Goal: Task Accomplishment & Management: Manage account settings

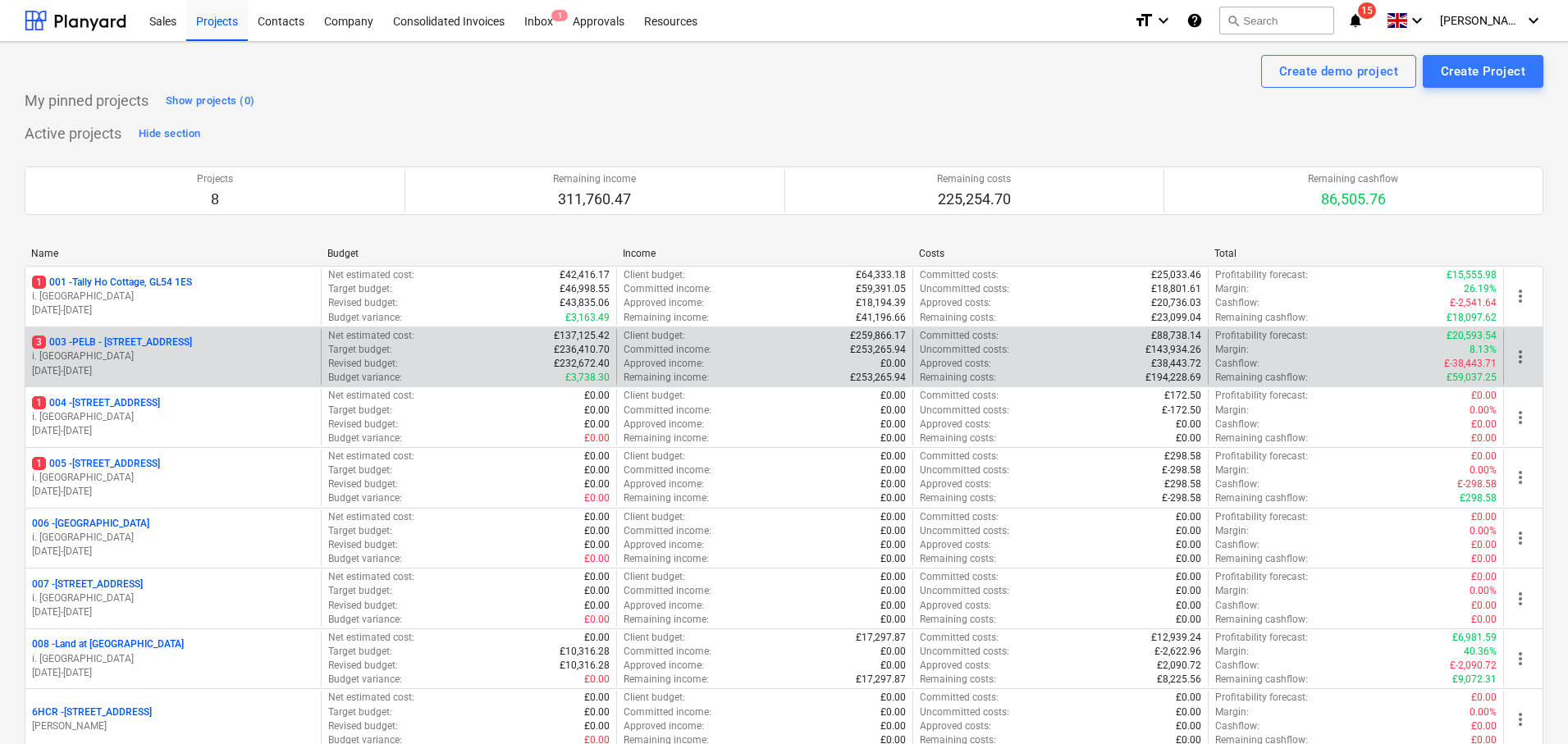
click at [174, 345] on p "3 003 - PELB - [GEOGRAPHIC_DATA], [GEOGRAPHIC_DATA], GL2 7NE" at bounding box center [111, 343] width 160 height 14
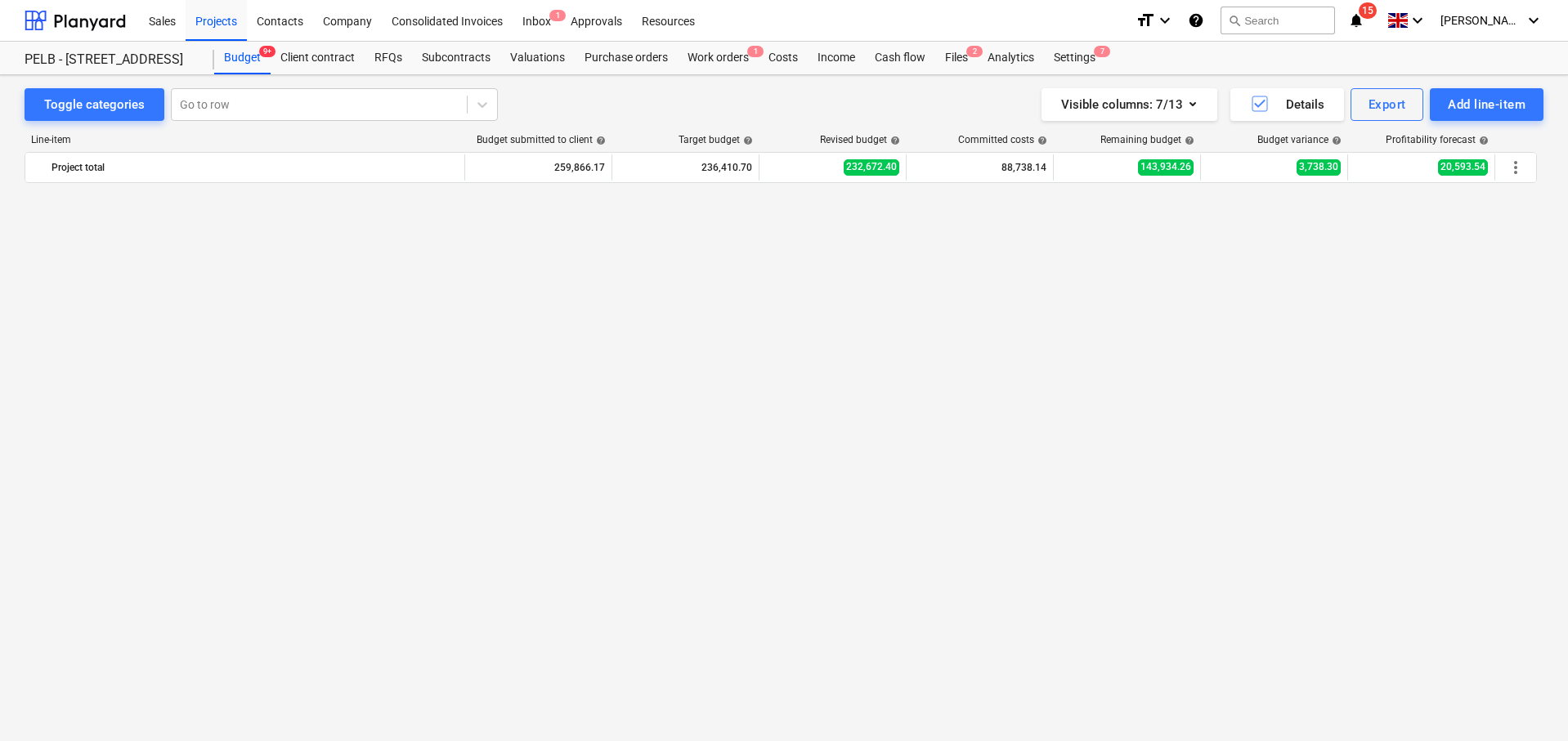
scroll to position [1117, 0]
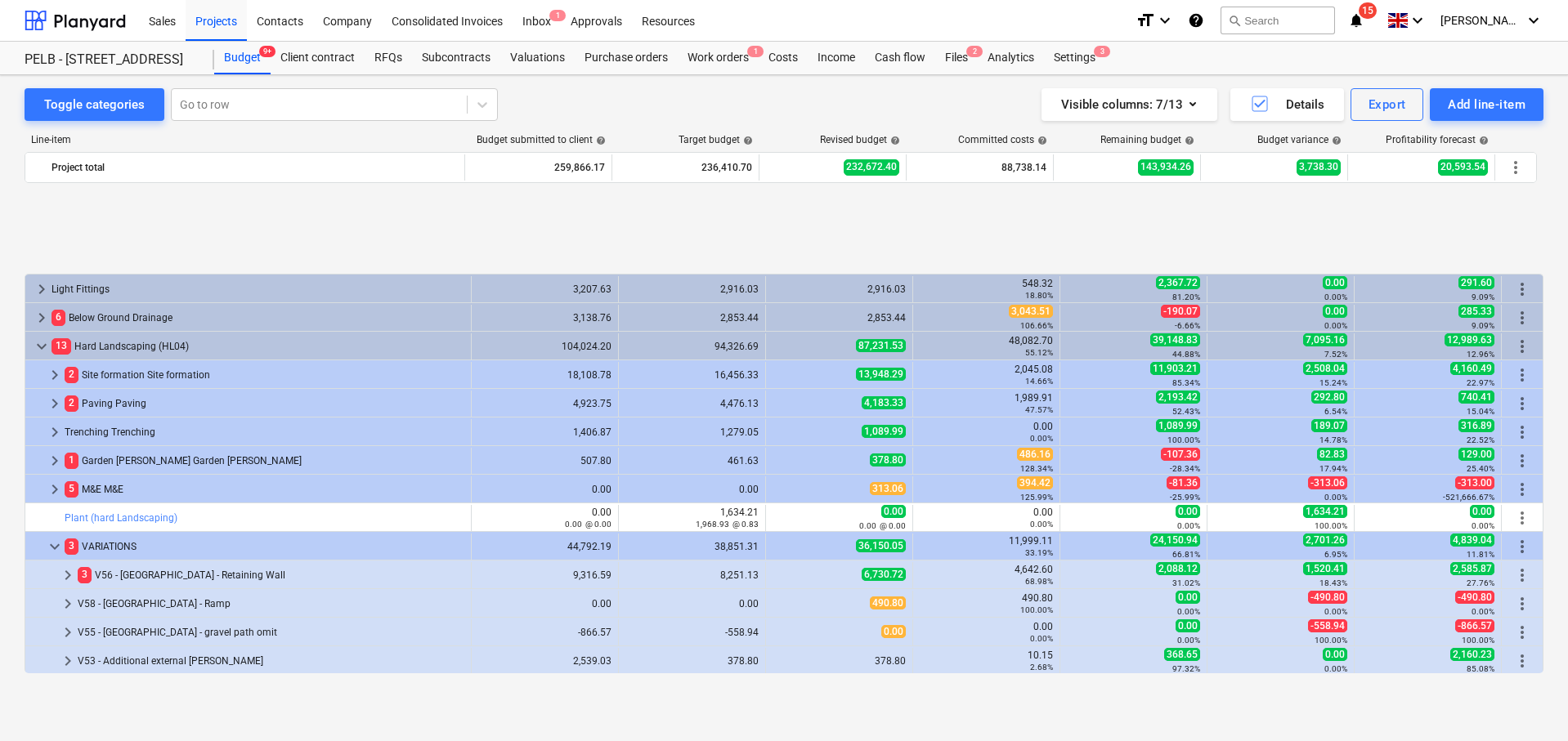
scroll to position [1117, 0]
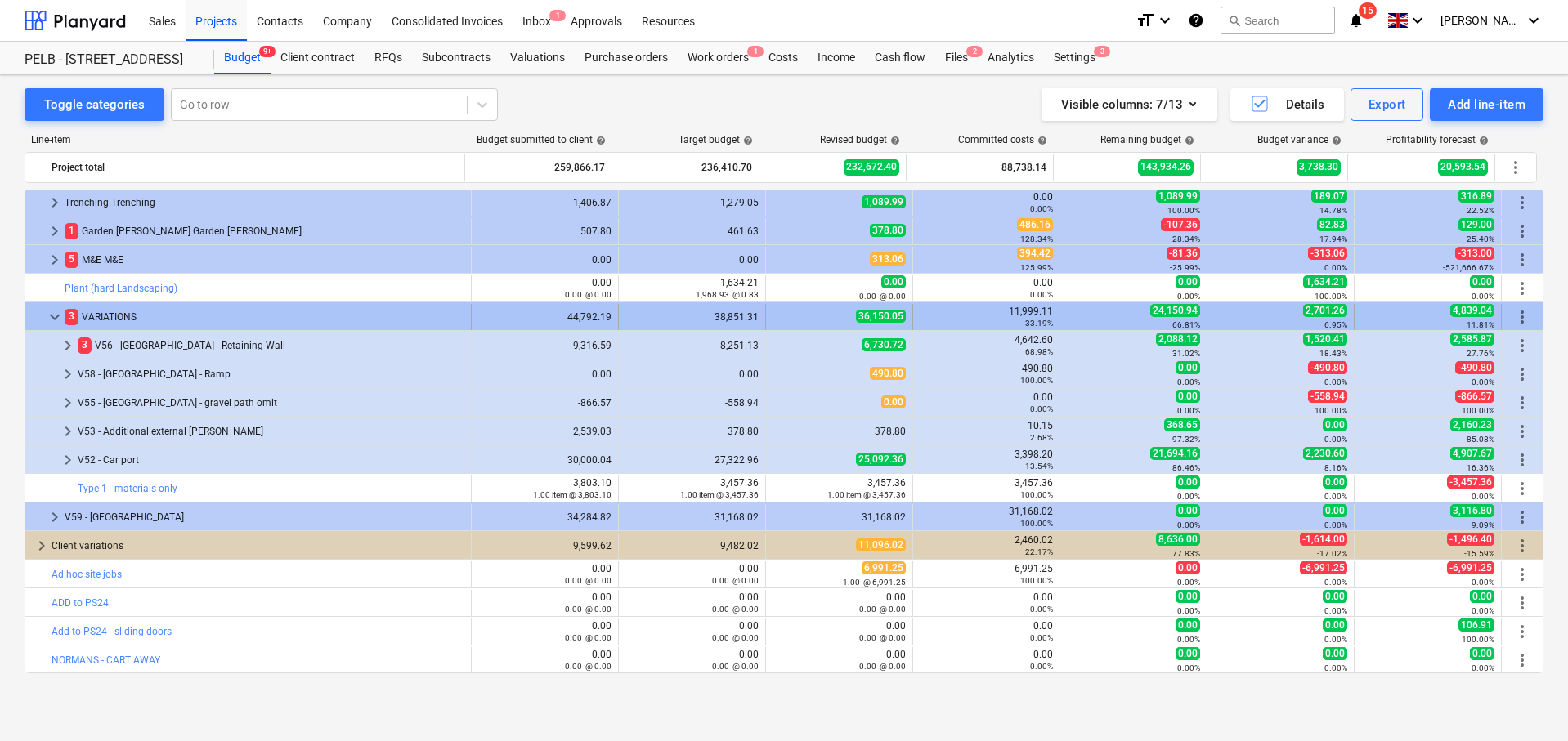
click at [1525, 317] on div "more_vert" at bounding box center [1521, 317] width 28 height 26
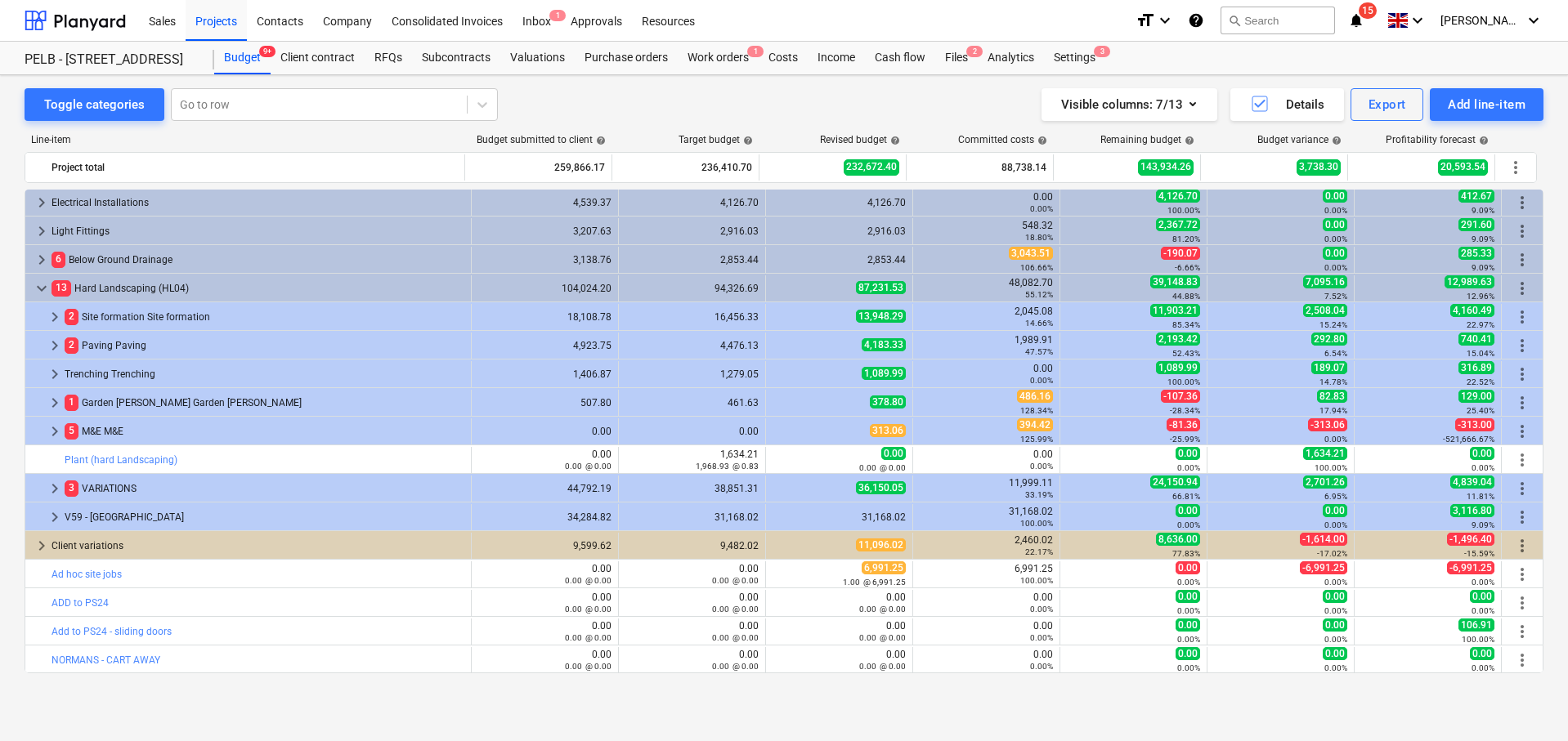
scroll to position [946, 0]
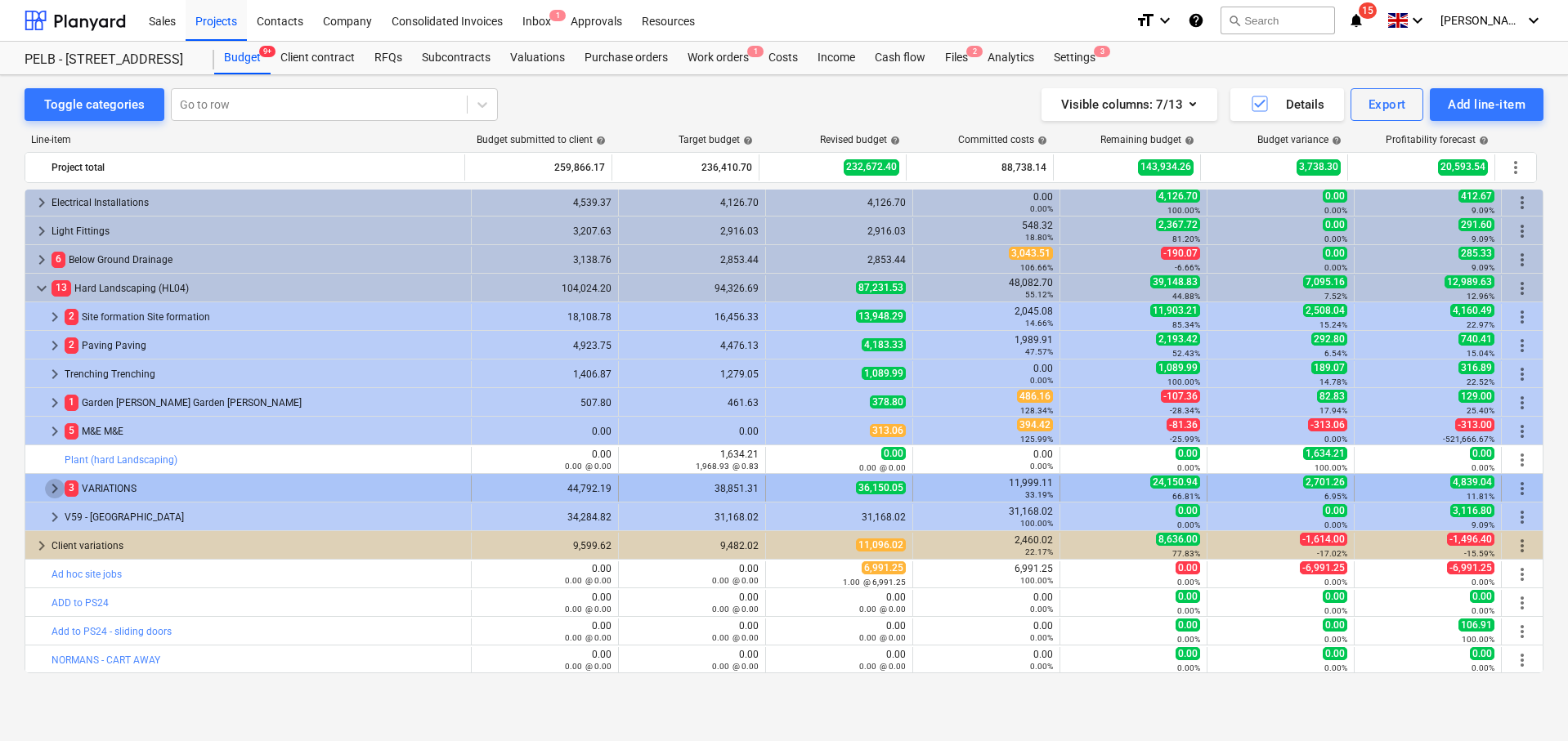
click at [58, 490] on span "keyboard_arrow_right" at bounding box center [54, 489] width 20 height 20
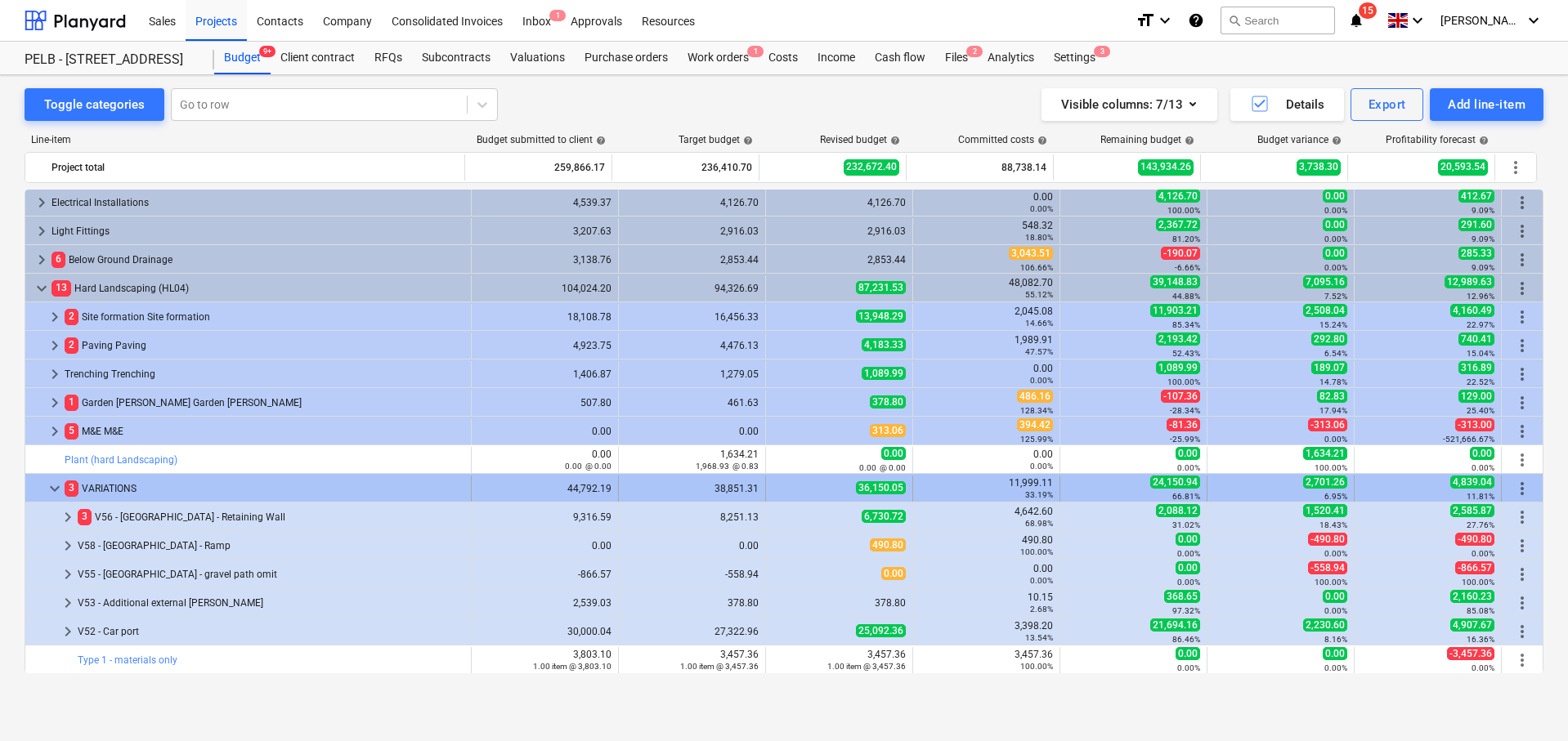
click at [1512, 480] on span "more_vert" at bounding box center [1521, 489] width 20 height 20
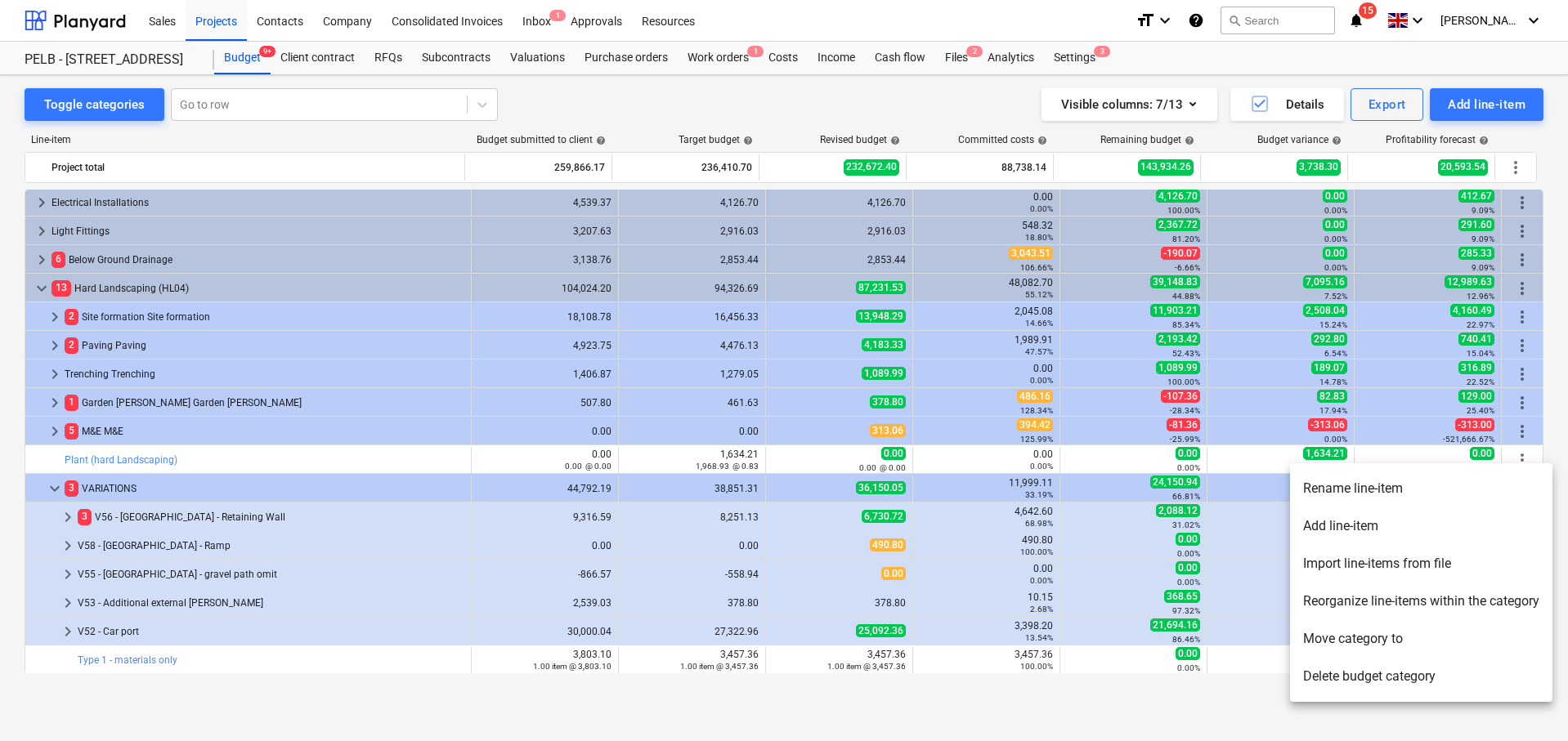
click at [1404, 522] on li "Add line-item" at bounding box center [1421, 526] width 262 height 38
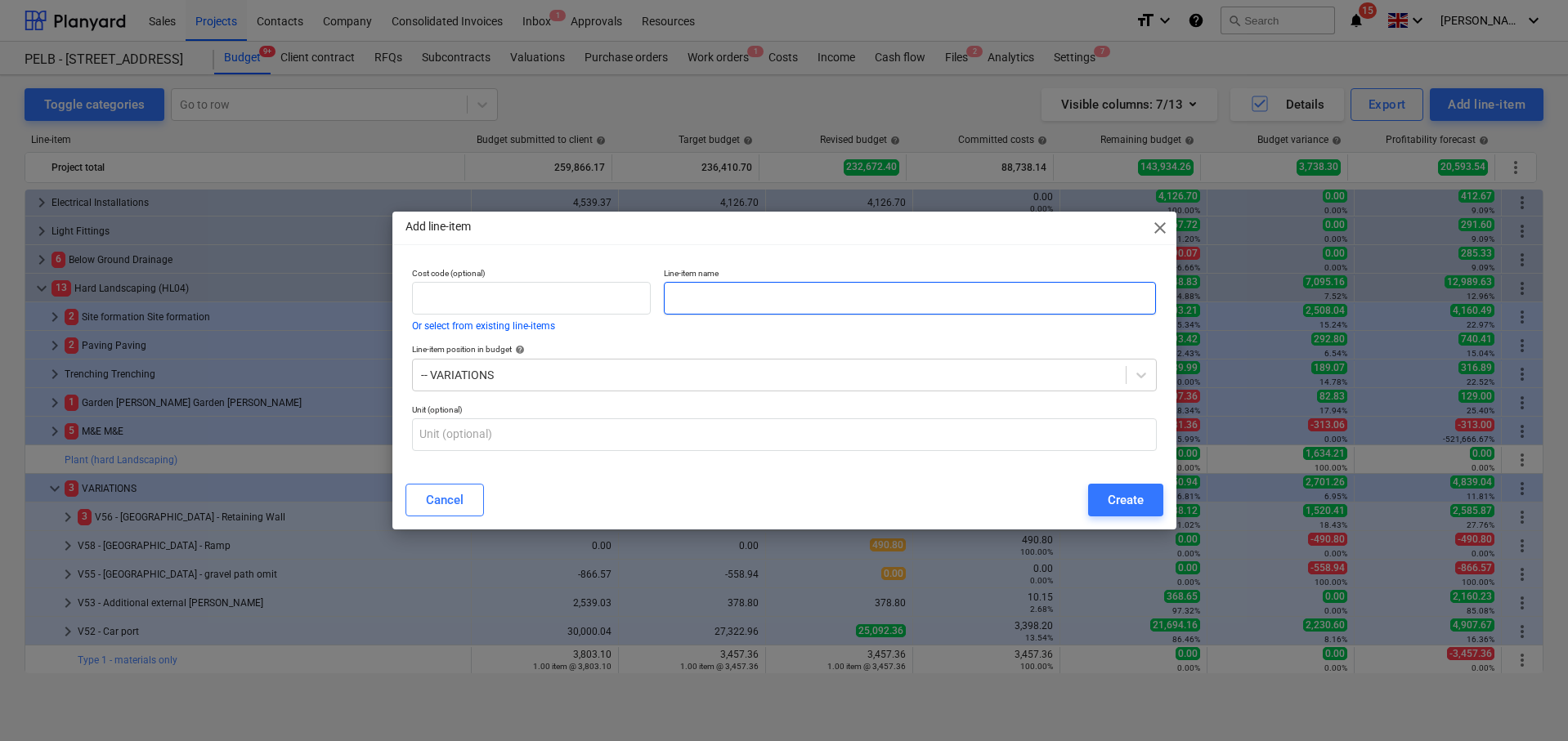
click at [839, 309] on input "text" at bounding box center [909, 298] width 492 height 33
type input "V62 - Type 1 (subbase for gravel)"
click at [1131, 495] on div "Create" at bounding box center [1126, 500] width 36 height 21
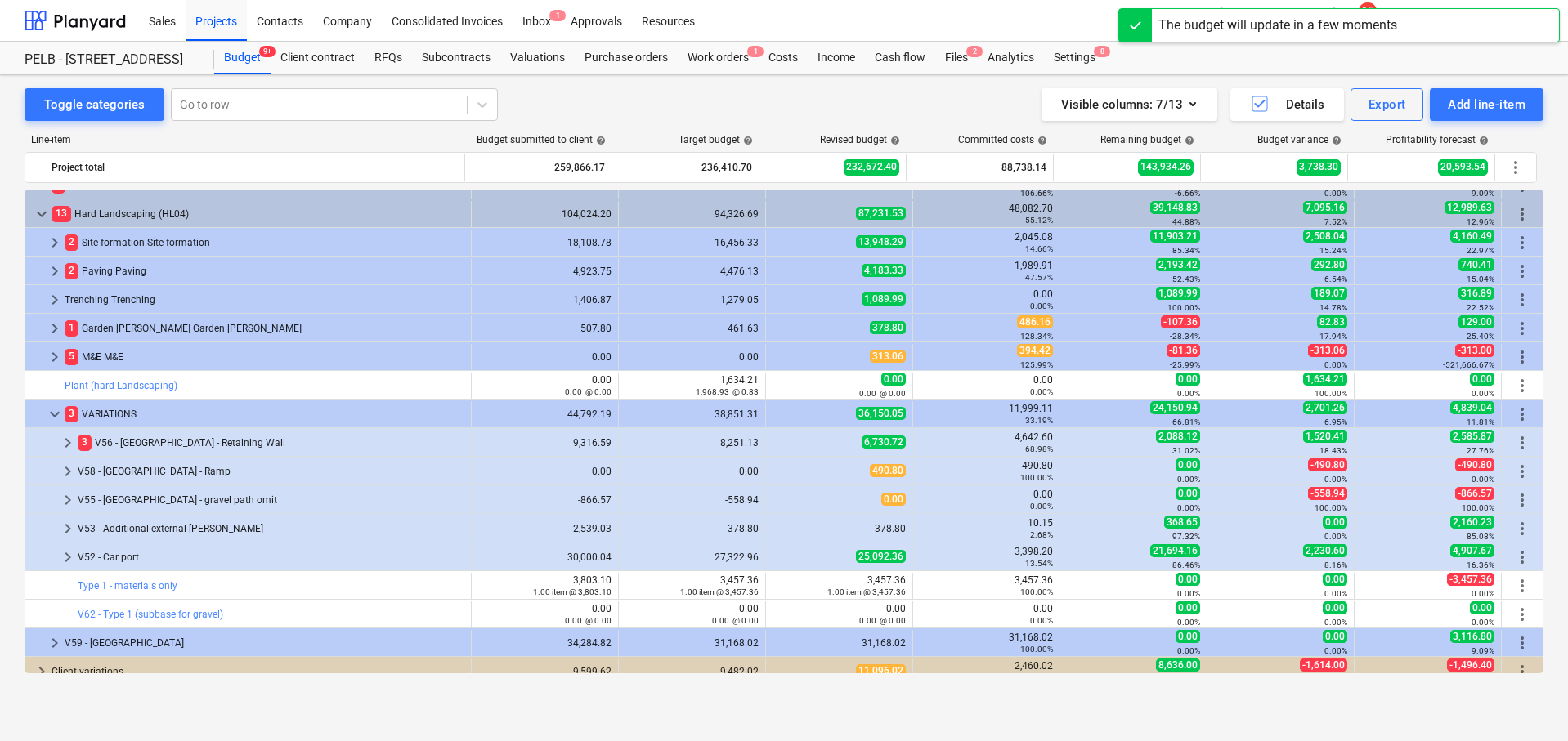
scroll to position [1038, 0]
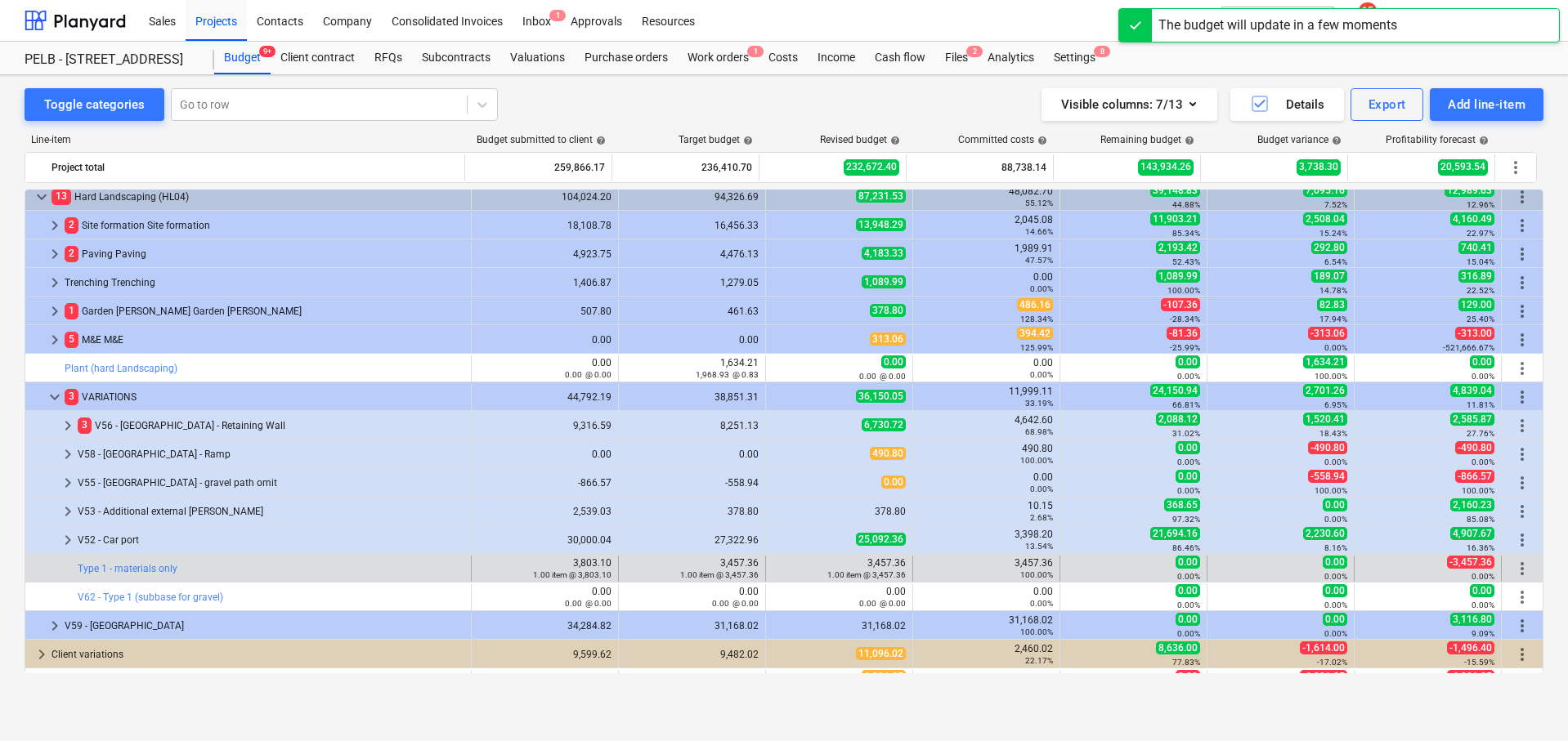
click at [1515, 568] on span "more_vert" at bounding box center [1521, 569] width 20 height 20
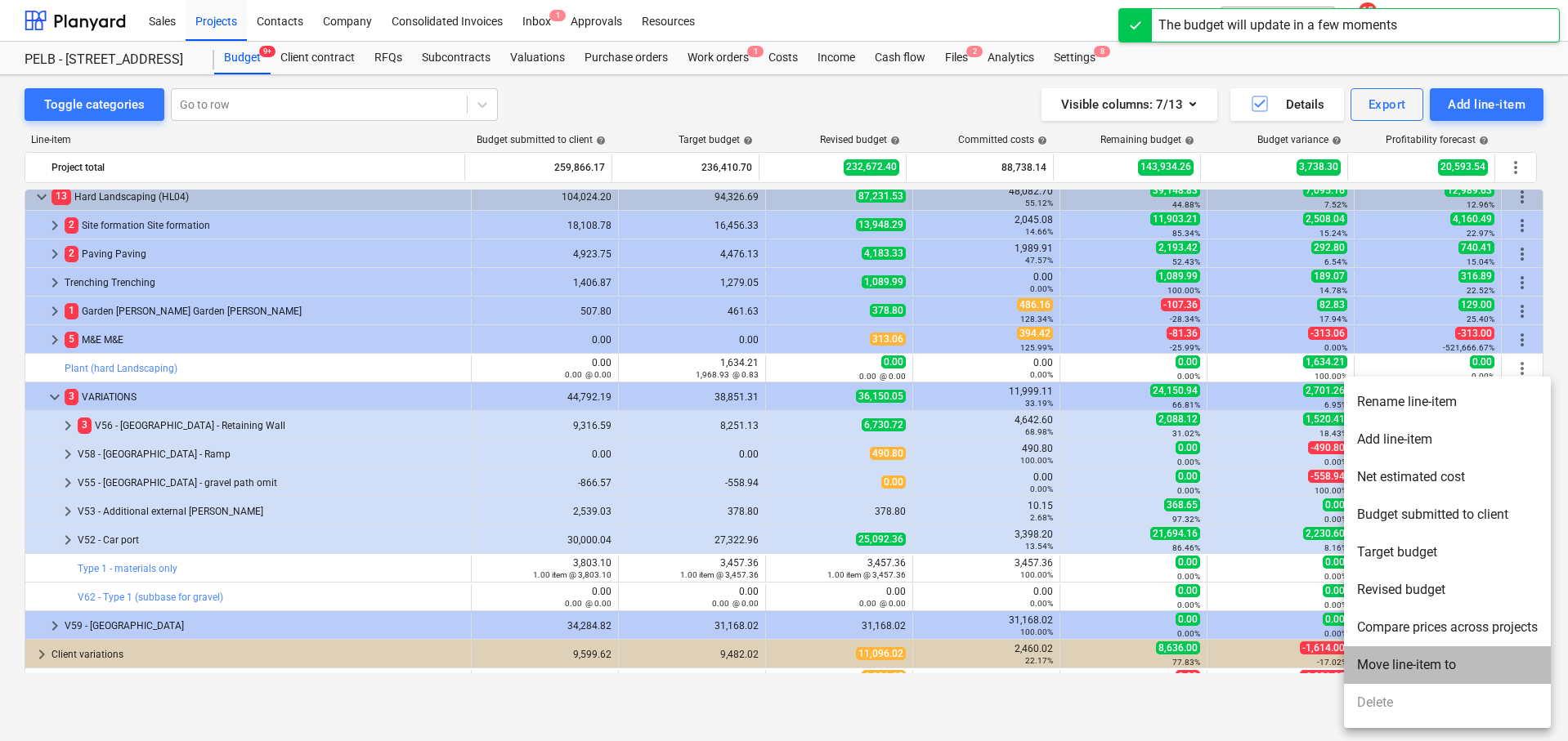
click at [1466, 662] on li "Move line-item to" at bounding box center [1446, 665] width 207 height 38
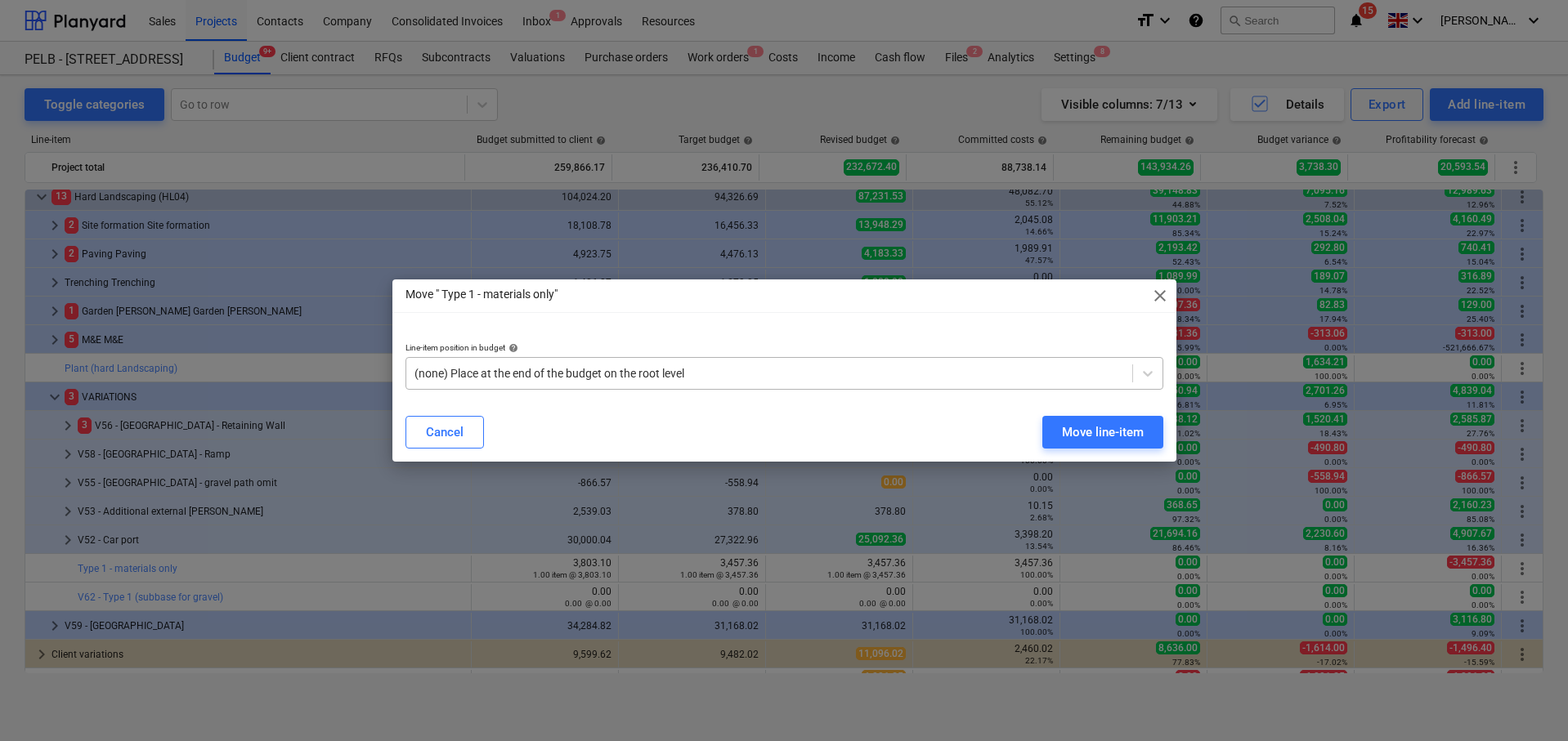
click at [894, 365] on div at bounding box center [769, 373] width 710 height 17
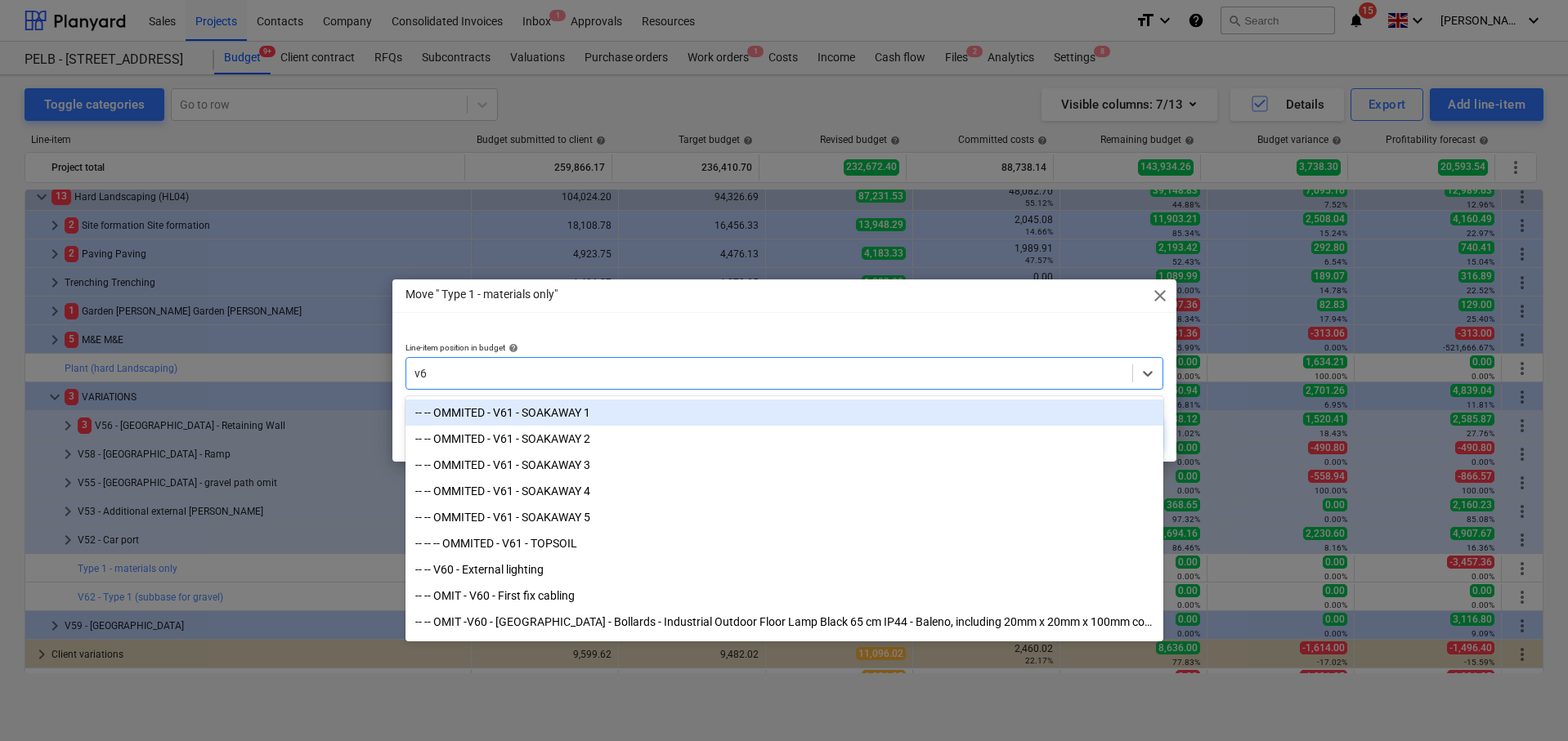
type input "v62"
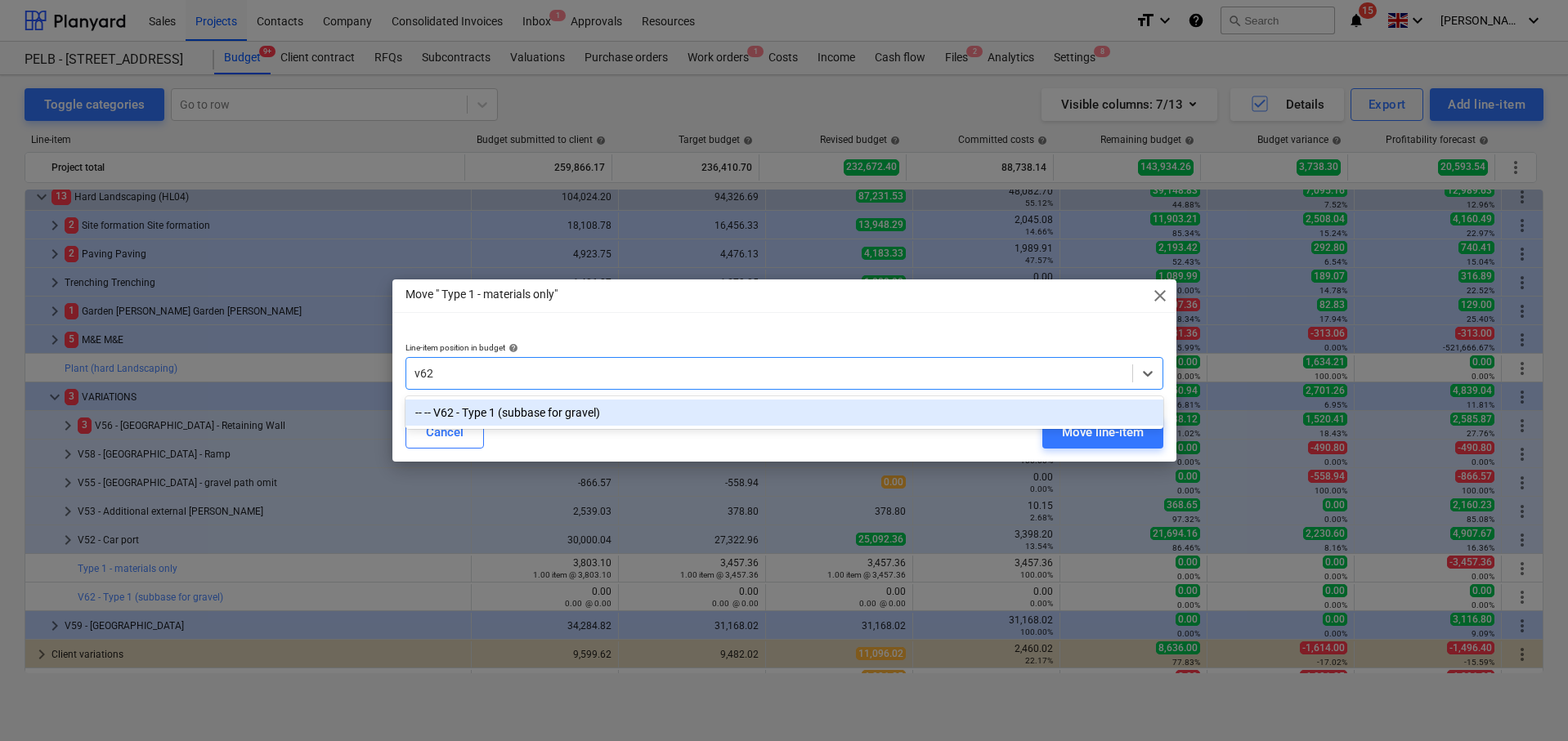
click at [873, 408] on div "-- -- V62 - Type 1 (subbase for gravel)" at bounding box center [784, 413] width 757 height 26
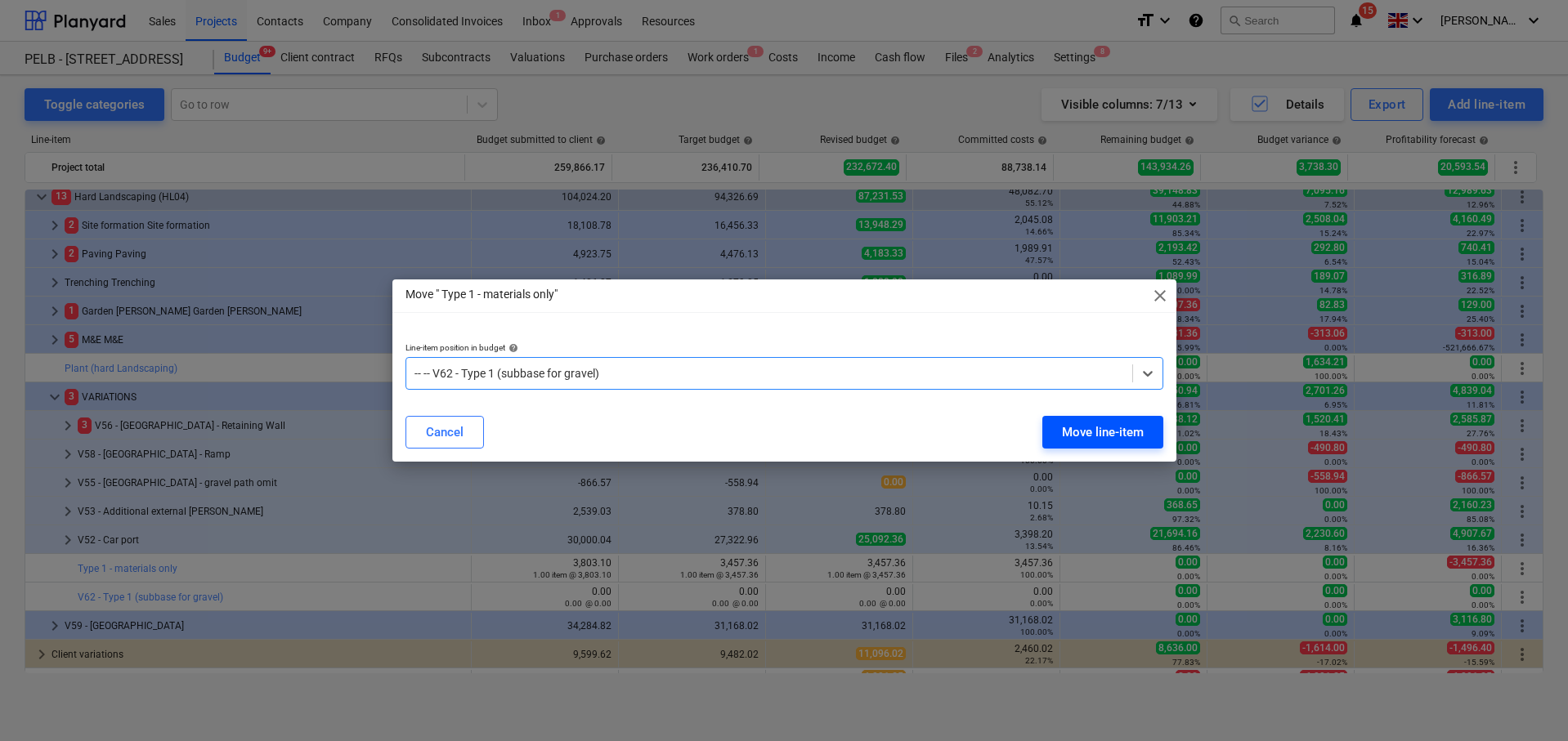
click at [1108, 435] on div "Move line-item" at bounding box center [1103, 431] width 82 height 21
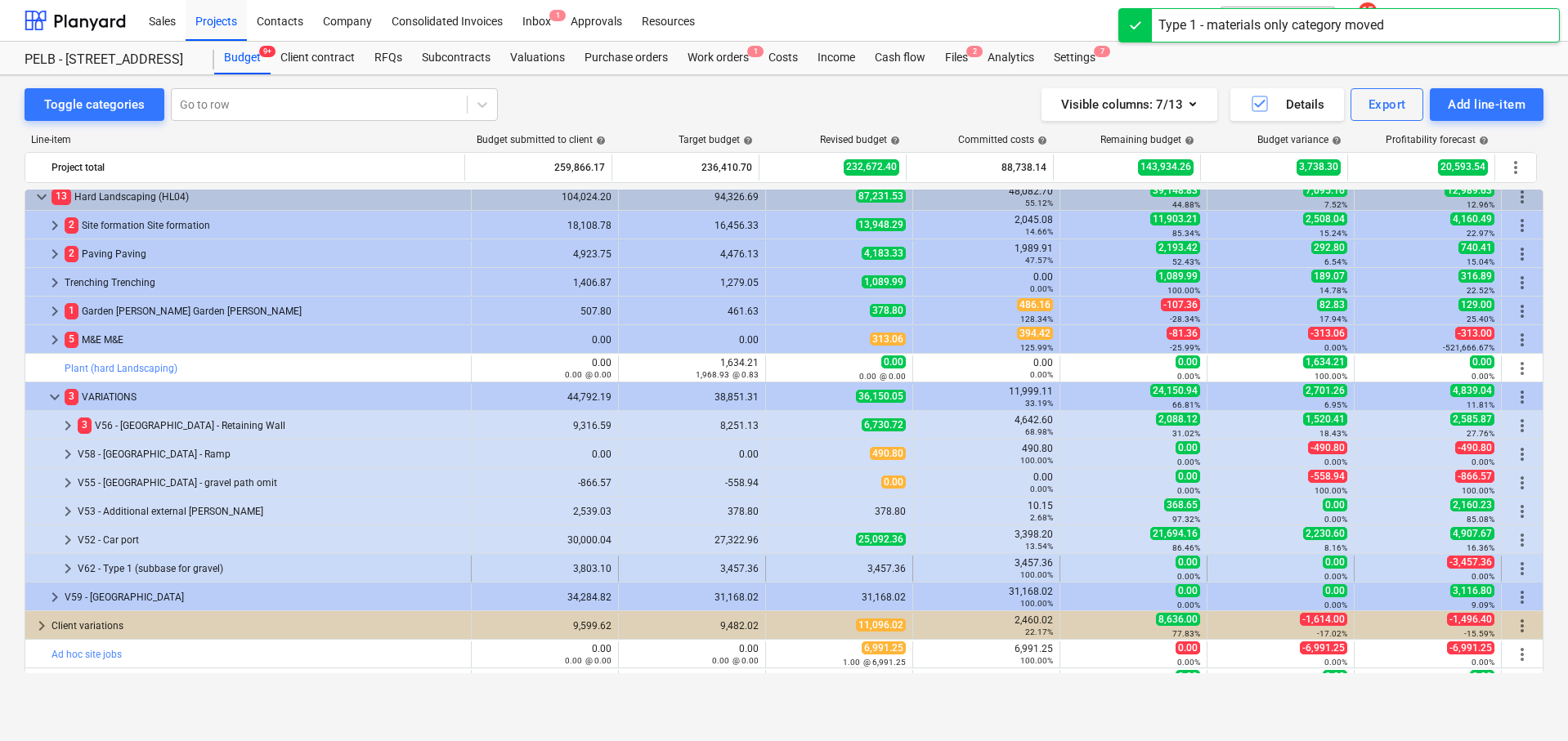
click at [72, 565] on span "keyboard_arrow_right" at bounding box center [68, 569] width 20 height 20
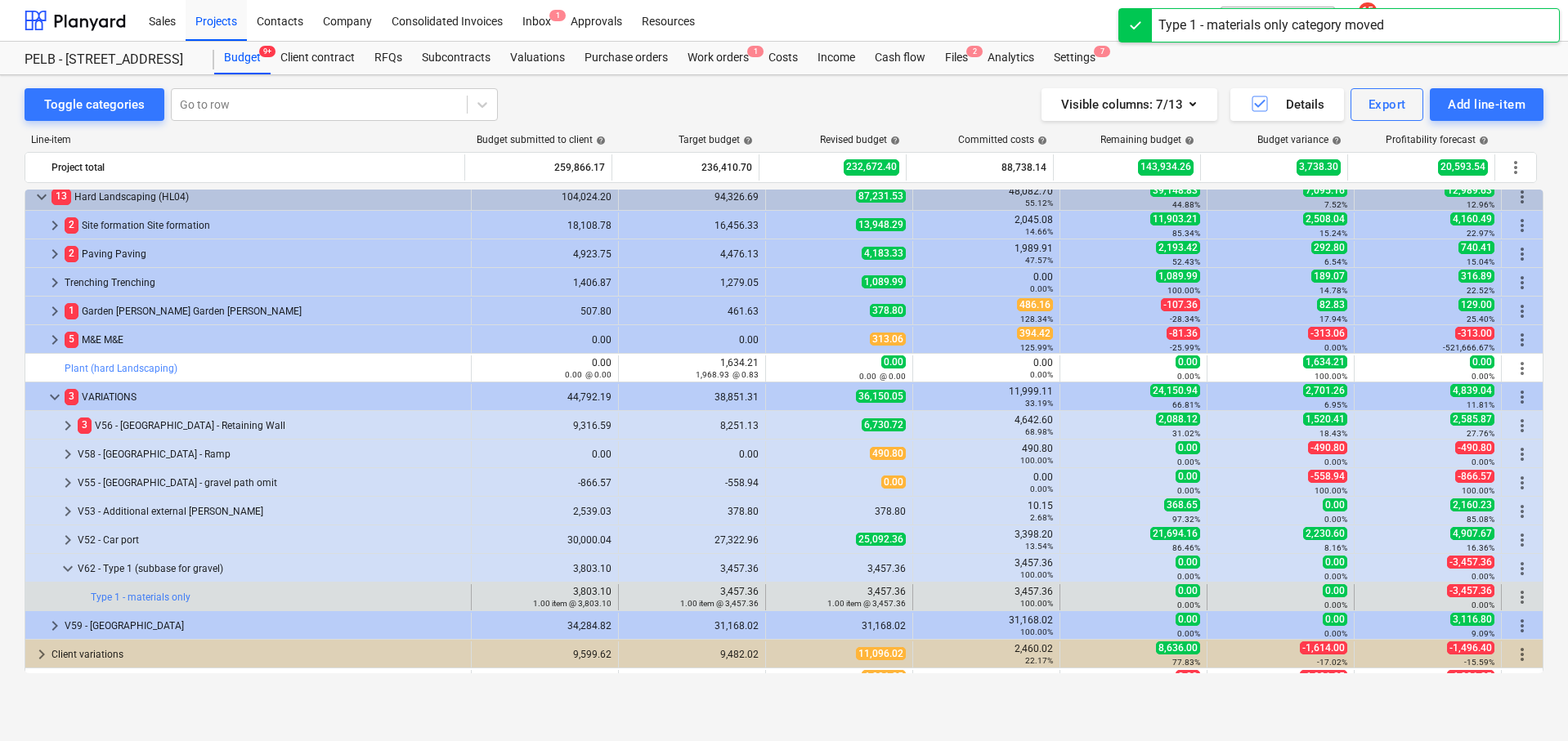
click at [1518, 594] on span "more_vert" at bounding box center [1521, 598] width 20 height 20
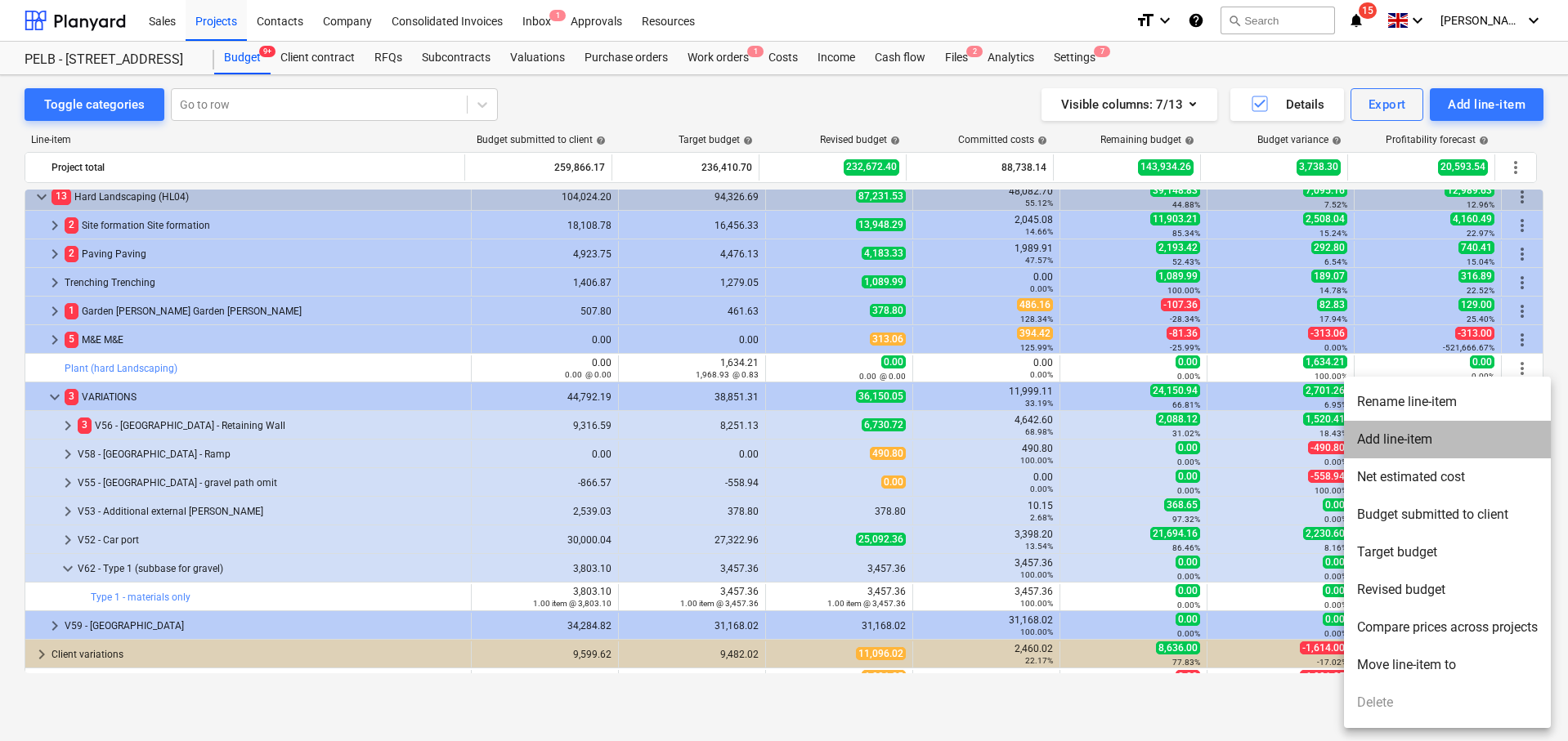
click at [1474, 433] on li "Add line-item" at bounding box center [1446, 439] width 207 height 38
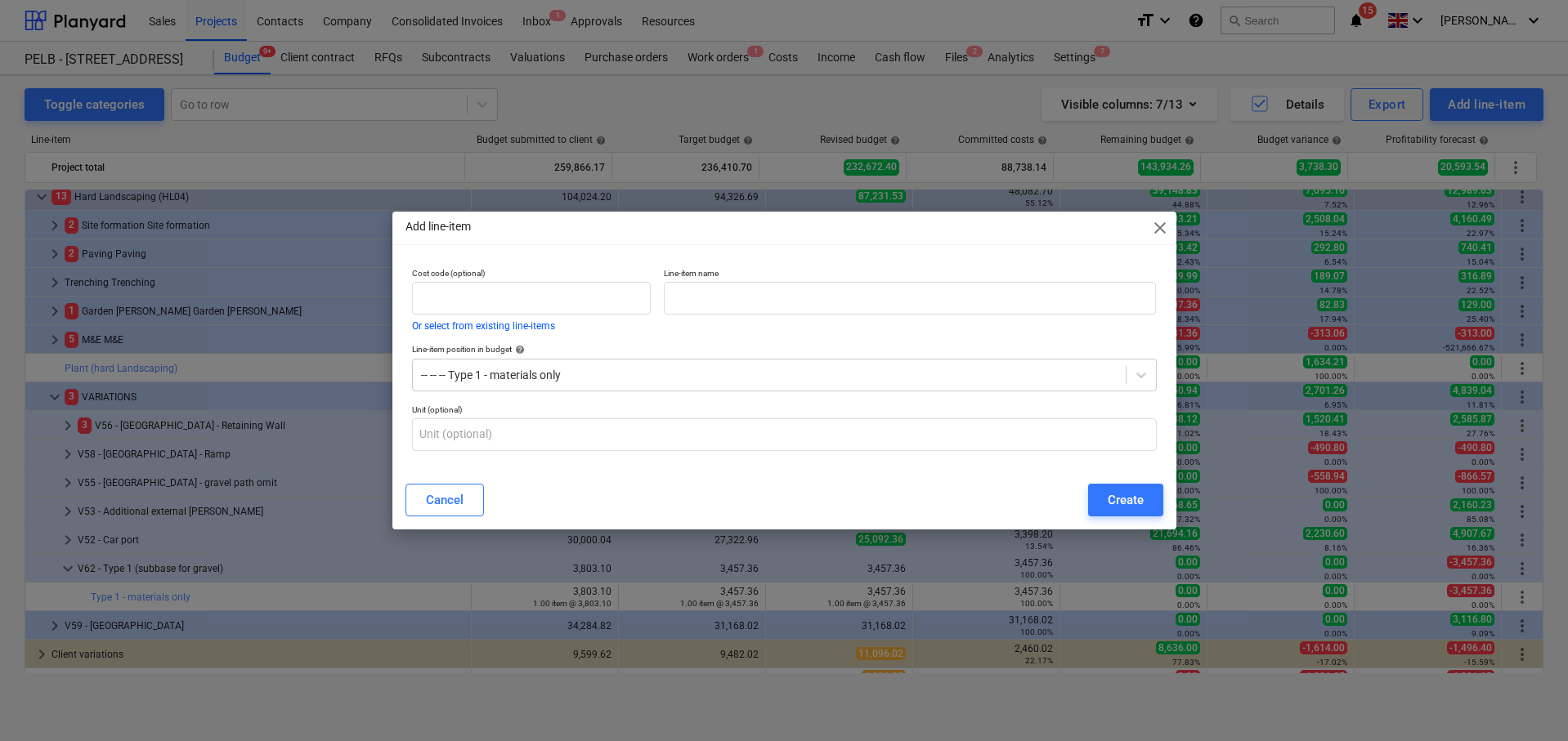
click at [1159, 214] on div "Add line-item close" at bounding box center [784, 228] width 784 height 33
click at [1162, 226] on span "close" at bounding box center [1160, 228] width 20 height 20
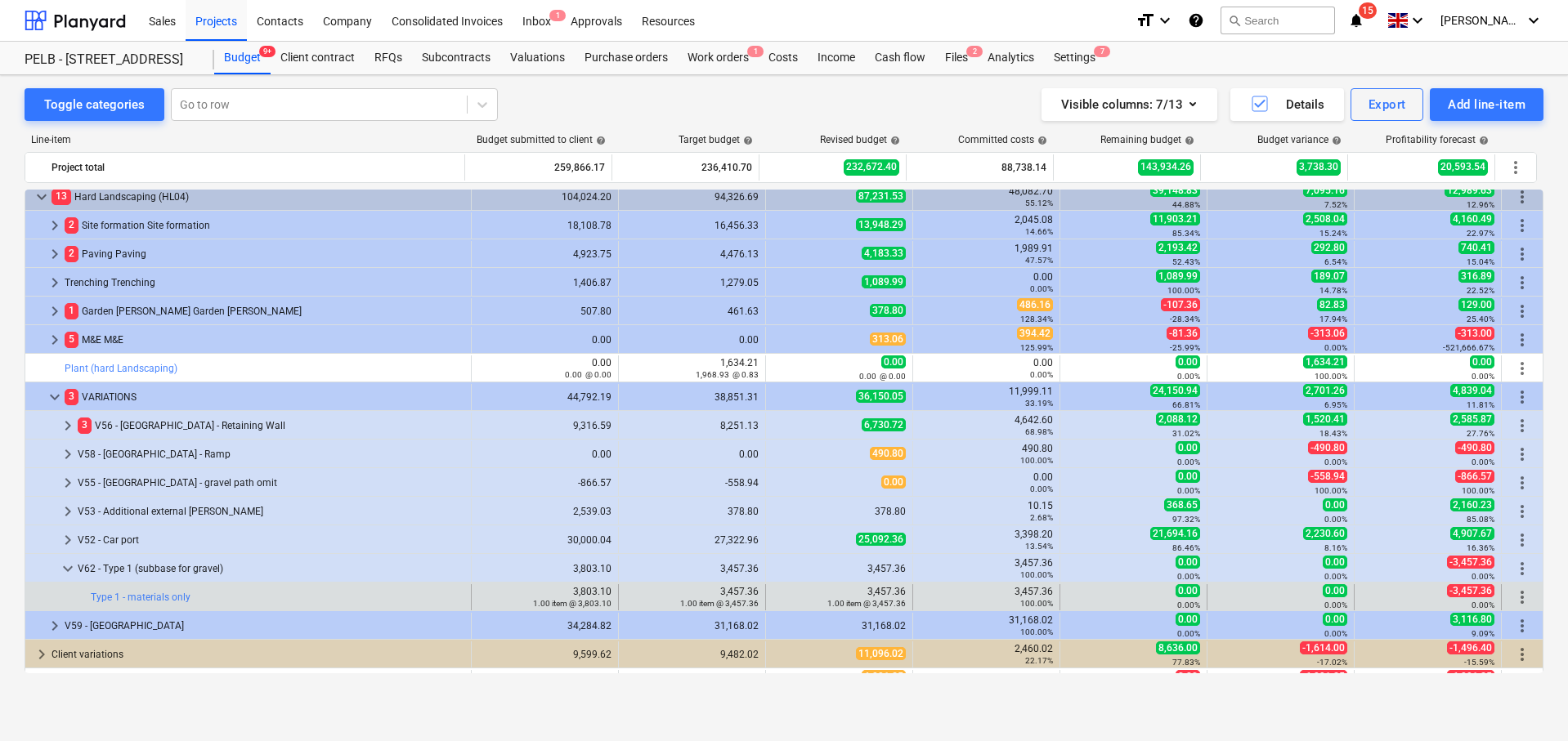
click at [1515, 594] on span "more_vert" at bounding box center [1521, 598] width 20 height 20
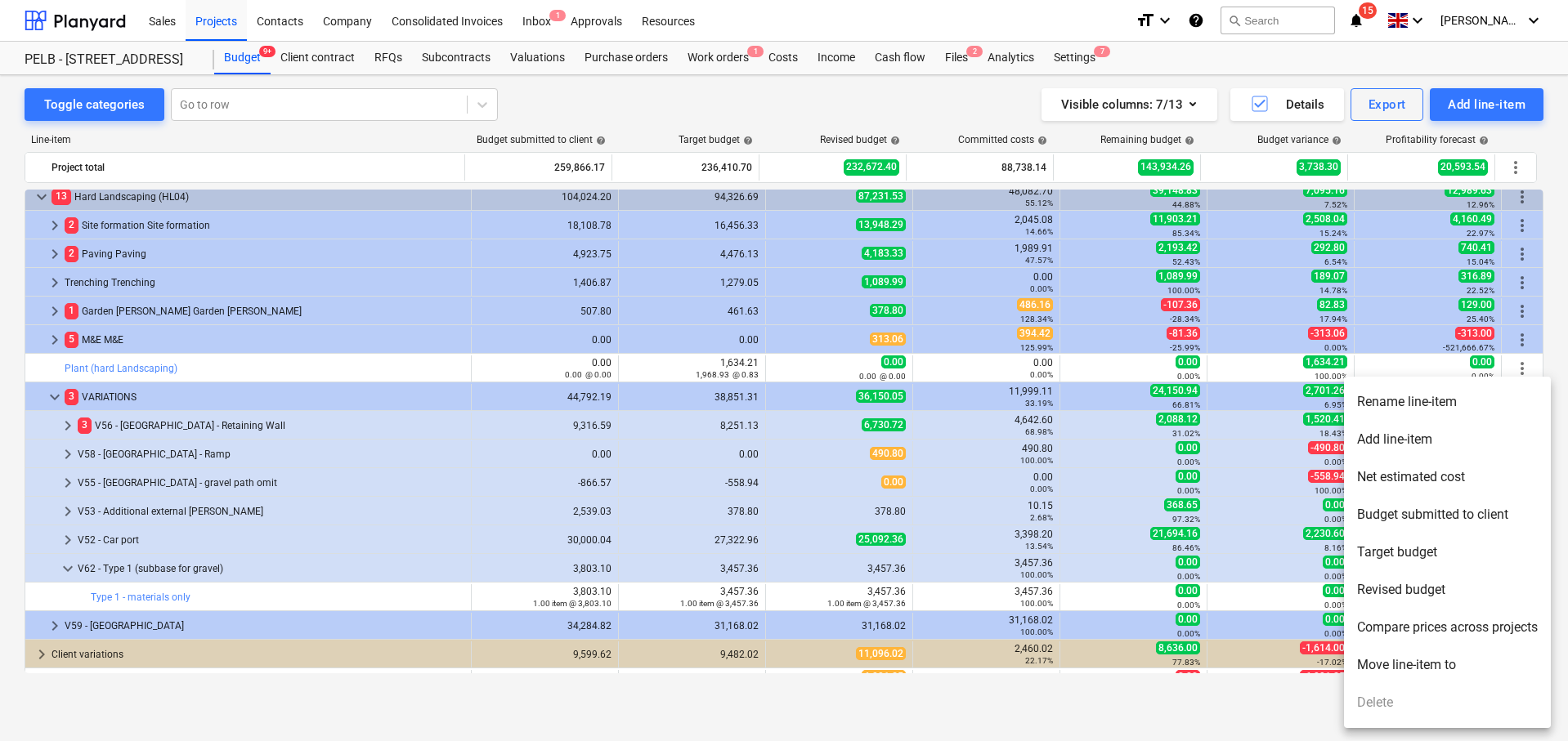
click at [1472, 404] on li "Rename line-item" at bounding box center [1446, 402] width 207 height 38
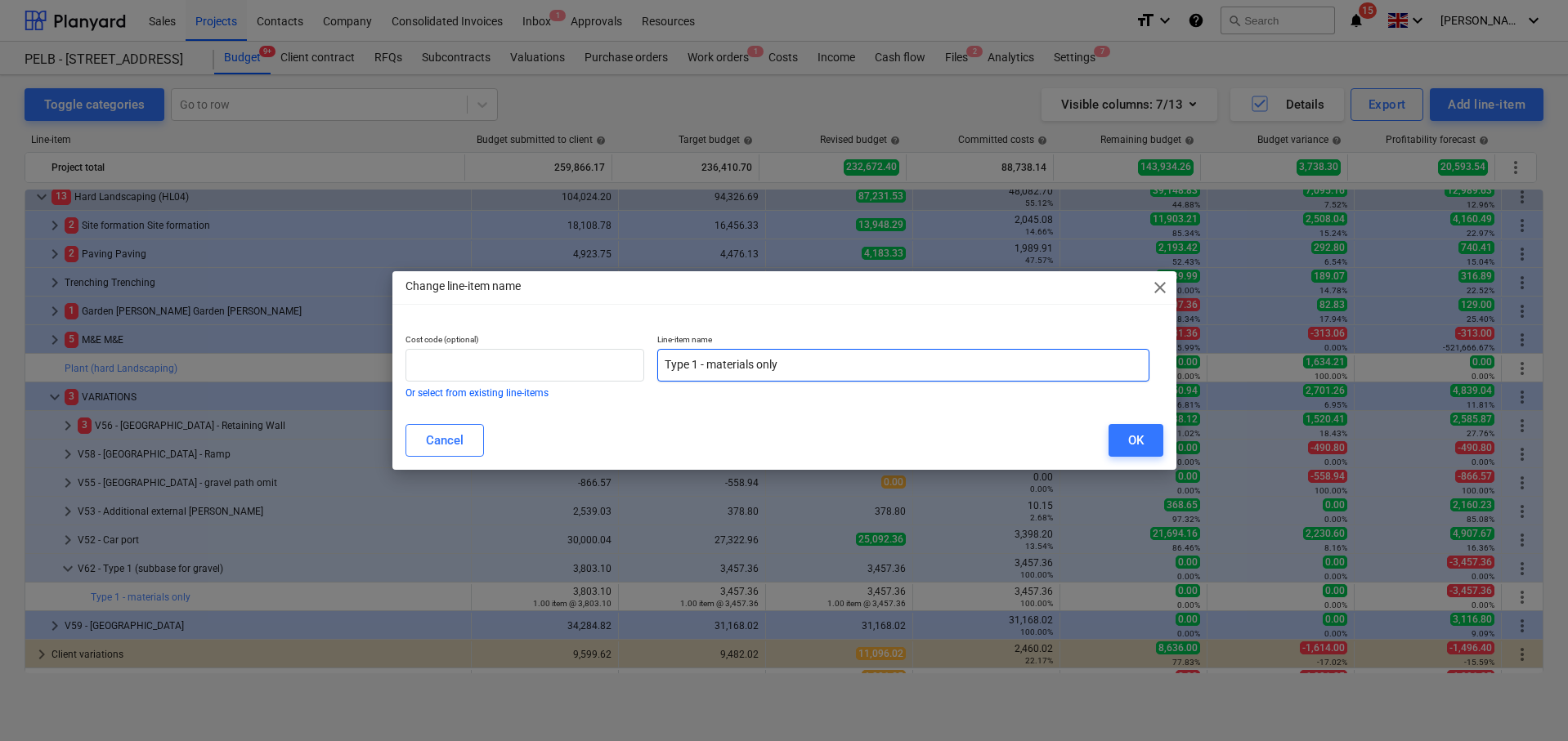
click at [666, 363] on input "Type 1 - materials only" at bounding box center [903, 365] width 492 height 33
type input "ADD - Type 1 - materials only"
click at [1132, 431] on div "OK" at bounding box center [1135, 439] width 16 height 21
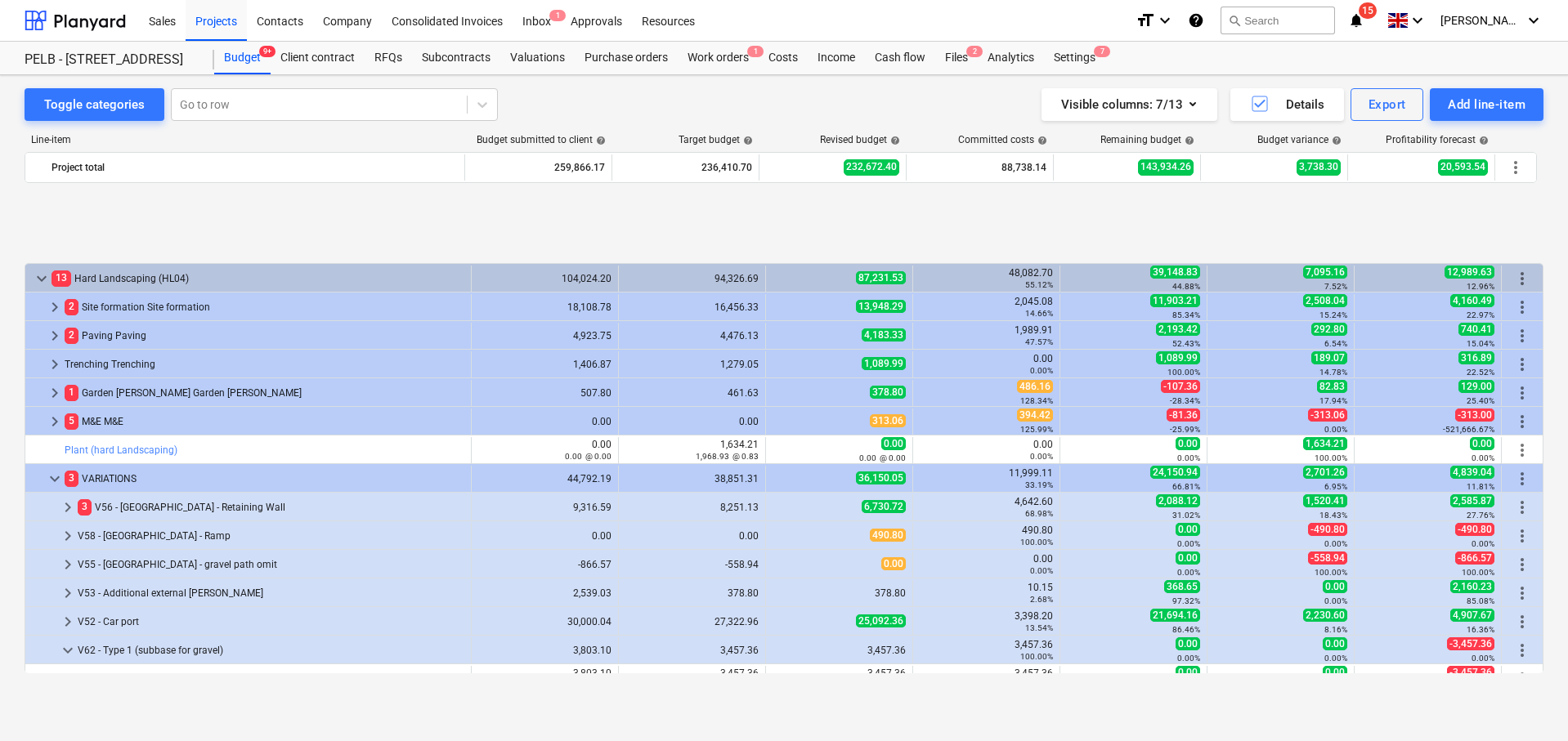
scroll to position [1064, 0]
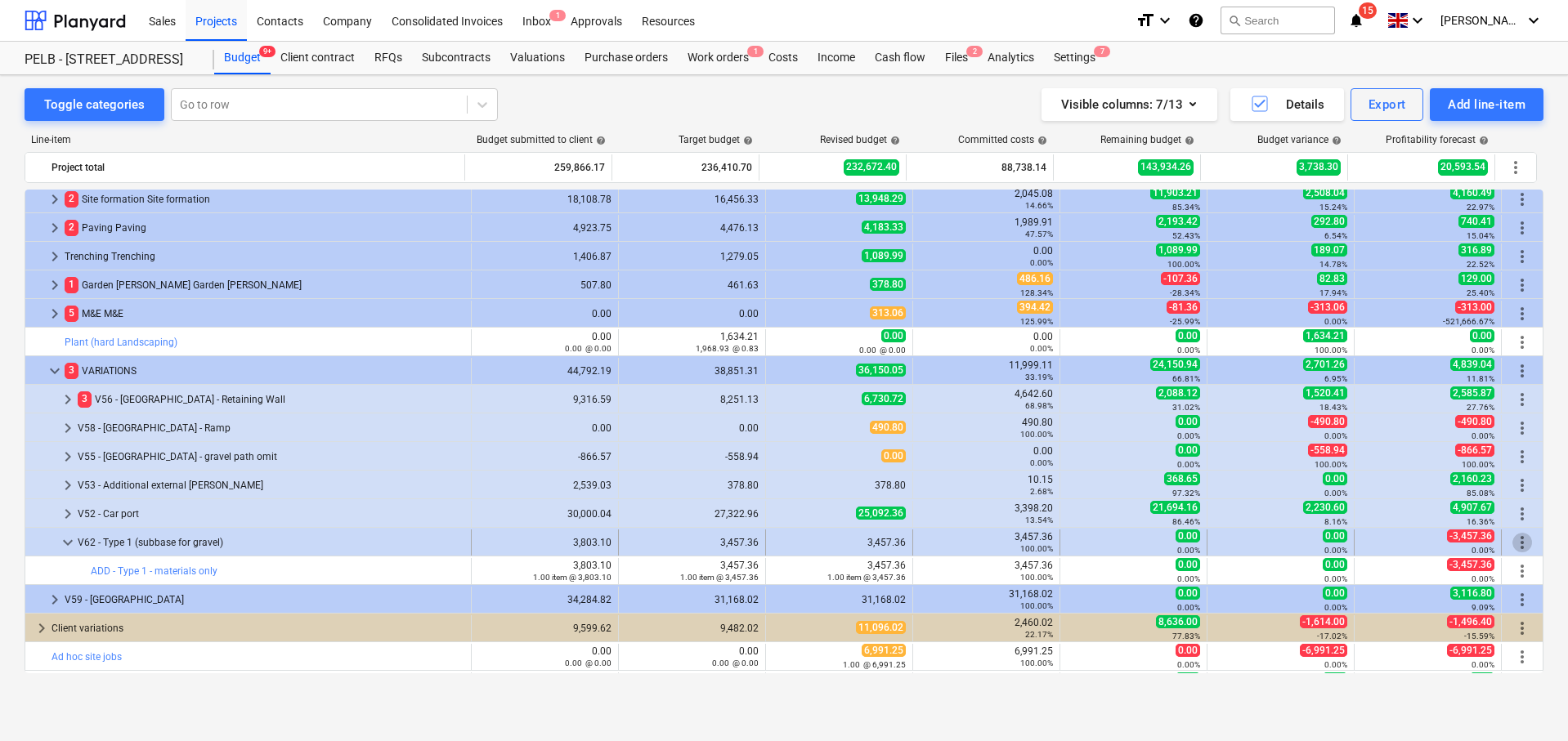
click at [1515, 541] on span "more_vert" at bounding box center [1521, 542] width 20 height 20
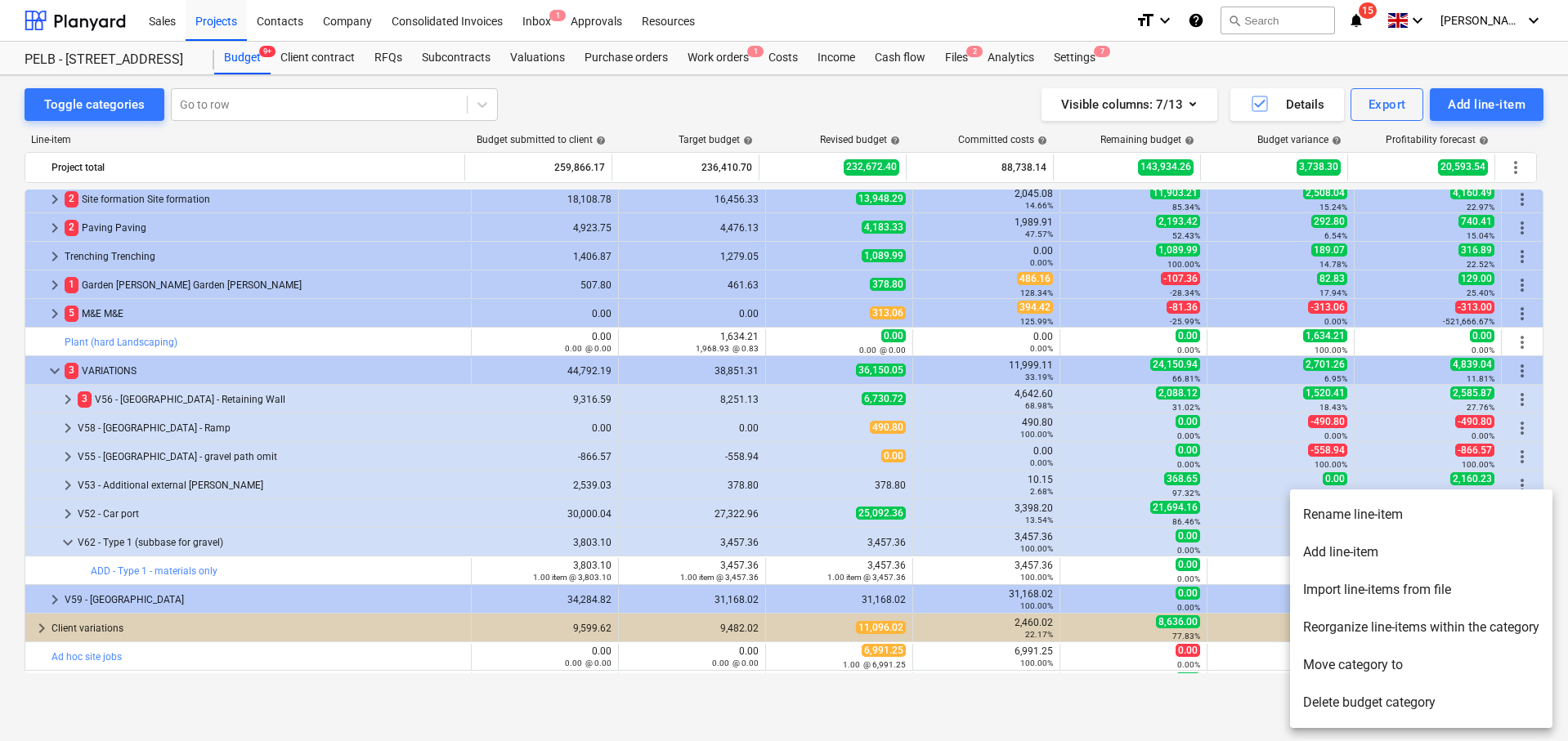
click at [1422, 552] on li "Add line-item" at bounding box center [1421, 552] width 262 height 38
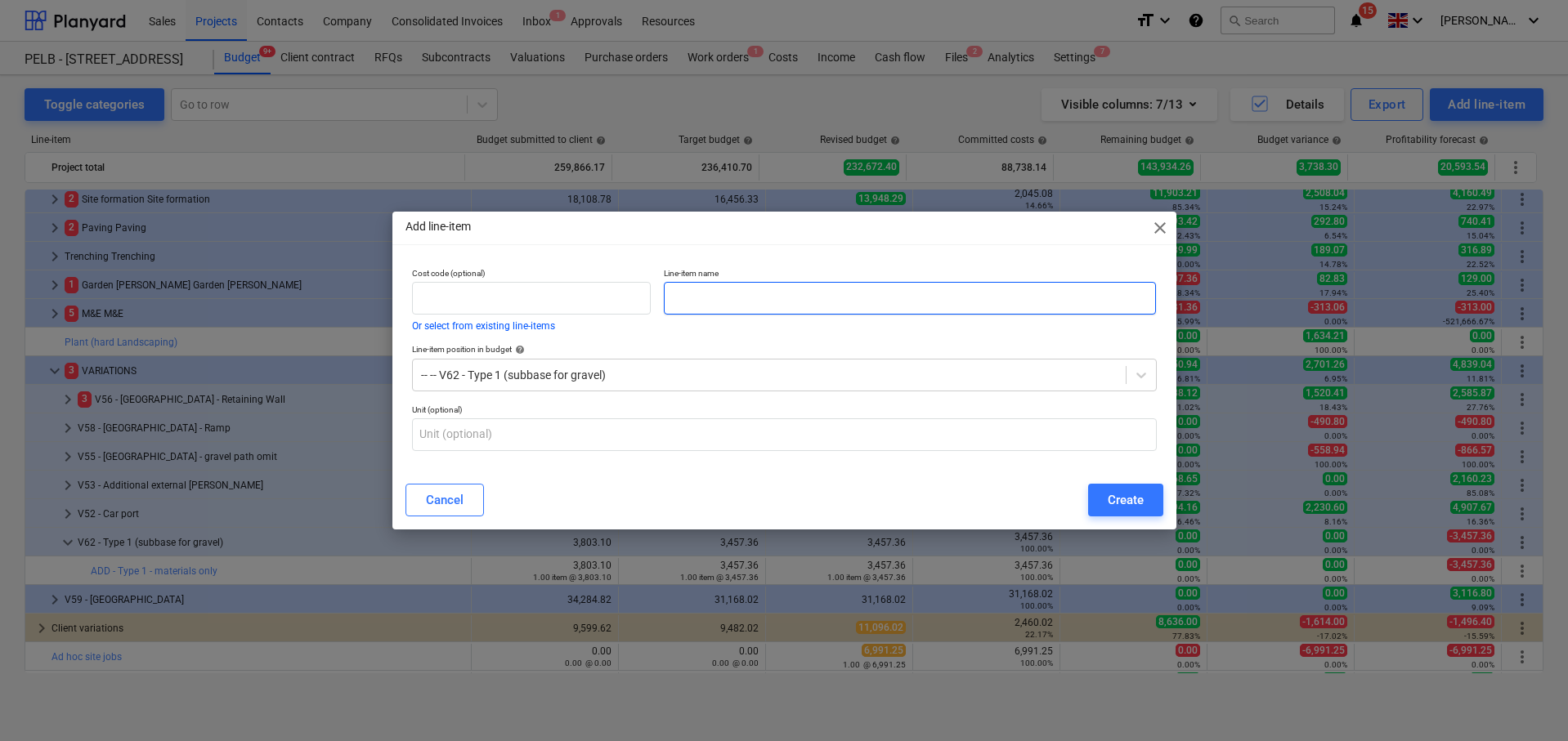
click at [834, 305] on input "text" at bounding box center [909, 298] width 492 height 33
type input "ADD - Type 1 labour"
click at [1109, 499] on div "Create" at bounding box center [1126, 500] width 36 height 21
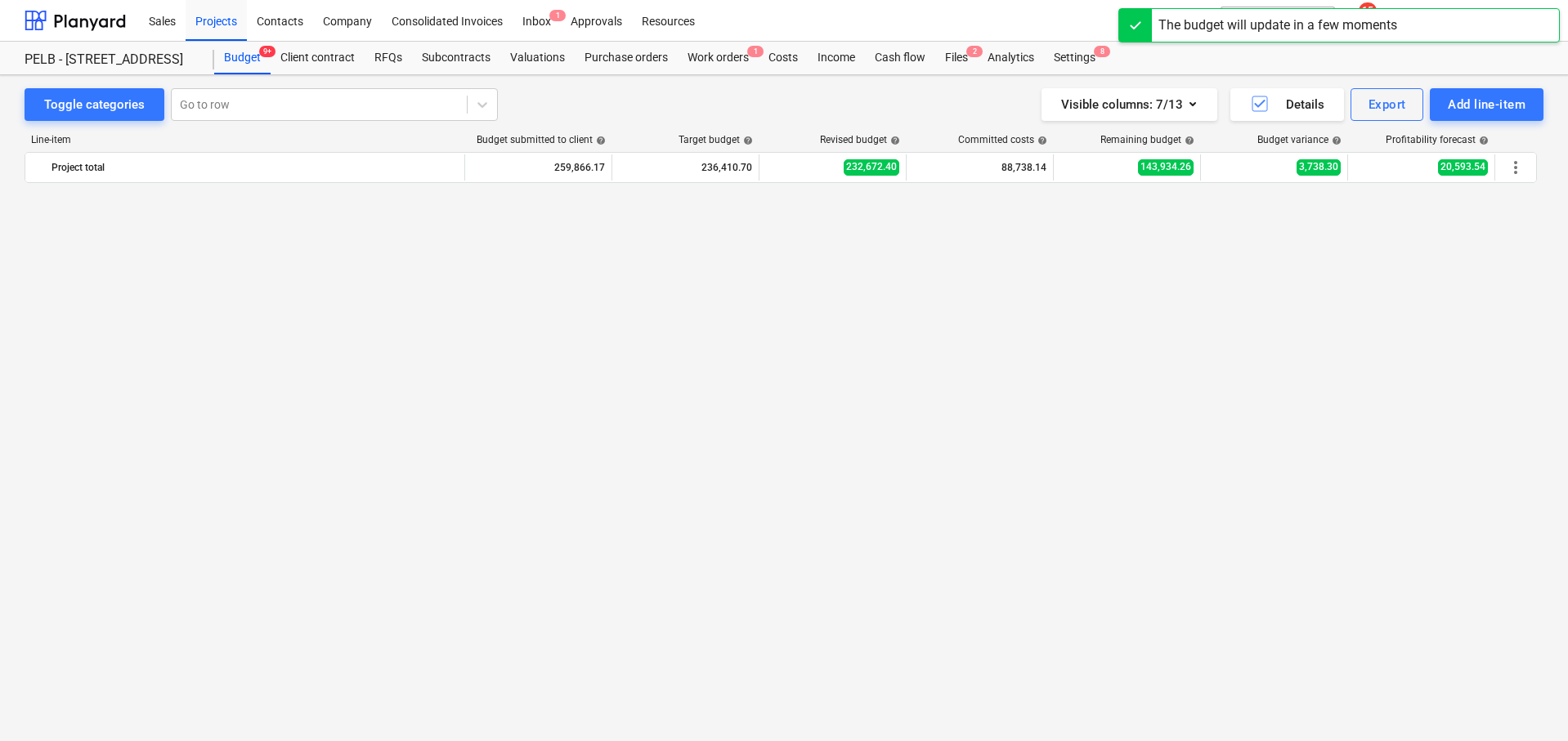
scroll to position [1064, 0]
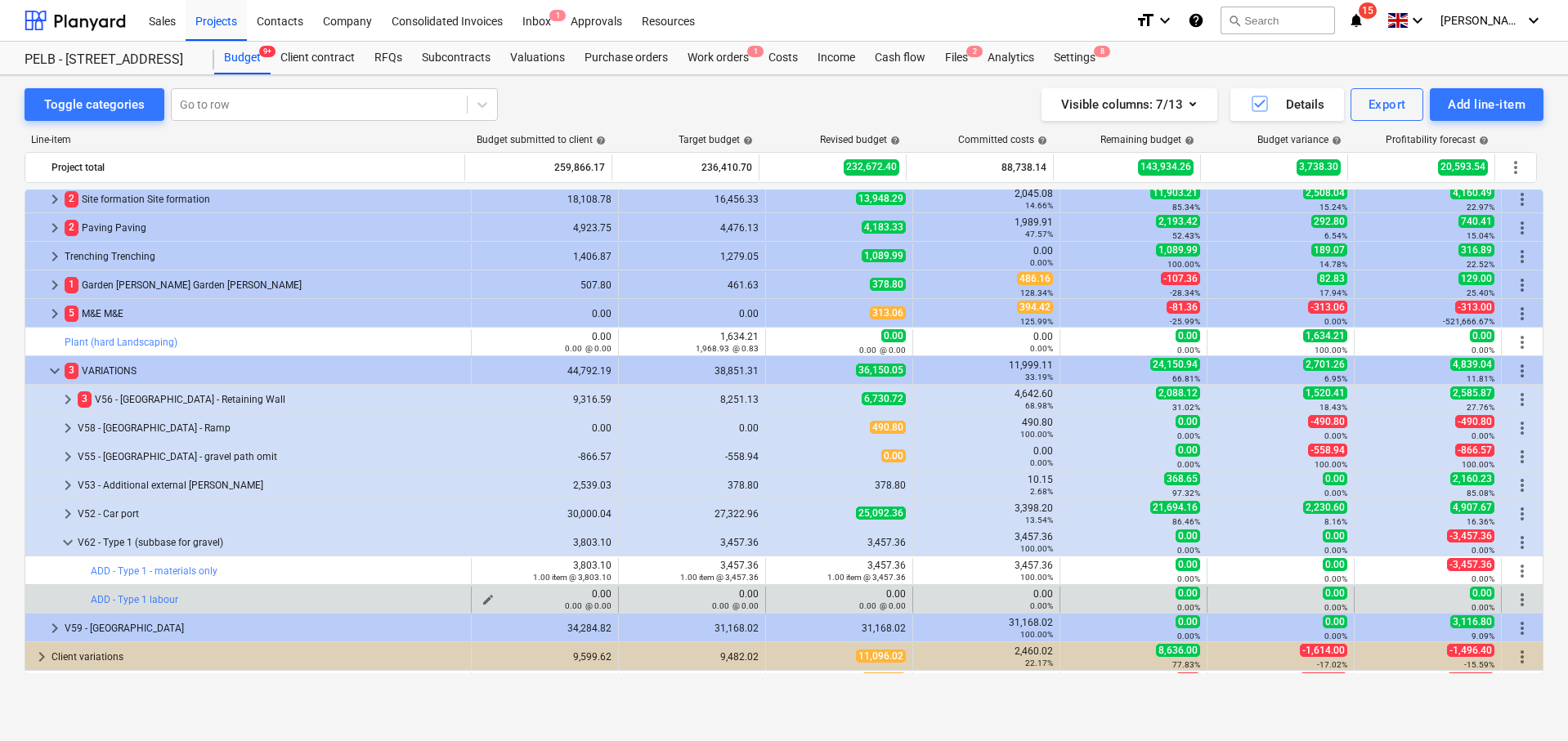
click at [485, 597] on span "edit" at bounding box center [487, 599] width 13 height 13
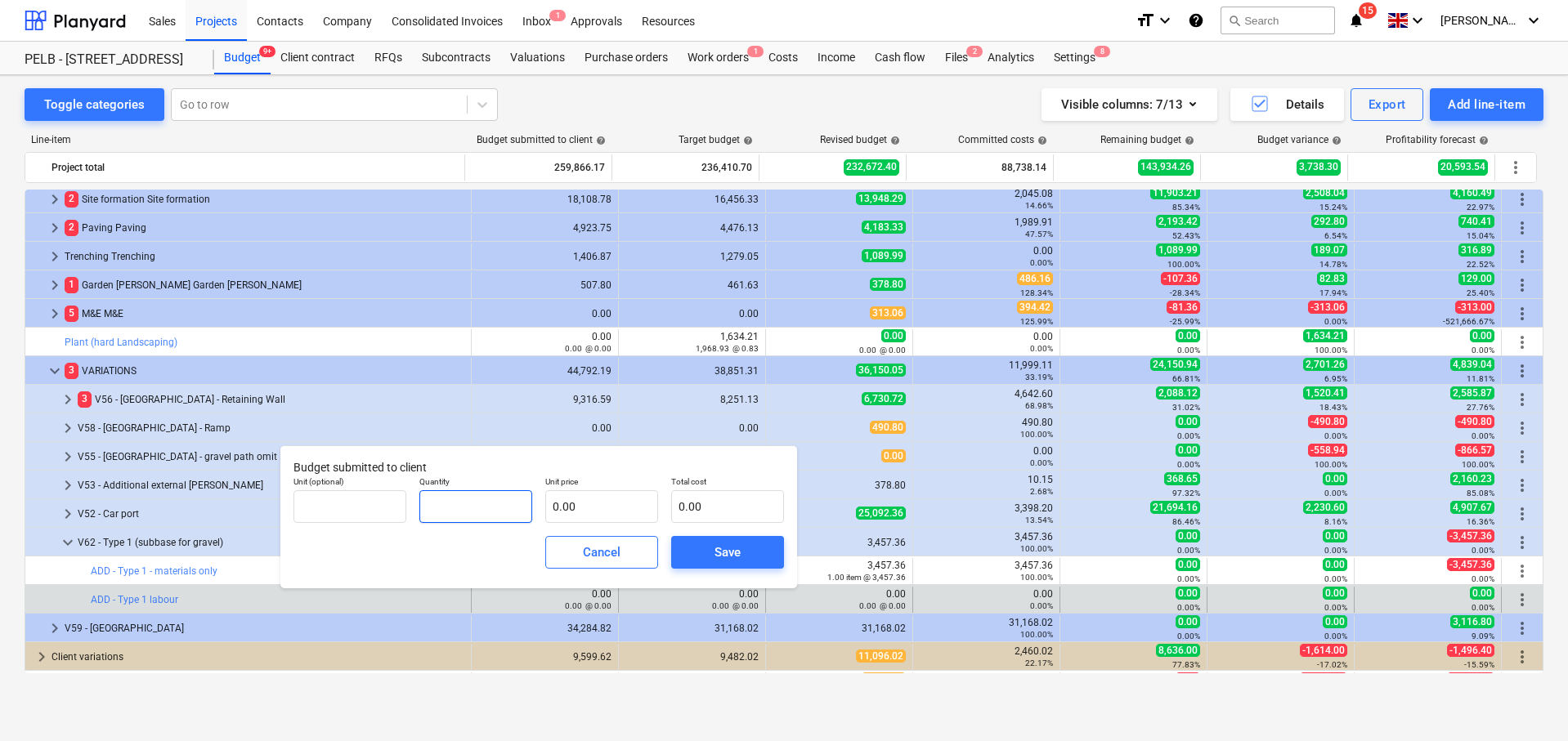
click at [470, 520] on input "text" at bounding box center [476, 506] width 113 height 33
type input "6.00"
click at [598, 505] on input "text" at bounding box center [602, 506] width 113 height 33
type input "3"
type input "18.00"
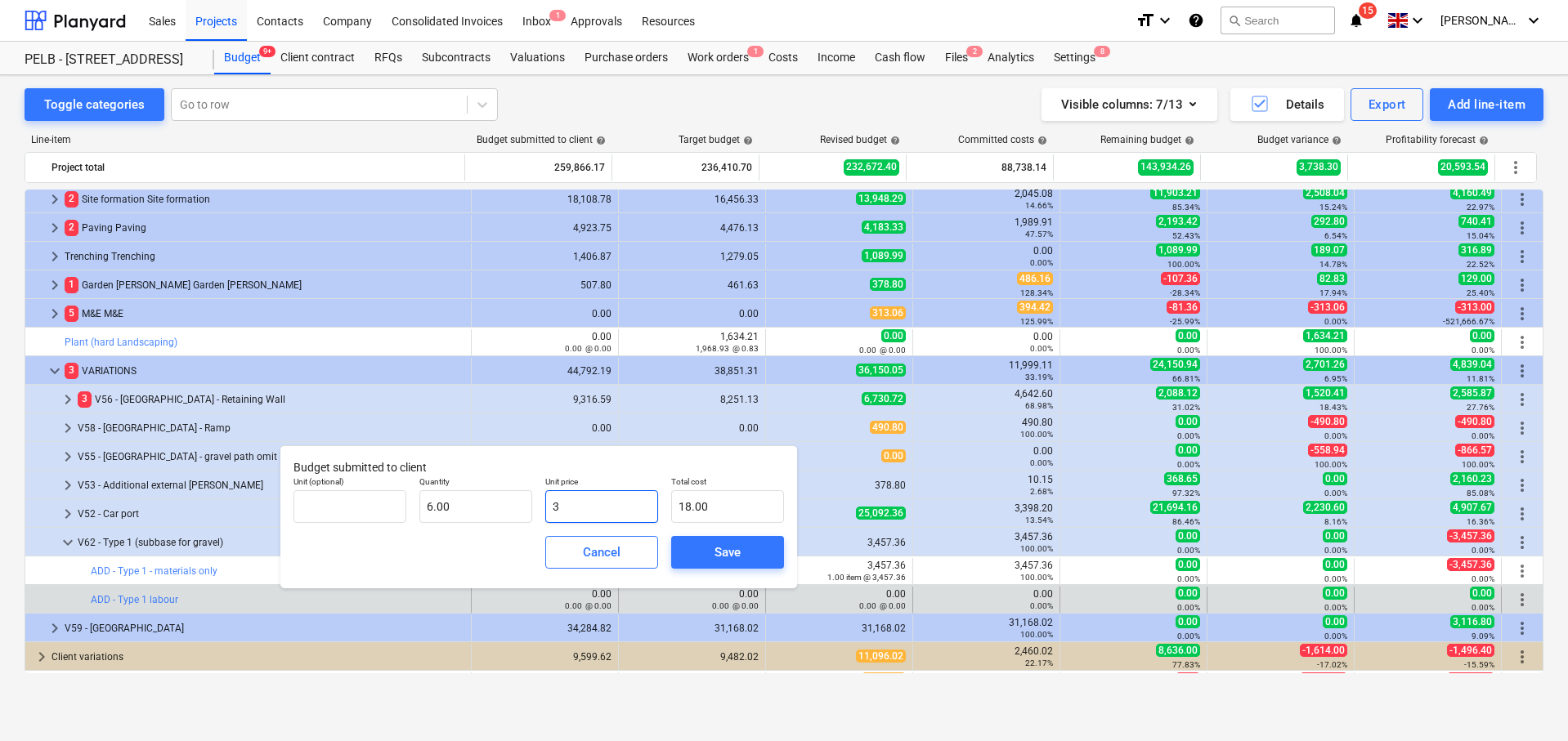
type input "30"
type input "180.00"
type input "302"
type input "1,812.00"
type input "302.5"
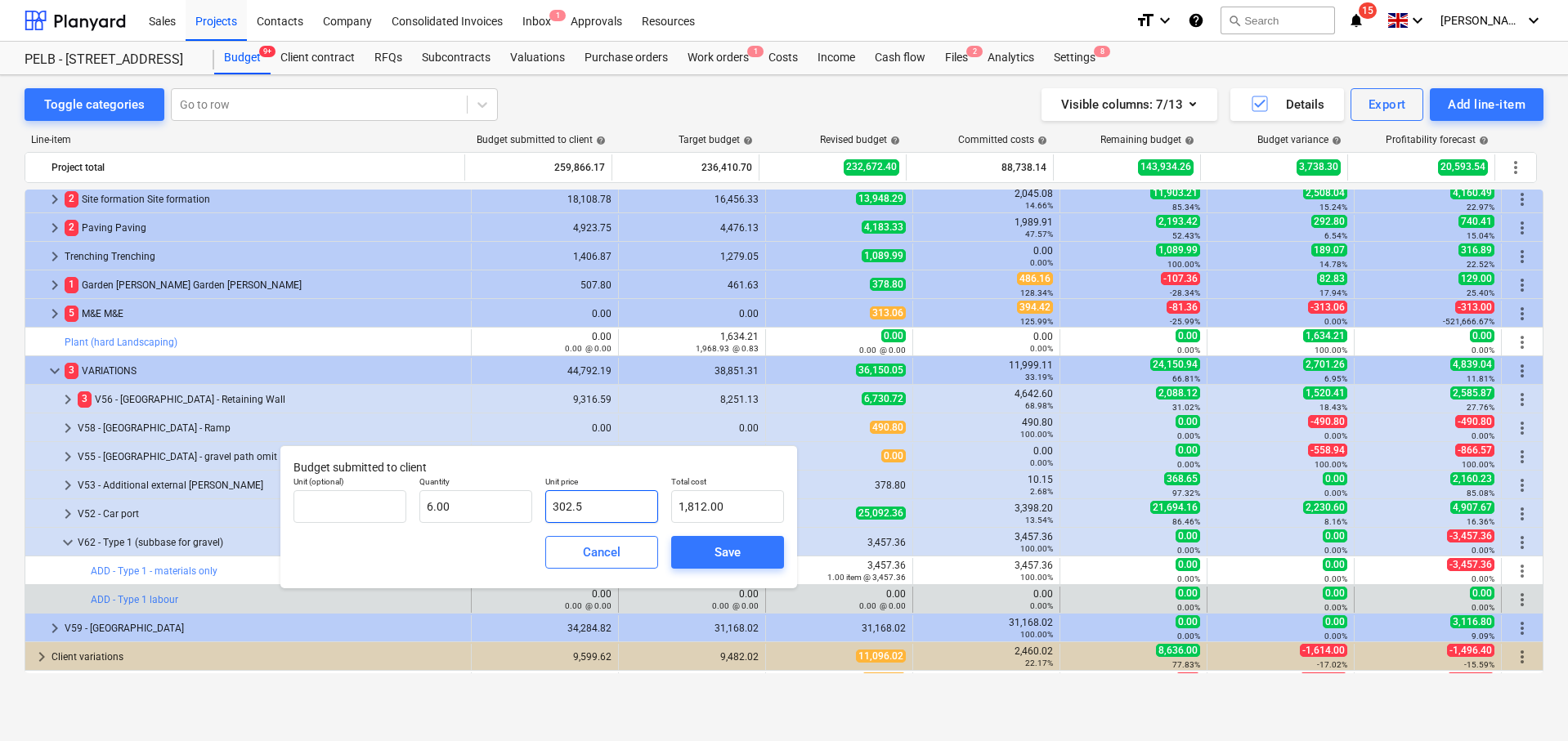
type input "1,815.00"
type input "302.50"
click at [701, 544] on span "Save" at bounding box center [728, 551] width 73 height 21
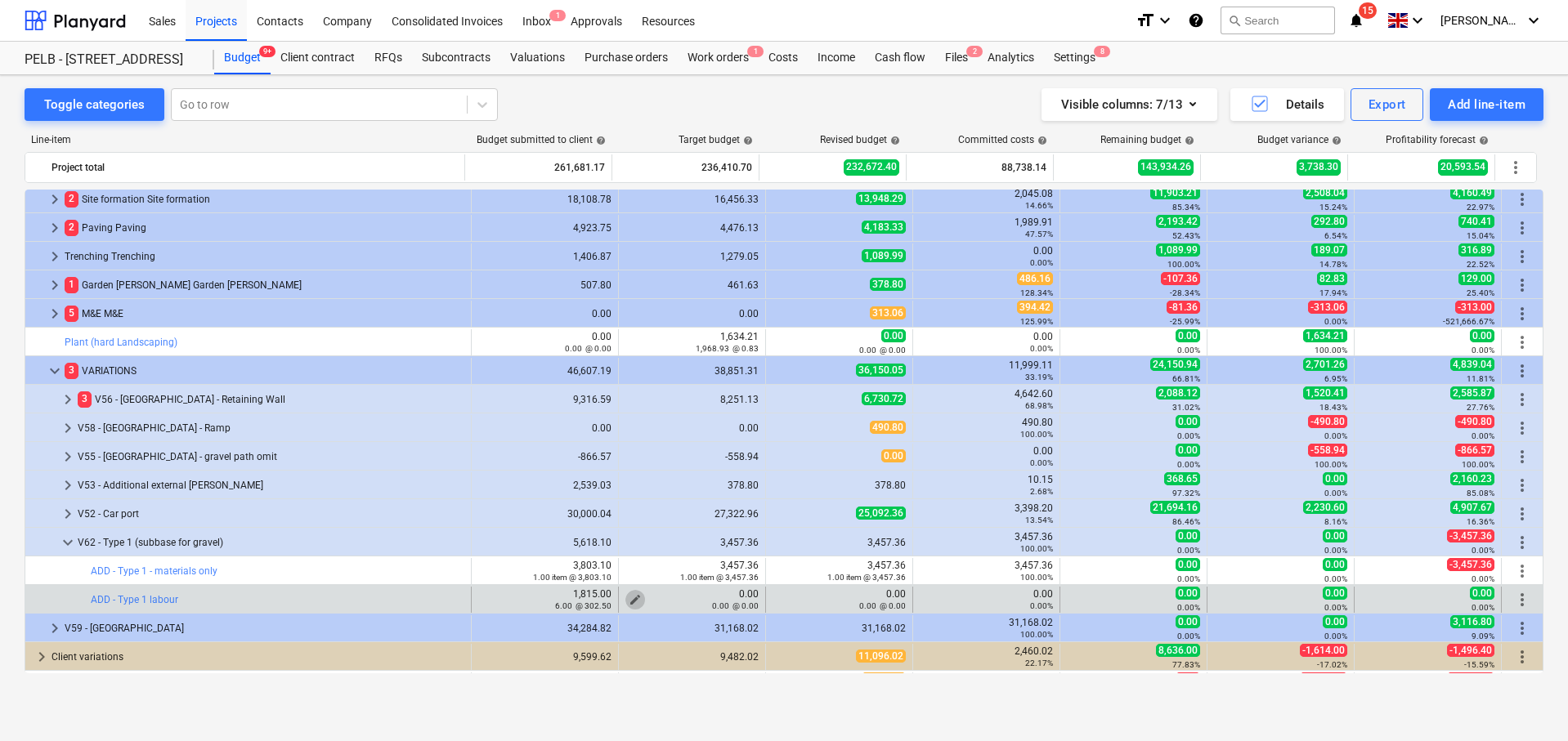
click at [626, 595] on button "edit" at bounding box center [636, 600] width 20 height 20
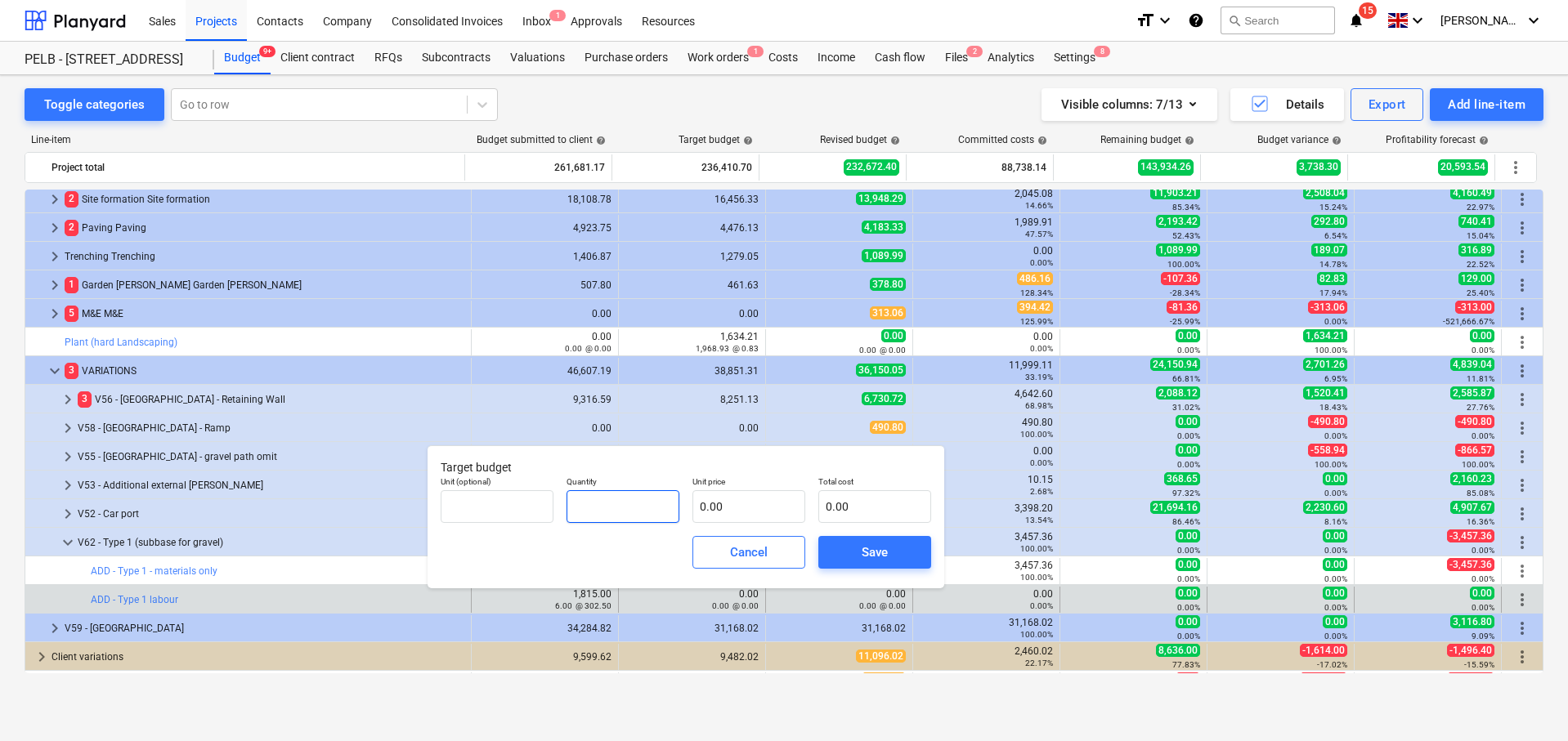
click at [639, 509] on input "text" at bounding box center [623, 506] width 113 height 33
type input "6.00"
click at [731, 509] on input "text" at bounding box center [748, 506] width 113 height 33
type input "2"
type input "12.00"
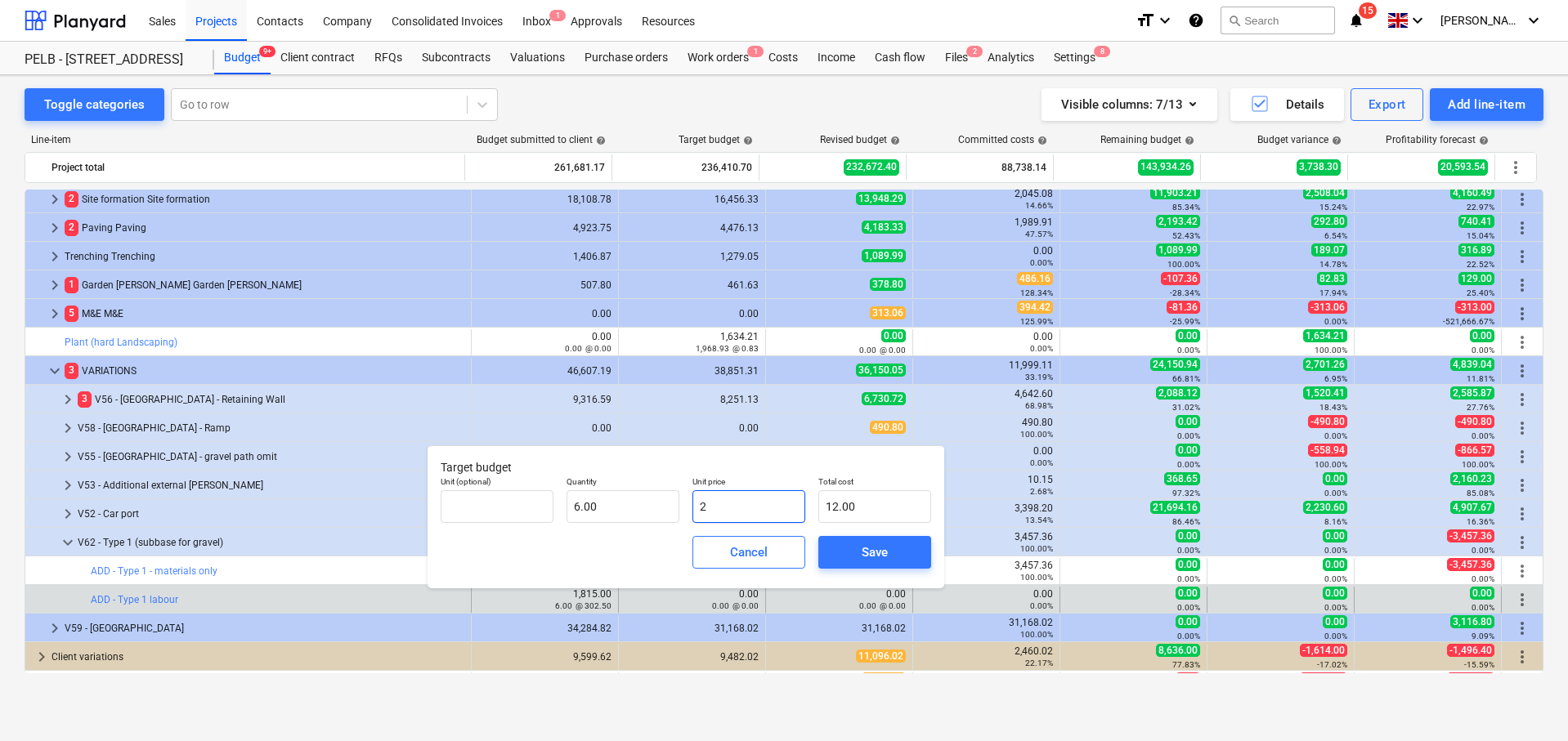
type input "27"
type input "162.00"
type input "275"
type input "1,650.00"
type input "275.00"
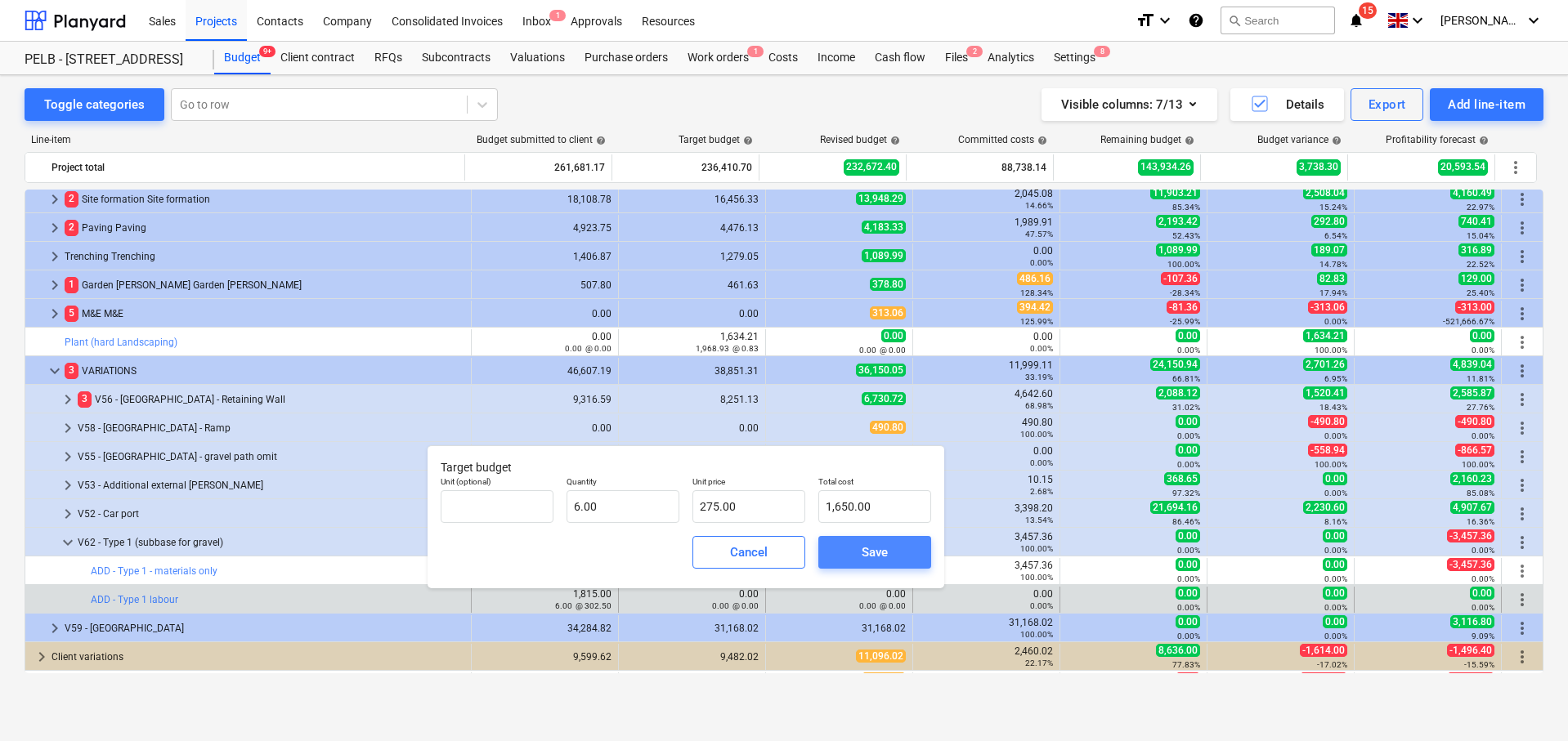
click at [852, 551] on span "Save" at bounding box center [874, 551] width 73 height 21
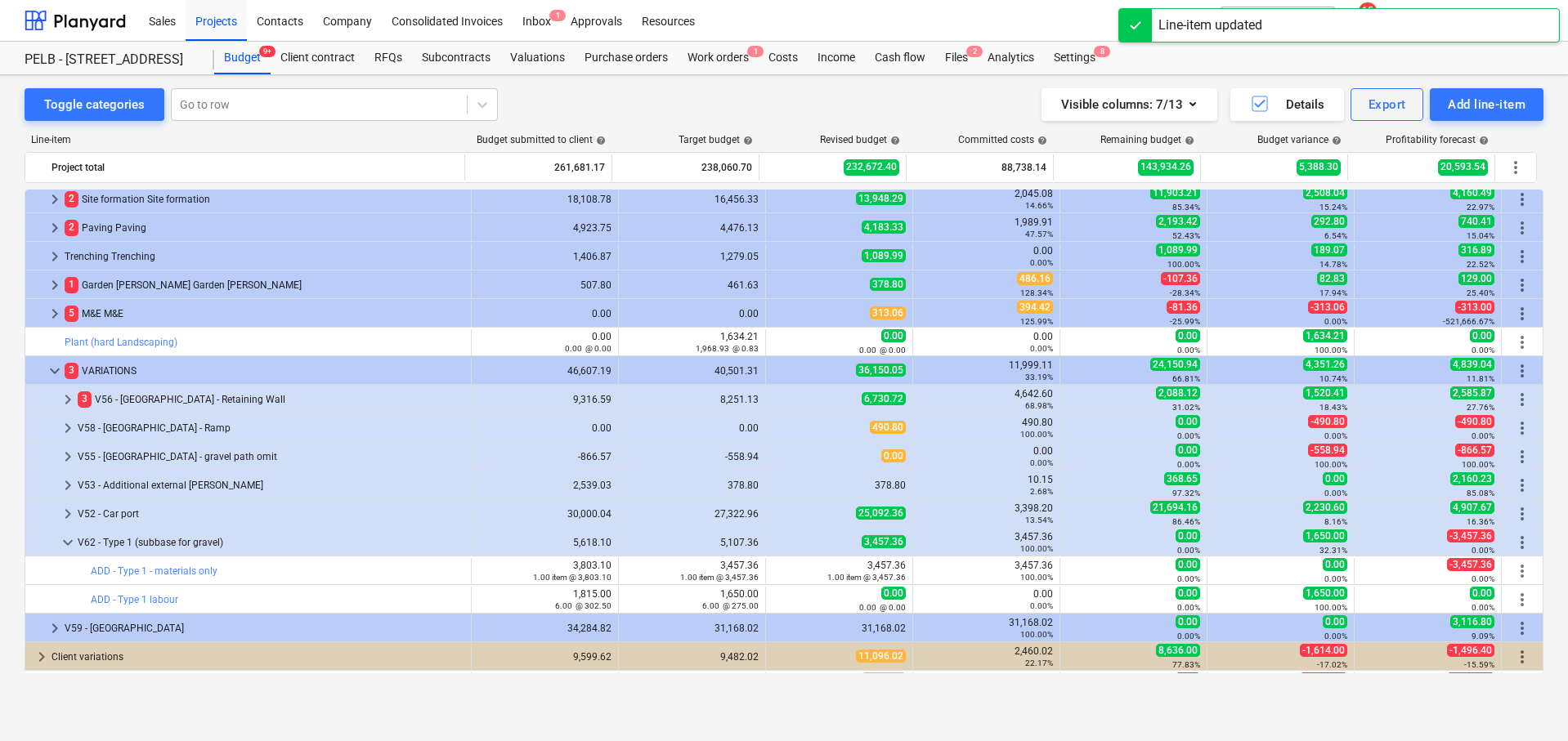
click at [776, 595] on span "edit" at bounding box center [782, 599] width 13 height 13
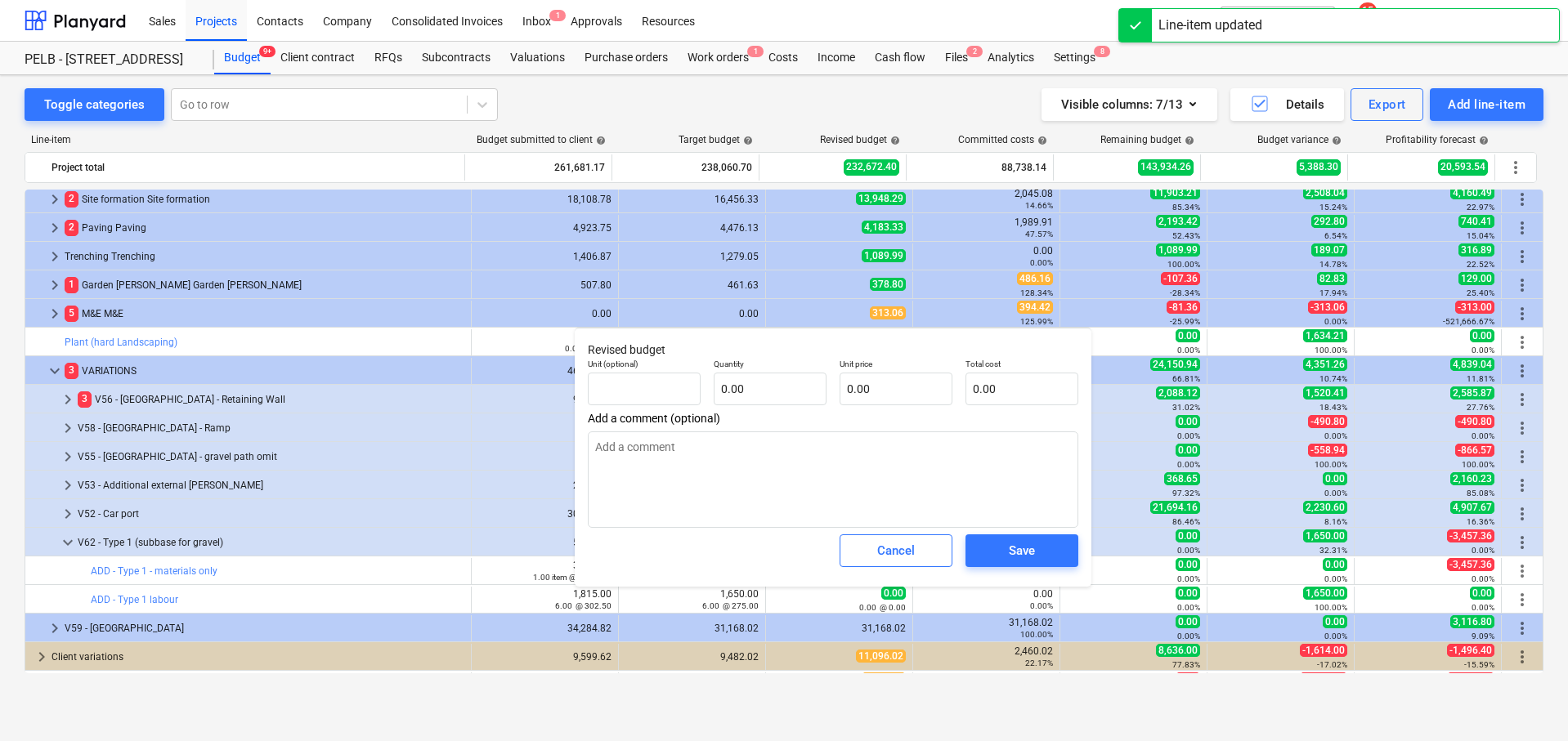
click at [758, 406] on div "Quantity 0.00" at bounding box center [769, 382] width 126 height 59
click at [764, 395] on input "text" at bounding box center [770, 388] width 113 height 33
type input "6"
type textarea "x"
type input "6.00"
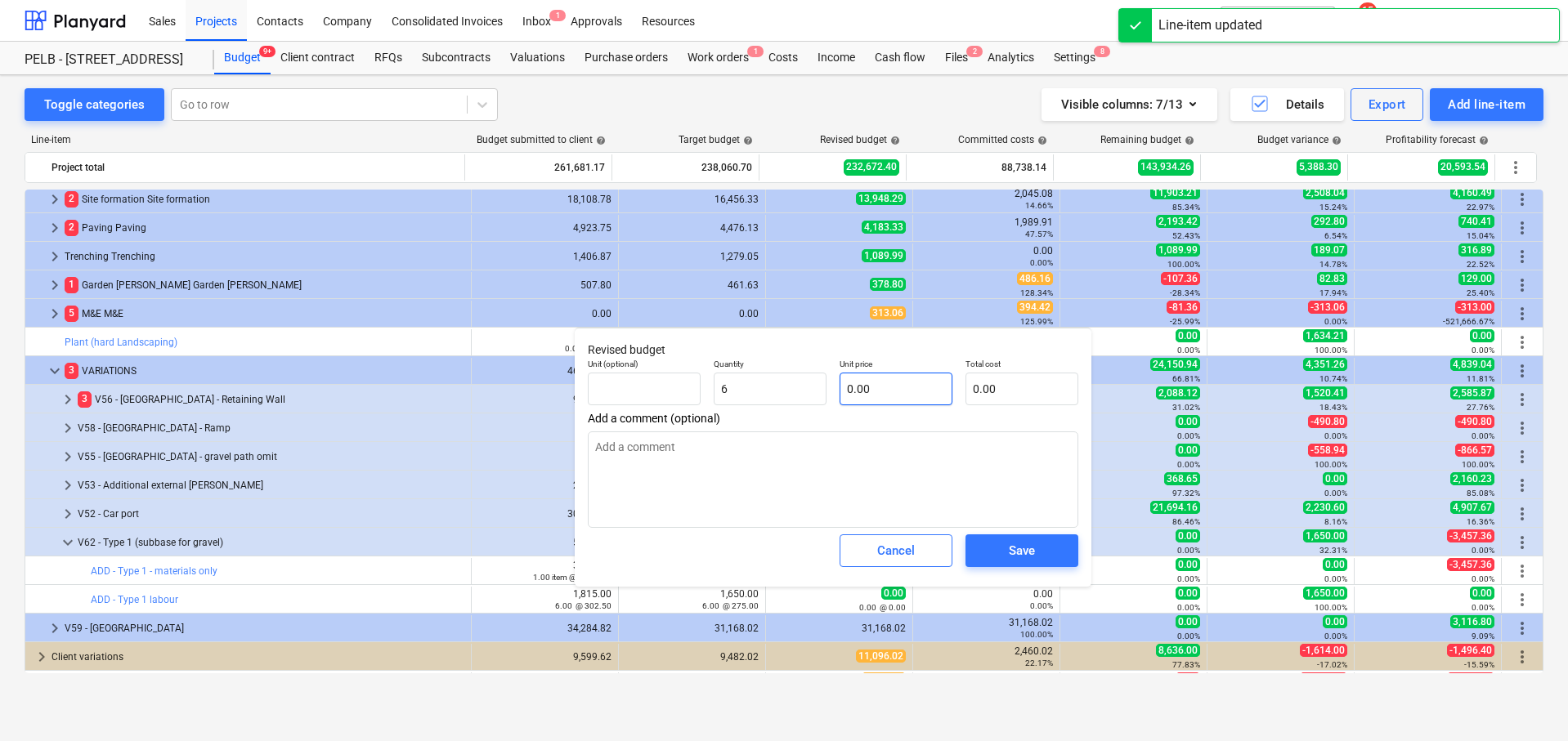
type textarea "x"
click at [888, 387] on input "text" at bounding box center [896, 388] width 113 height 33
type input "2"
type textarea "x"
type input "12.00"
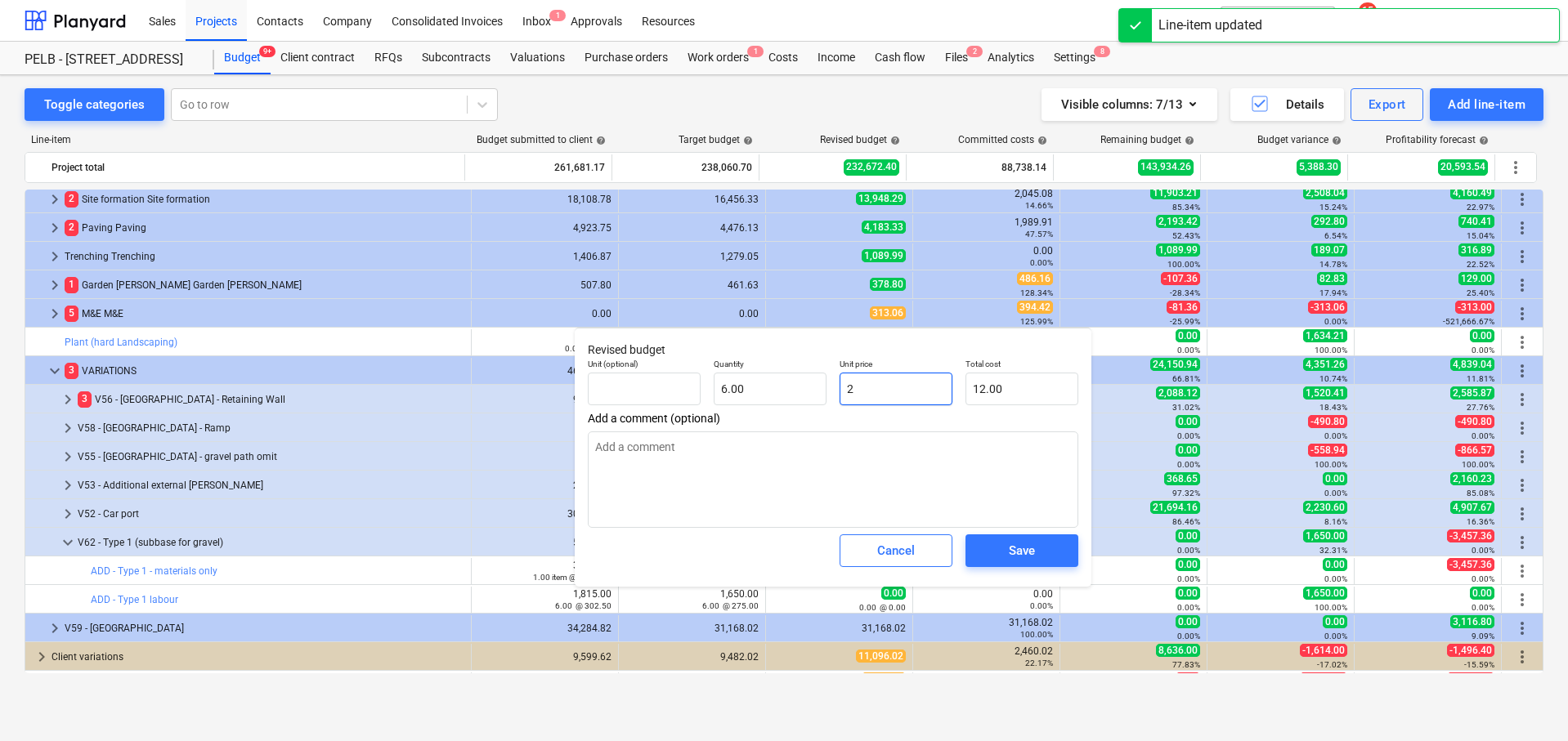
type input "25"
type textarea "x"
type input "150.00"
type input "250"
type textarea "x"
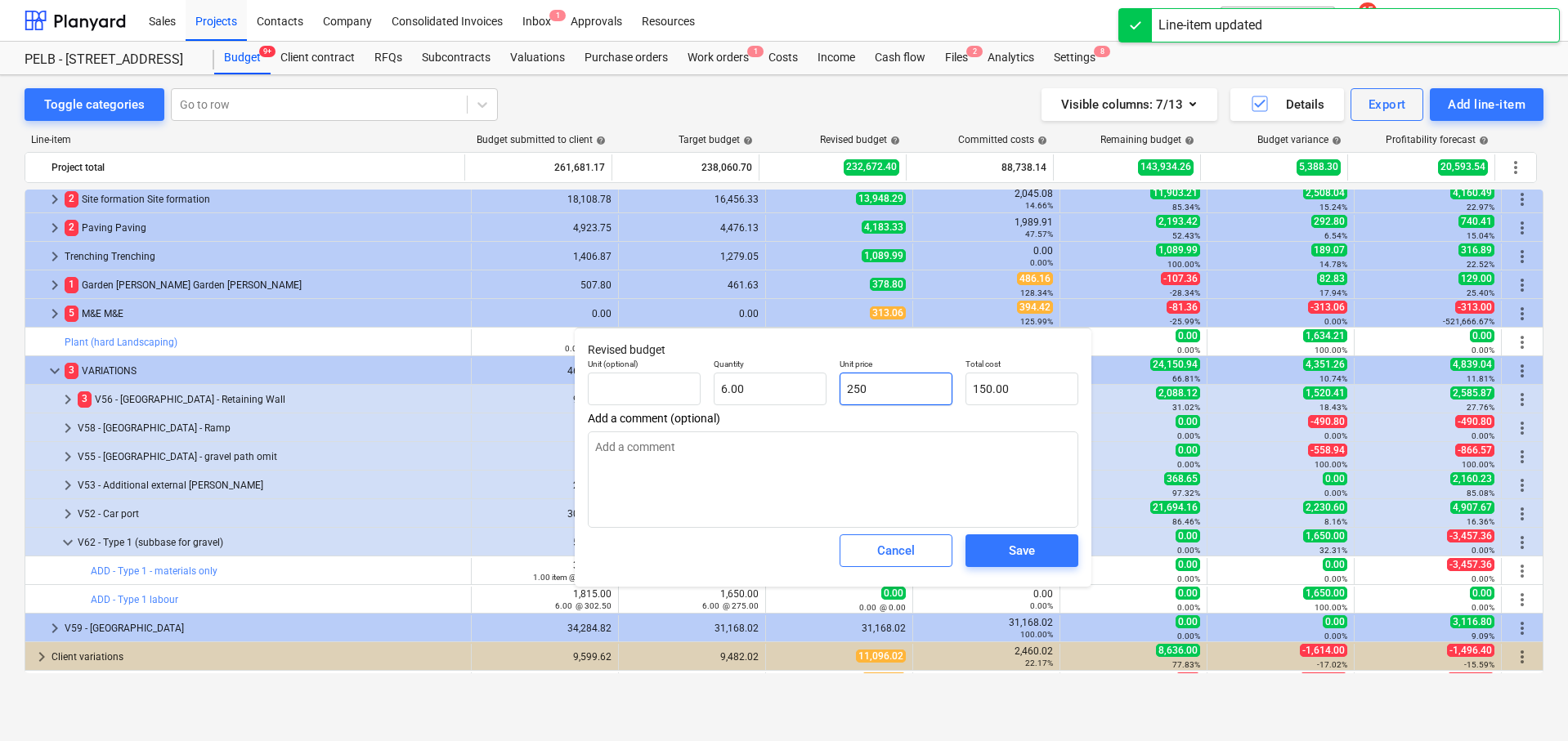
type input "1,500.00"
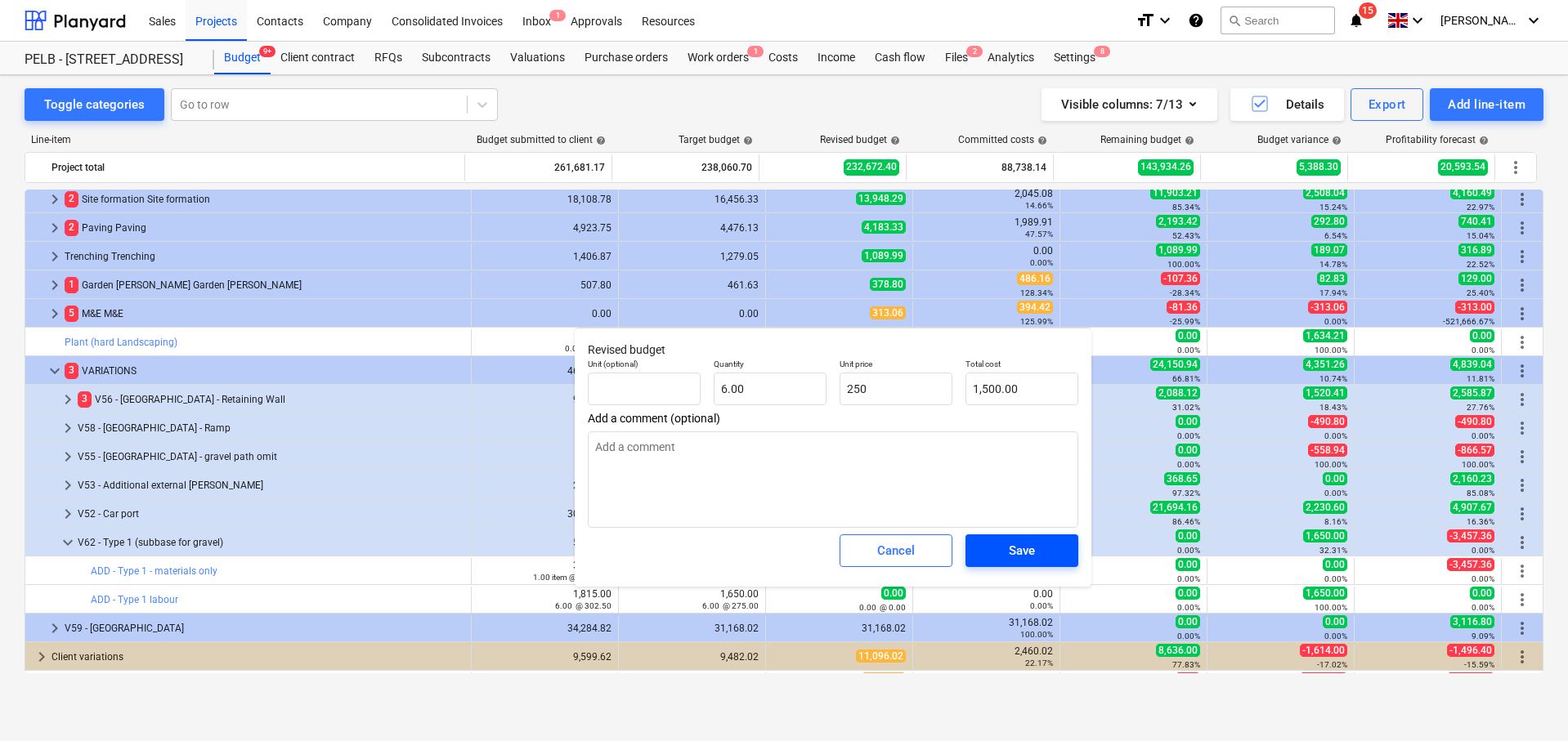
type input "250.00"
click at [1038, 553] on span "Save" at bounding box center [1022, 550] width 73 height 21
type textarea "x"
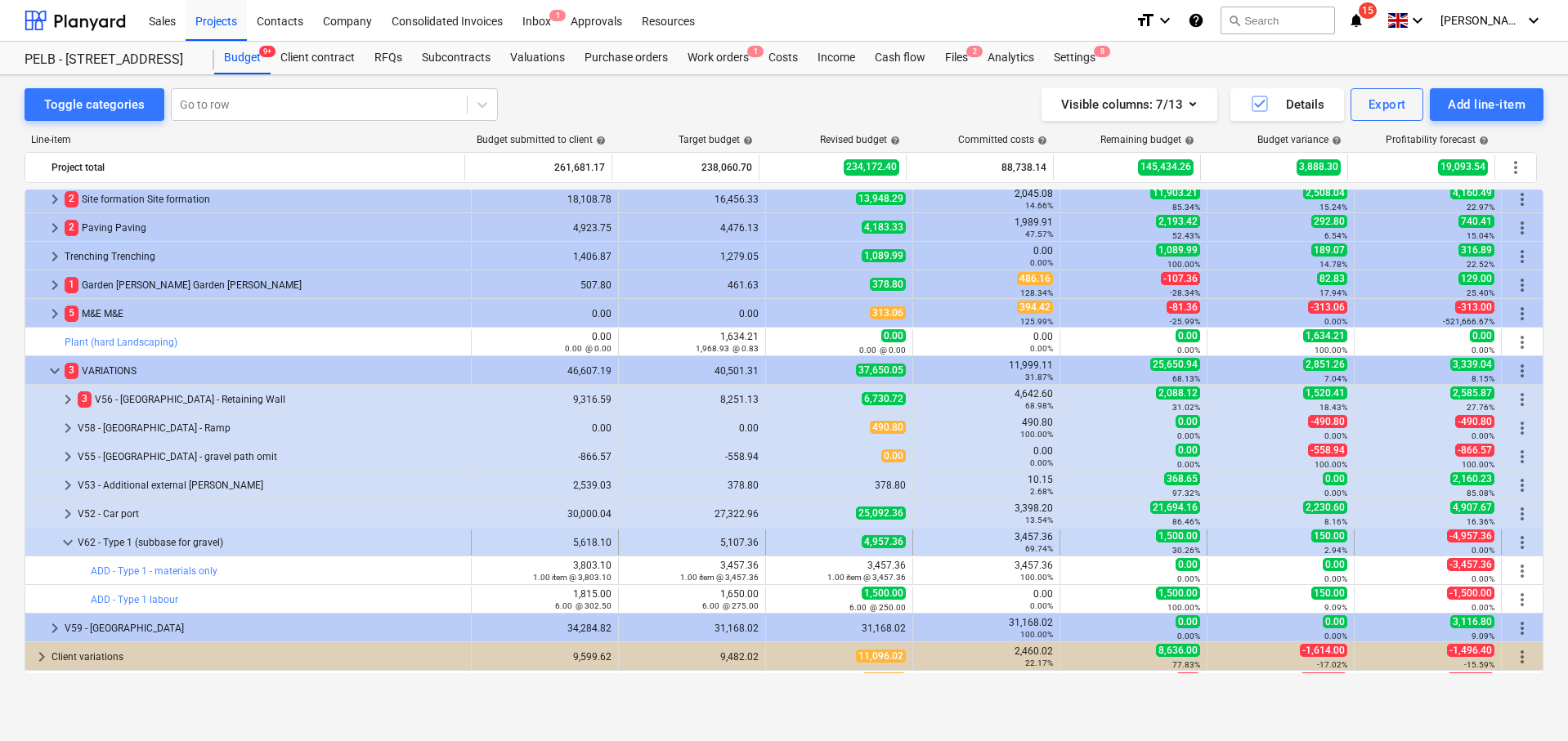
click at [1515, 539] on span "more_vert" at bounding box center [1521, 542] width 20 height 20
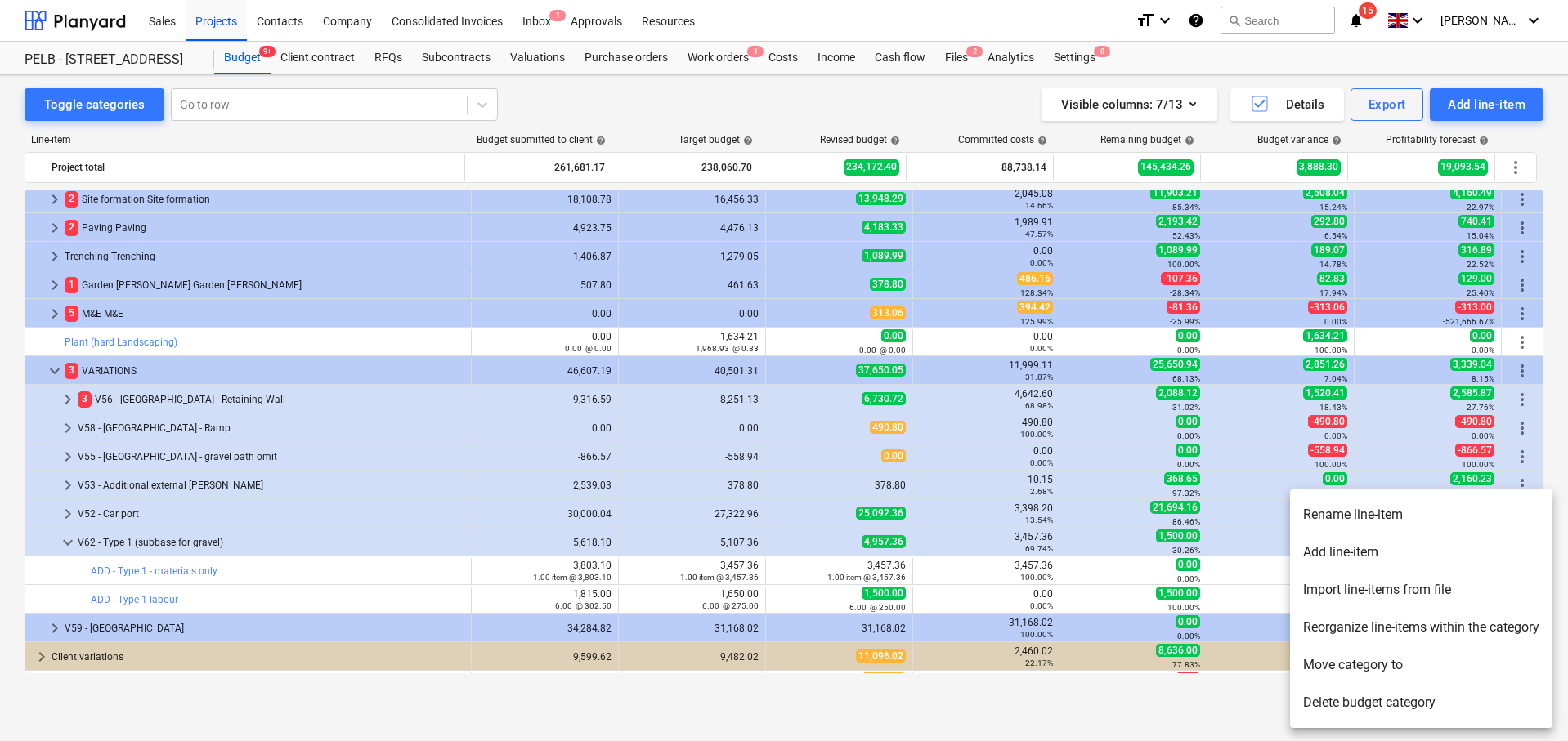
click at [1432, 557] on li "Add line-item" at bounding box center [1421, 552] width 262 height 38
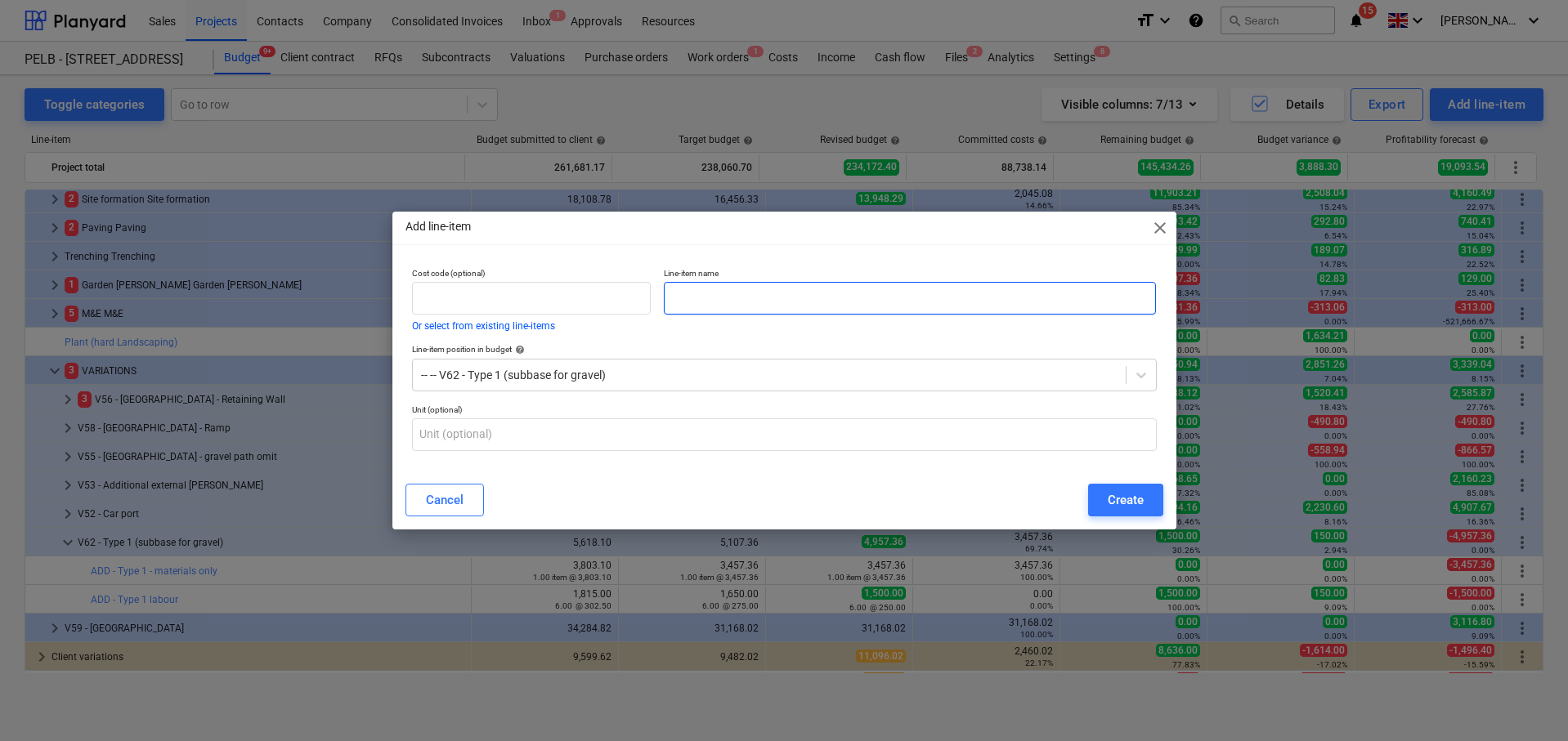
click at [750, 295] on input "text" at bounding box center [909, 298] width 492 height 33
type input "V"
type input "ADD - Type 1 plant"
click at [1128, 497] on div "Create" at bounding box center [1126, 500] width 36 height 21
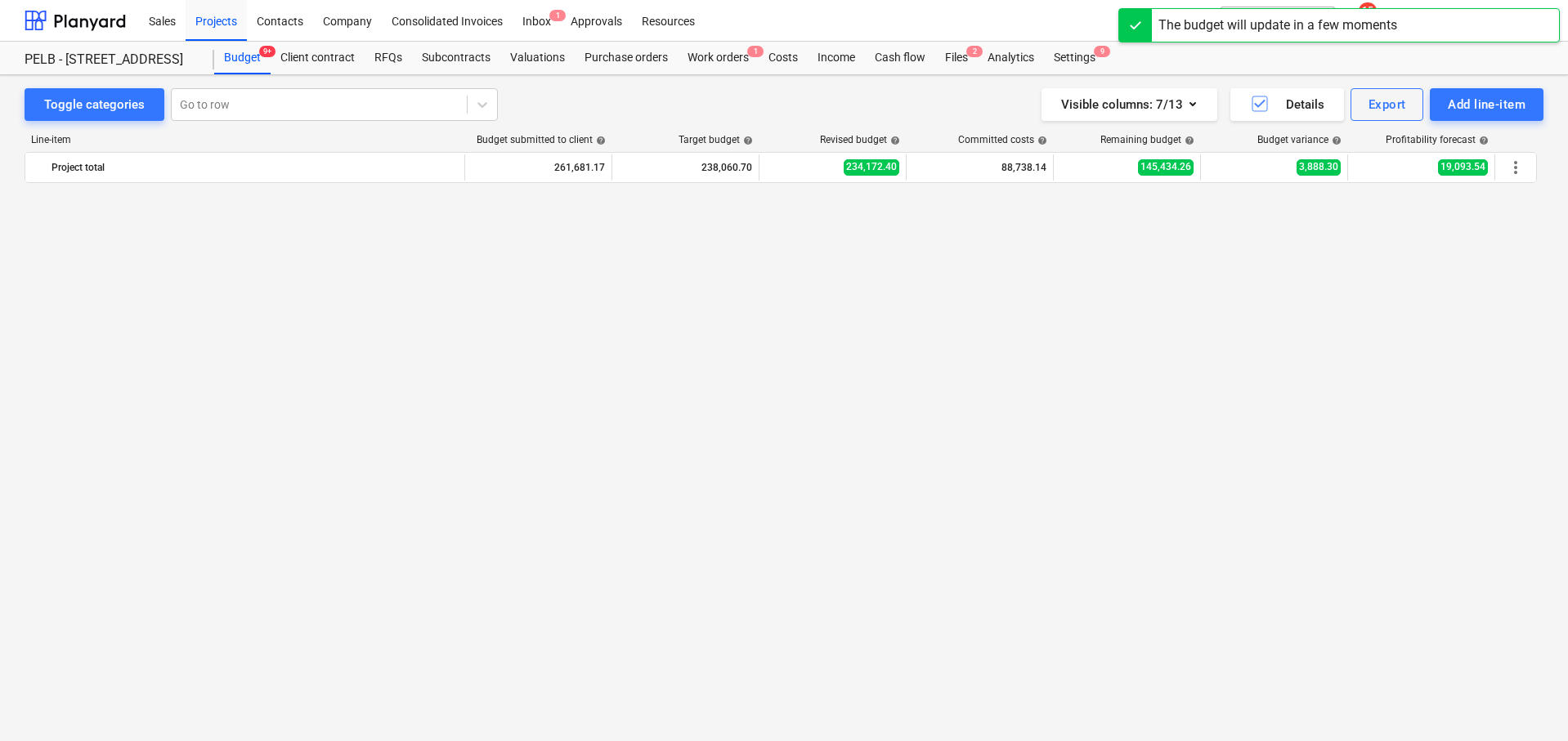
scroll to position [1064, 0]
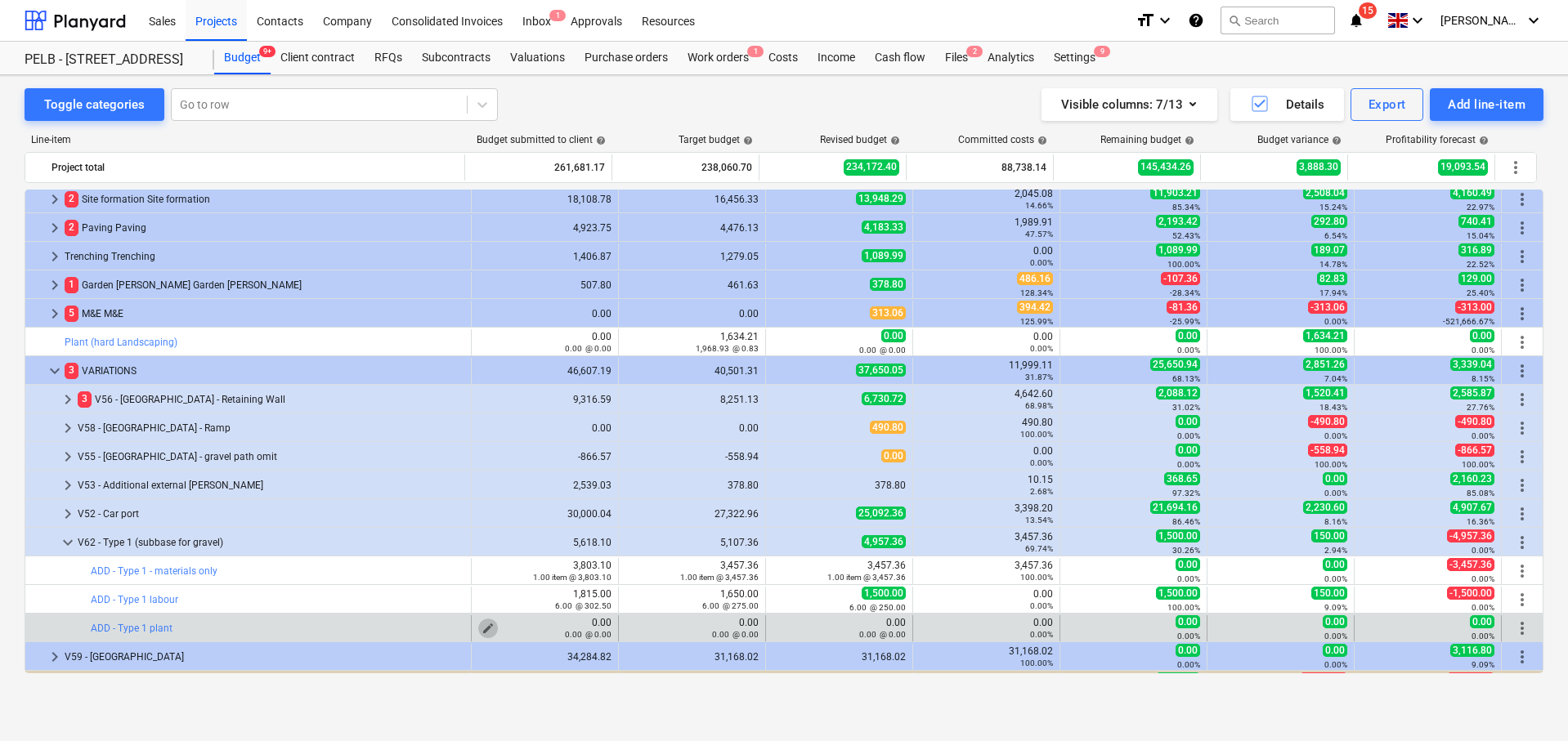
click at [485, 625] on span "edit" at bounding box center [487, 627] width 13 height 13
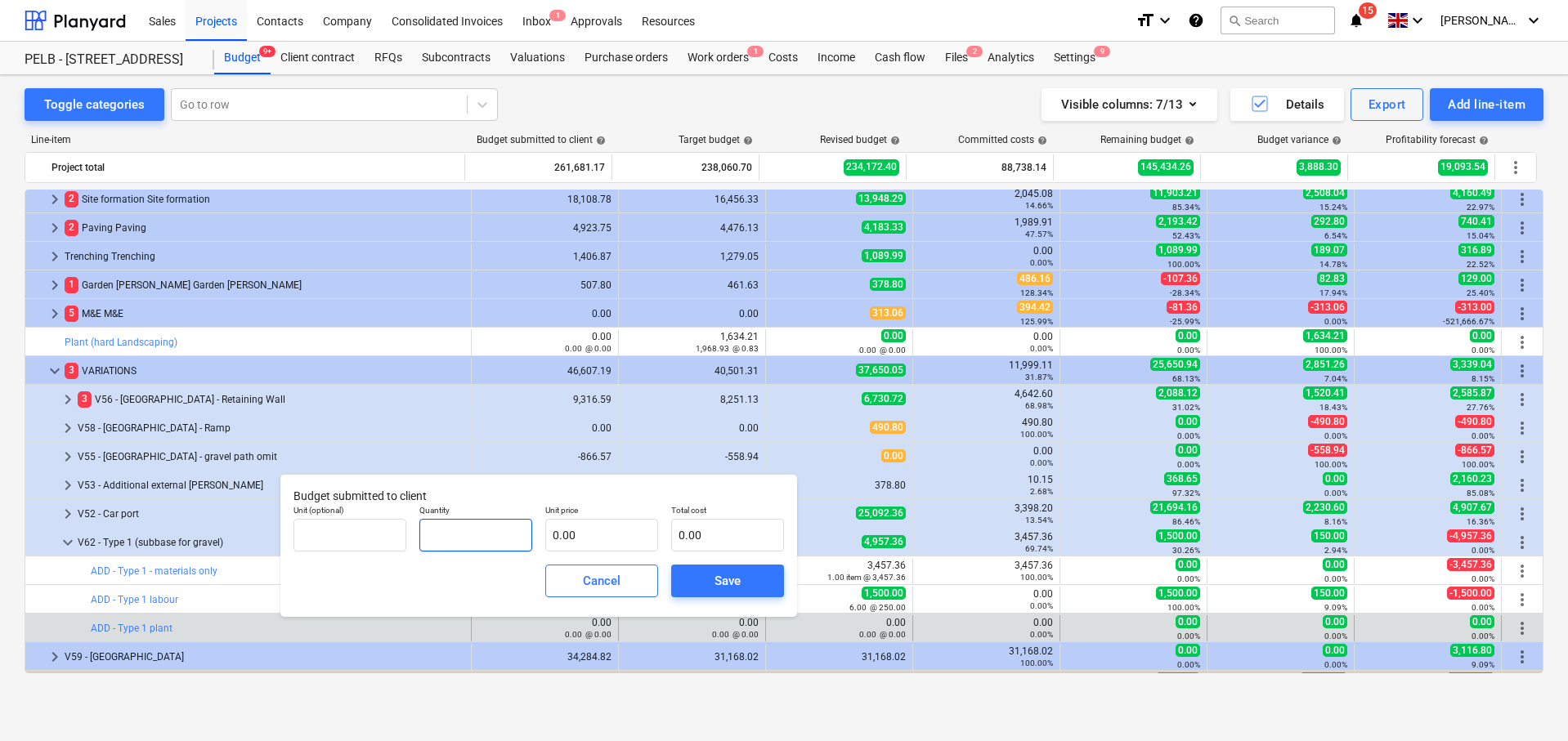
click at [483, 525] on input "text" at bounding box center [476, 534] width 113 height 33
type input "1.00"
click at [580, 540] on input "text" at bounding box center [602, 534] width 113 height 33
type input "1"
type input "1.00"
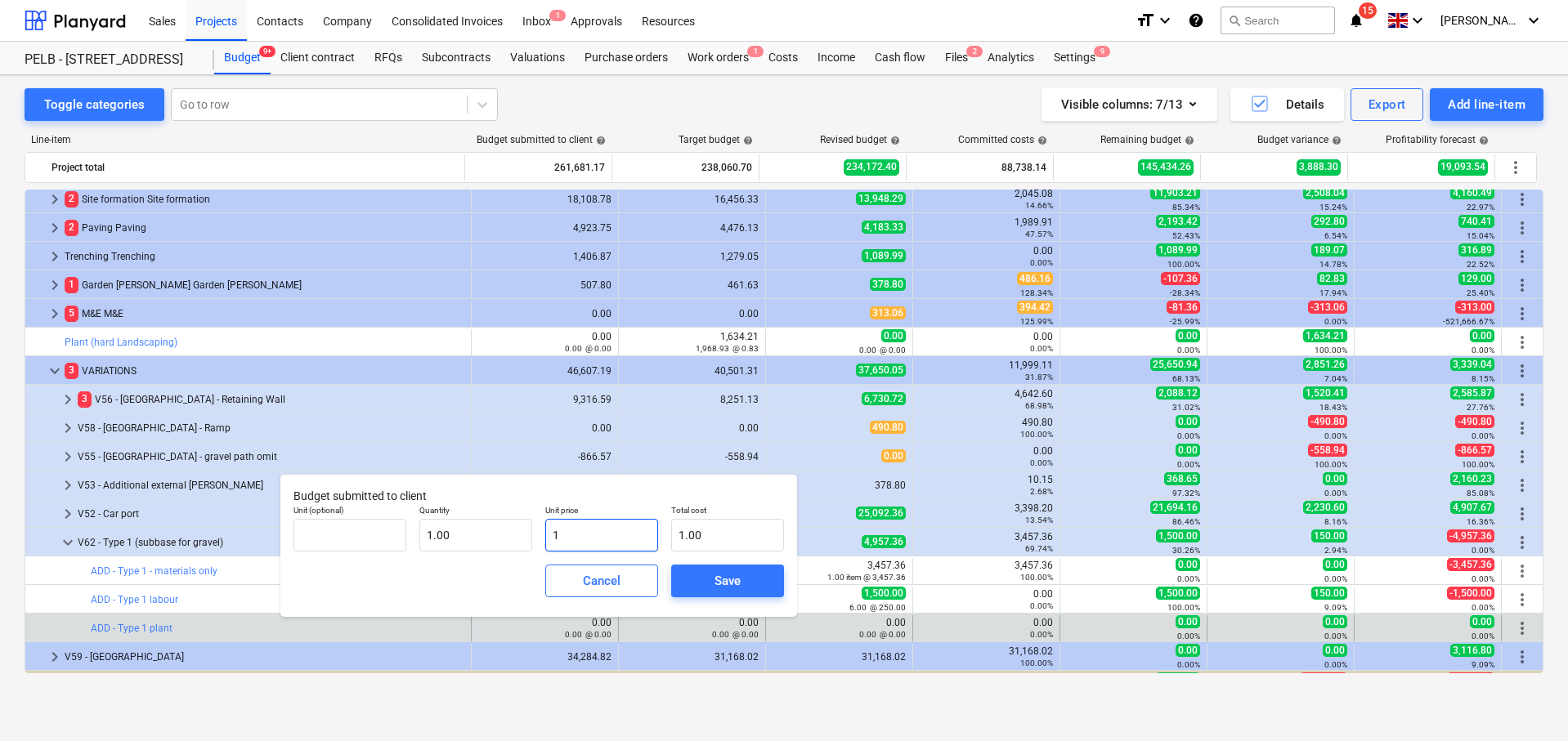
type input "13"
type input "13.00"
type input "136"
type input "136.00"
type input "1360"
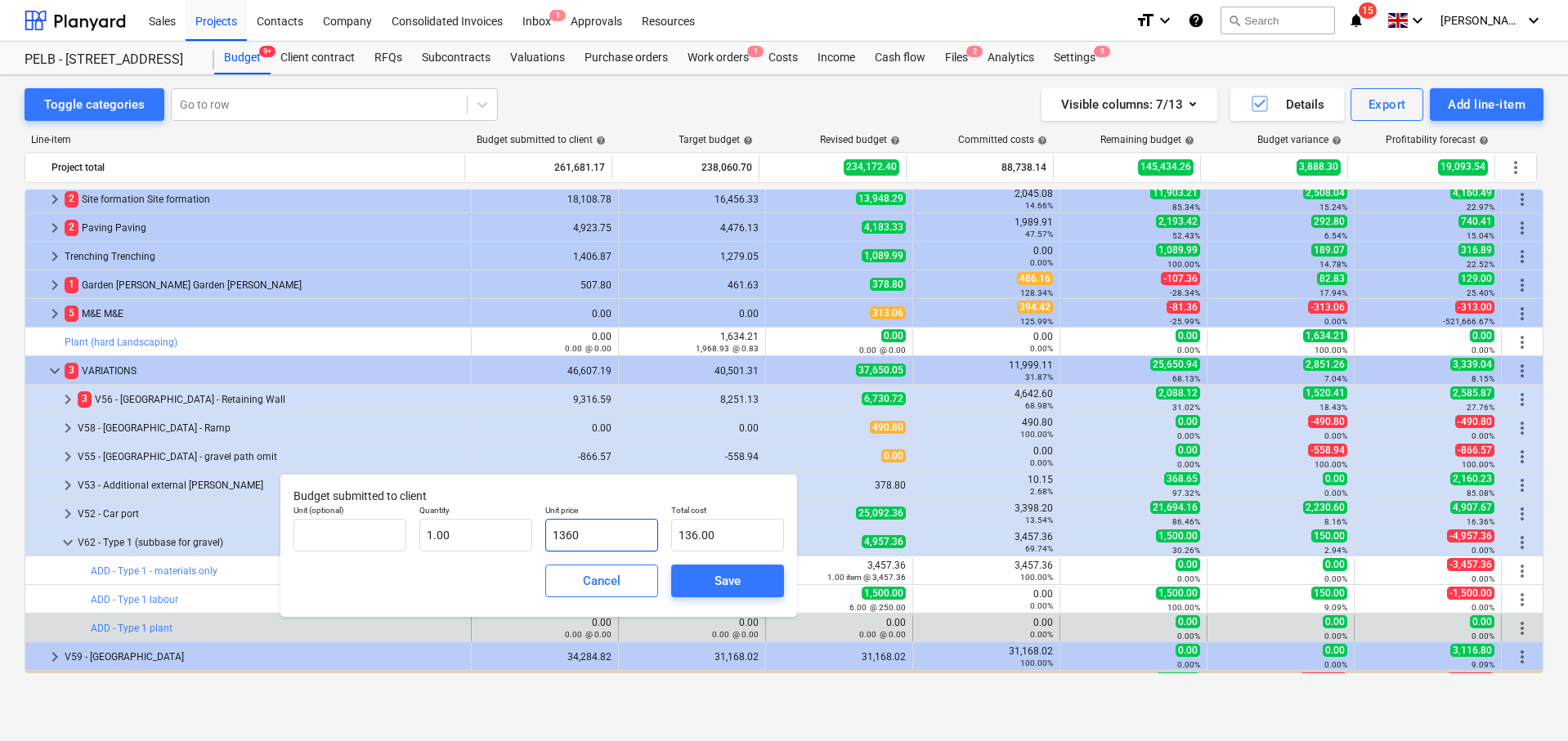
type input "1,360.00"
type input "1360.7"
type input "1,360.70"
click at [768, 579] on button "Save" at bounding box center [728, 581] width 113 height 33
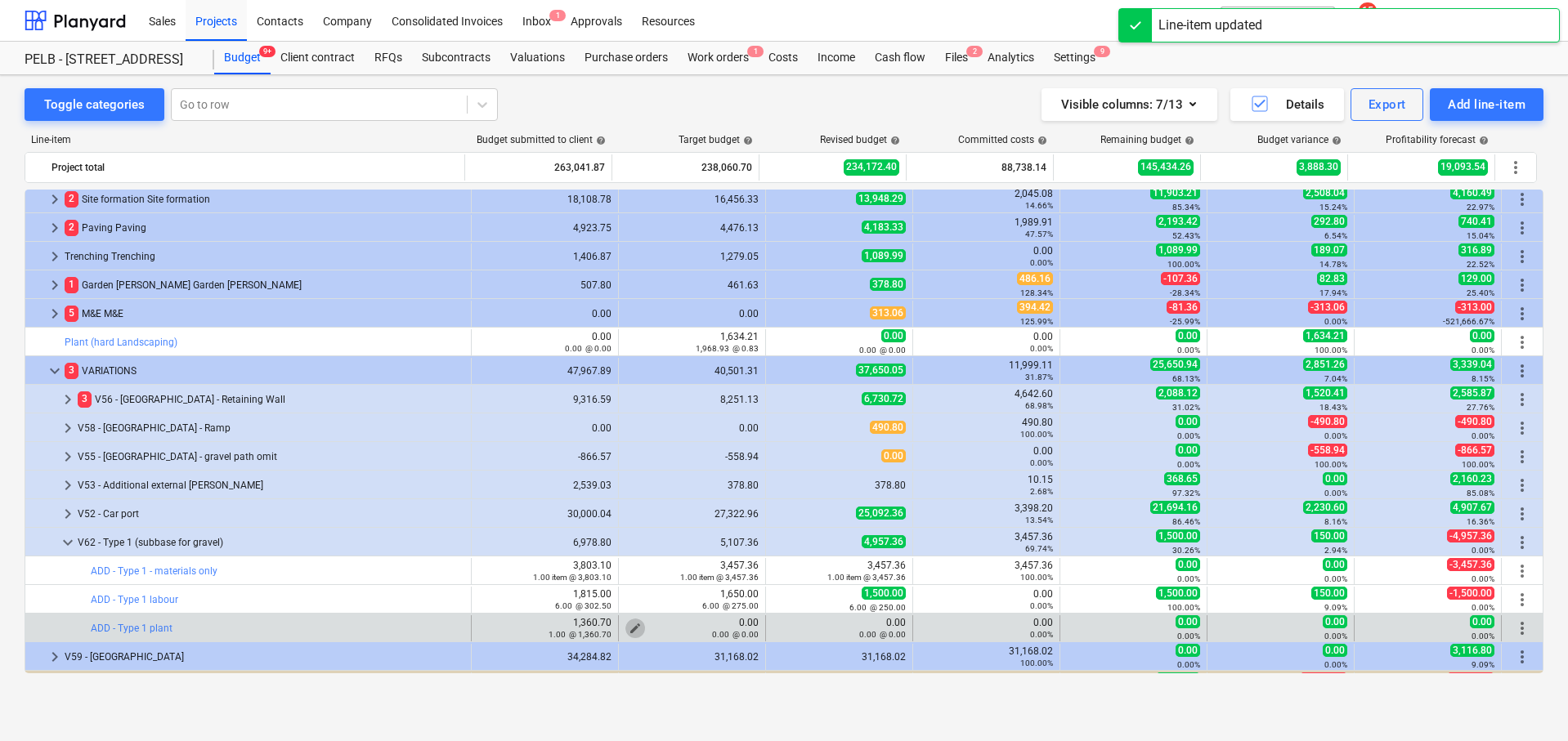
click at [630, 626] on span "edit" at bounding box center [635, 627] width 13 height 13
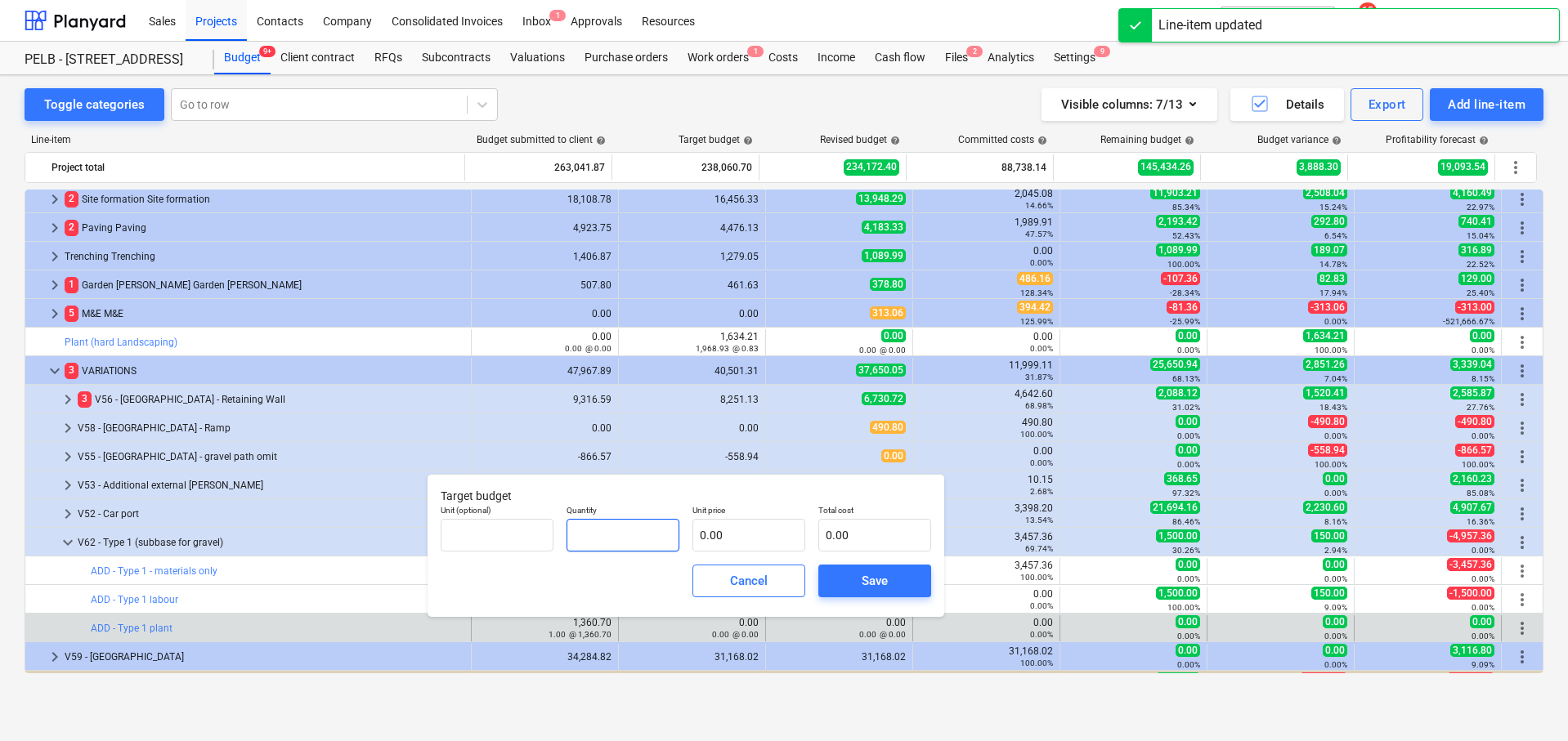
click at [615, 530] on input "text" at bounding box center [623, 534] width 113 height 33
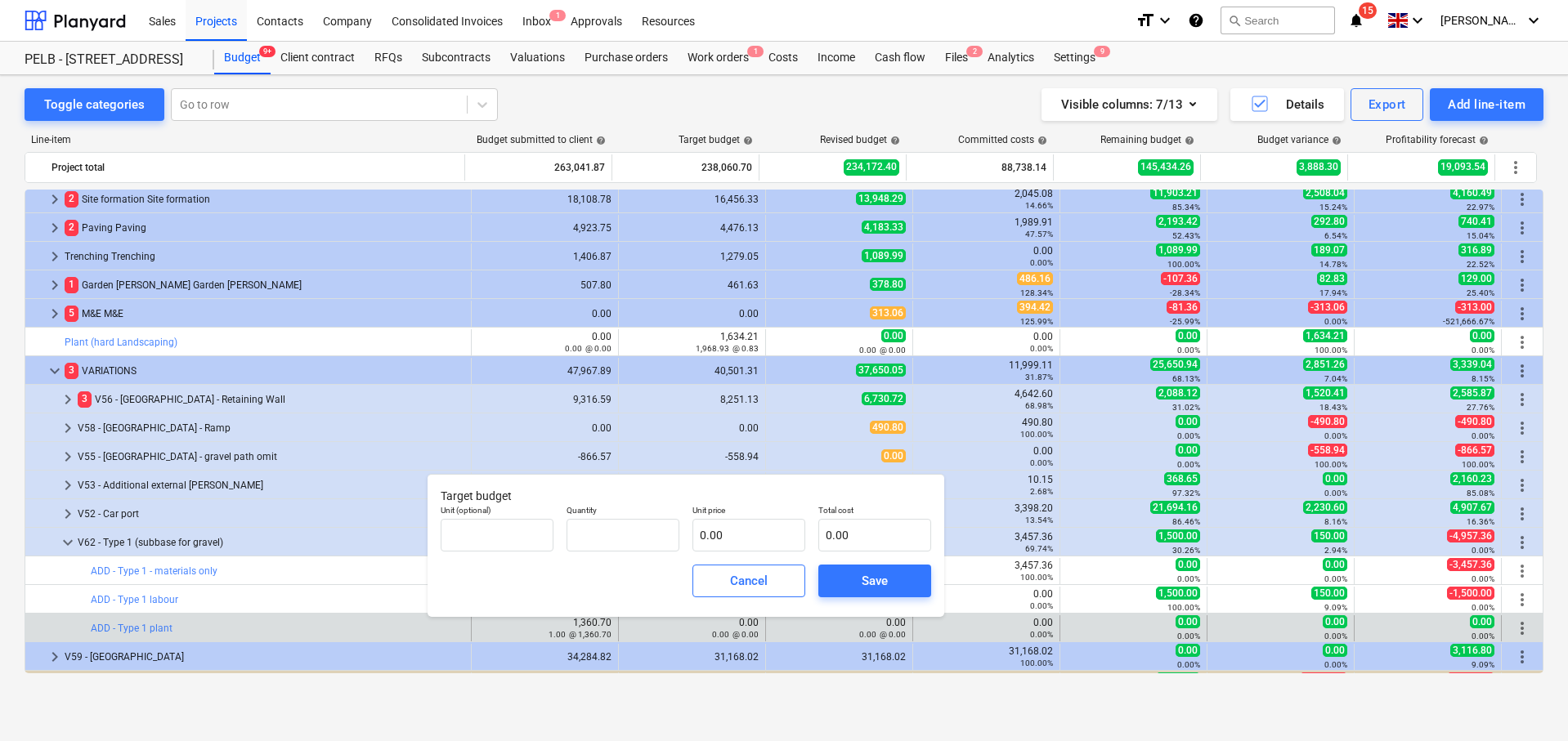
type input "0.00"
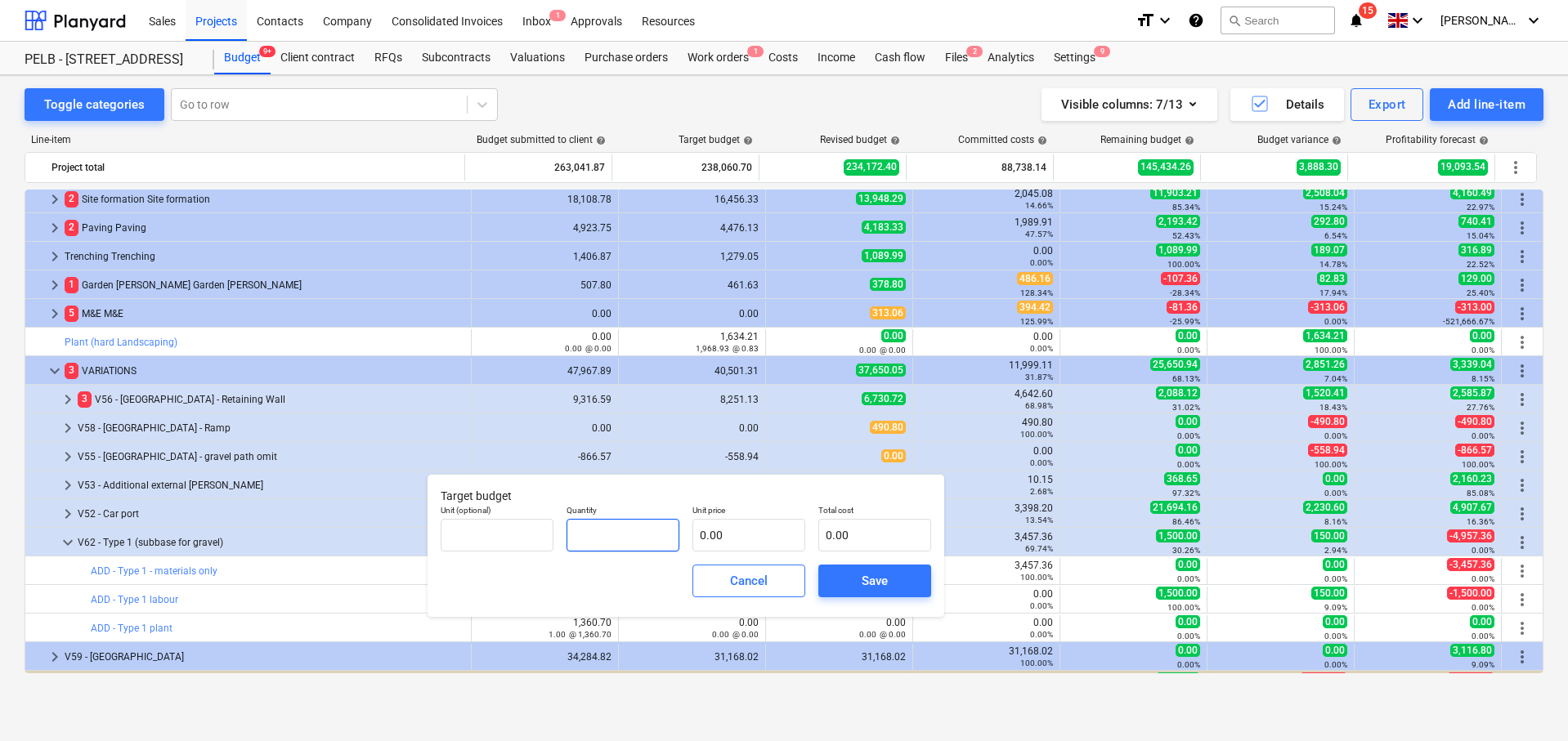
click at [610, 531] on input "text" at bounding box center [623, 534] width 113 height 33
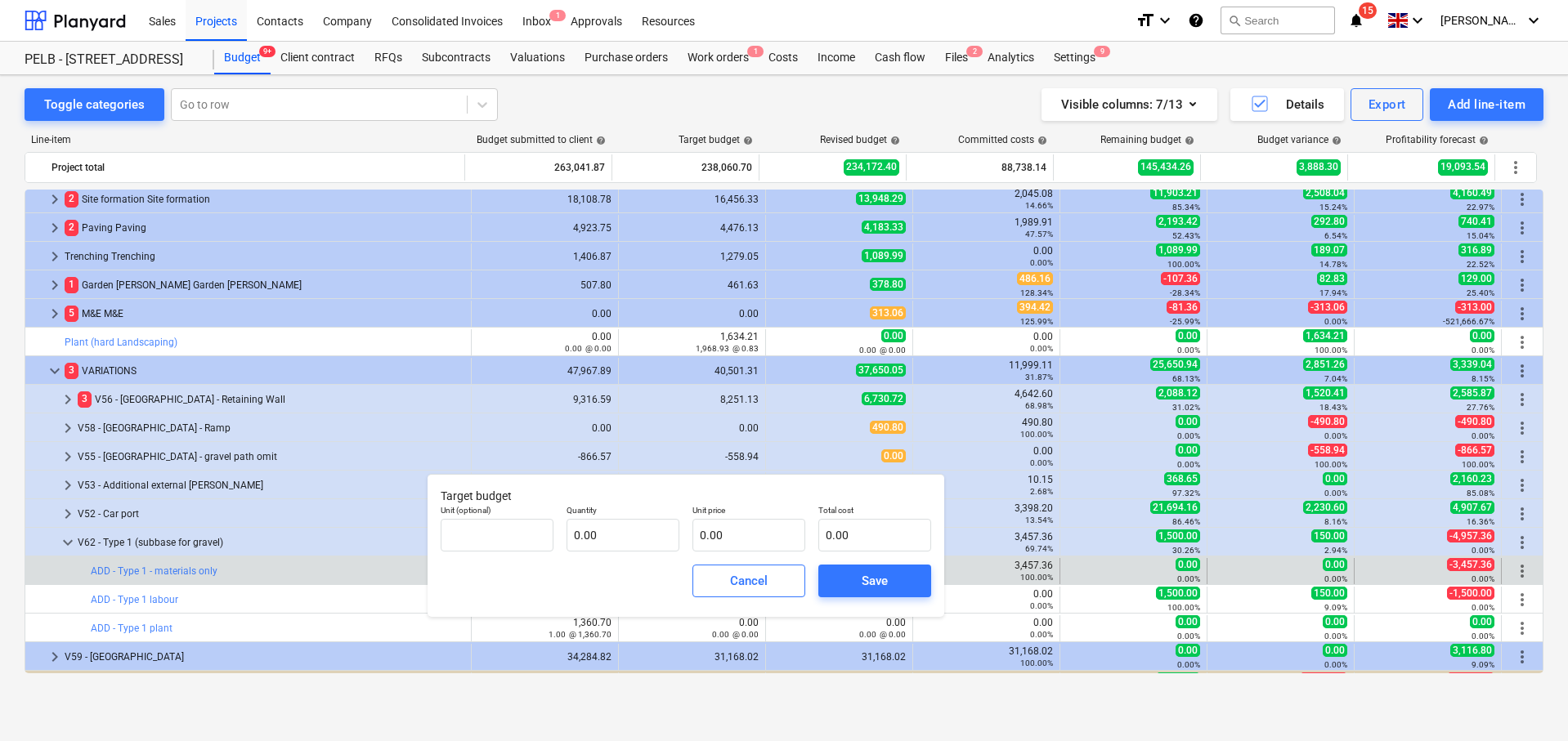
click at [725, 580] on span "Cancel" at bounding box center [748, 580] width 72 height 21
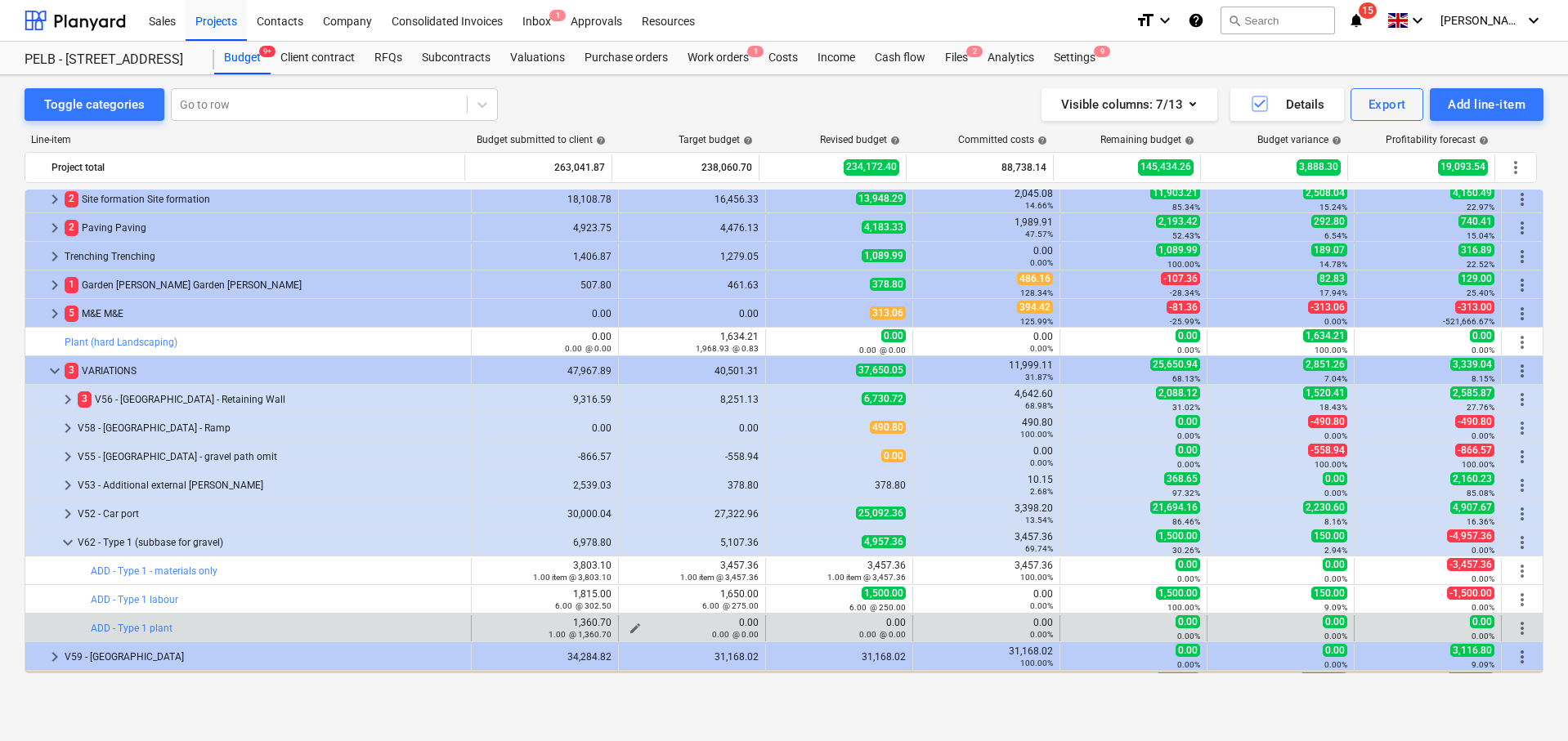
click at [626, 630] on div "0.00 @ 0.00" at bounding box center [692, 634] width 134 height 12
click at [631, 625] on span "edit" at bounding box center [635, 627] width 13 height 13
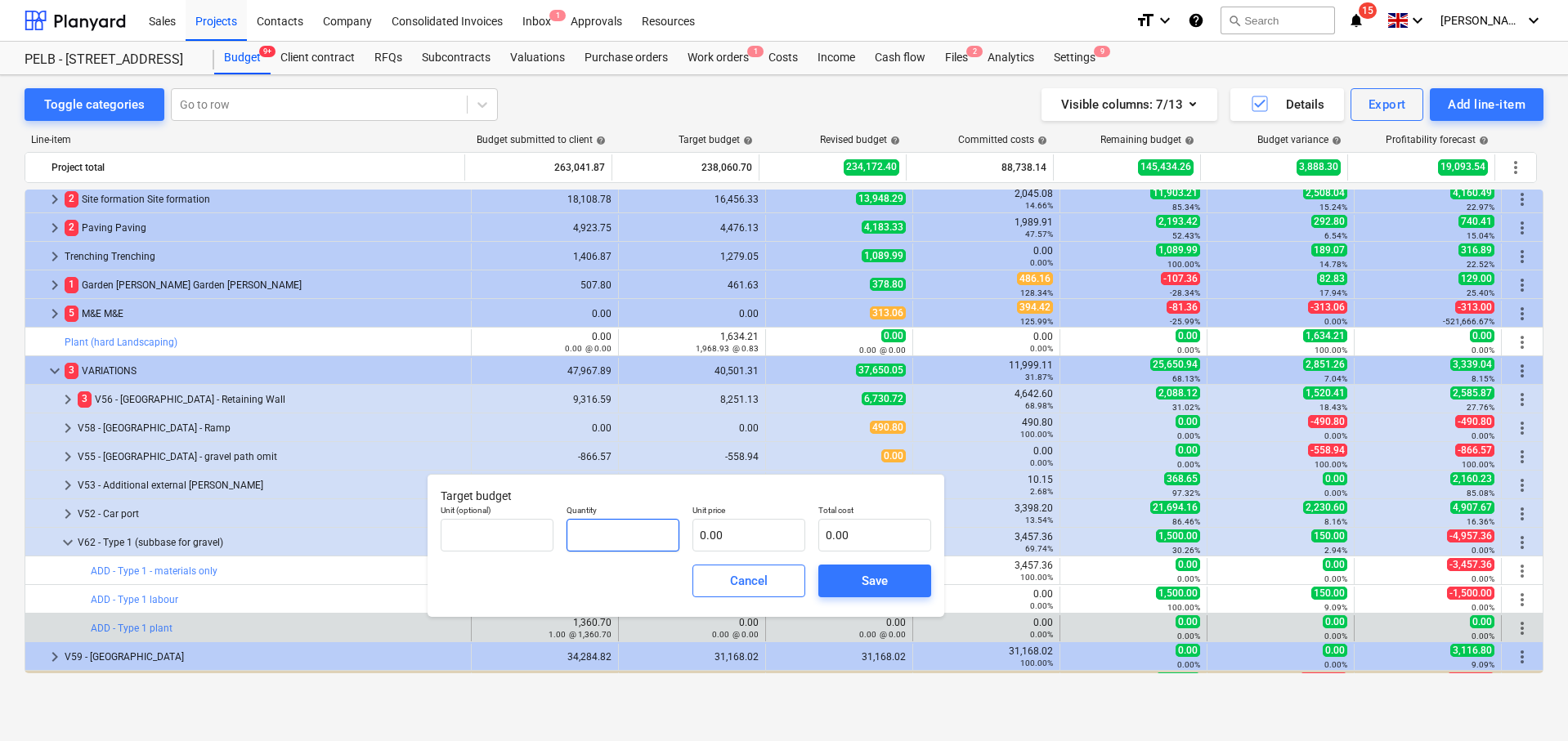
click at [631, 536] on input "text" at bounding box center [623, 534] width 113 height 33
type input "1.00"
click at [719, 537] on input "text" at bounding box center [748, 534] width 113 height 33
type input "1"
type input "1.00"
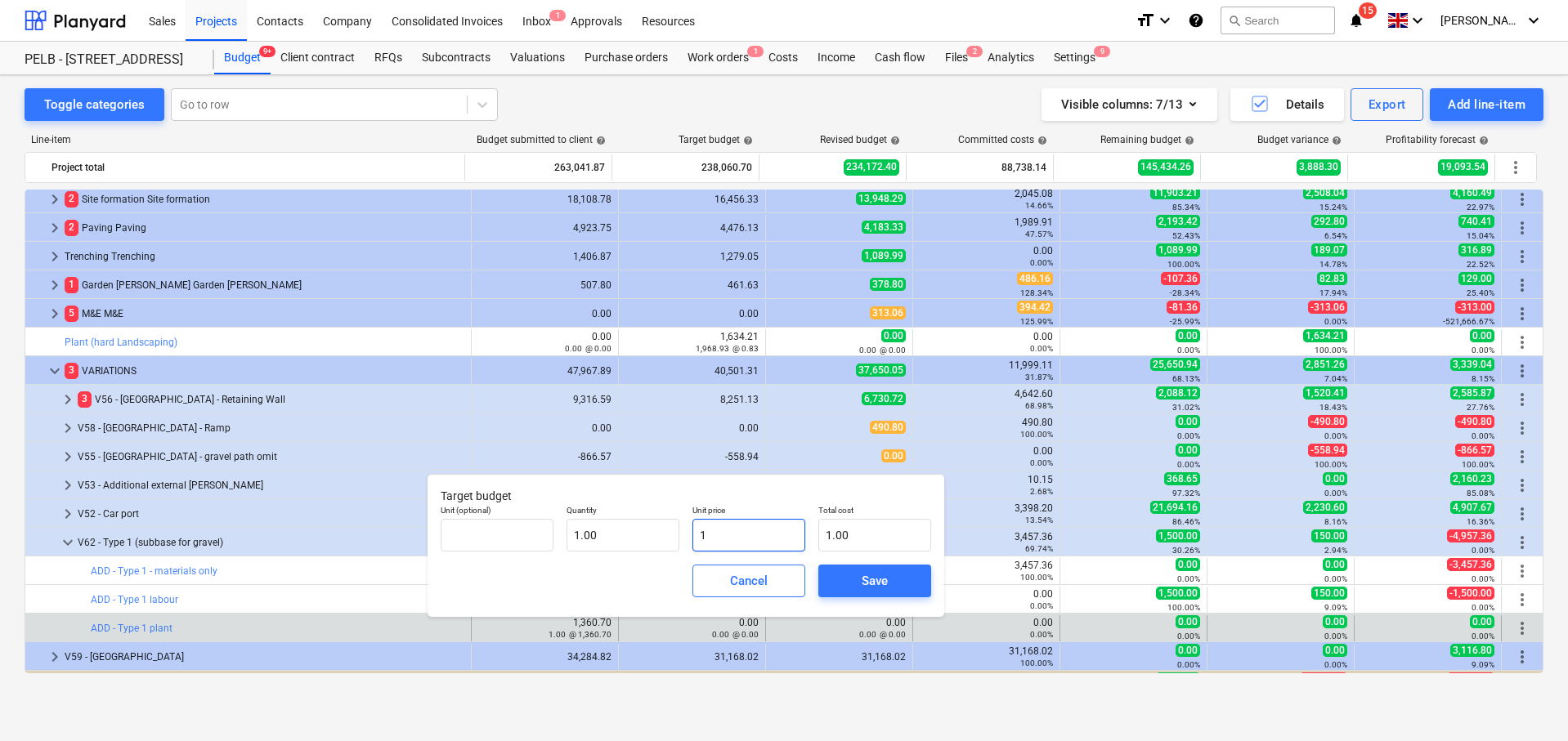
type input "12"
type input "12.00"
type input "123"
type input "123.00"
type input "1237"
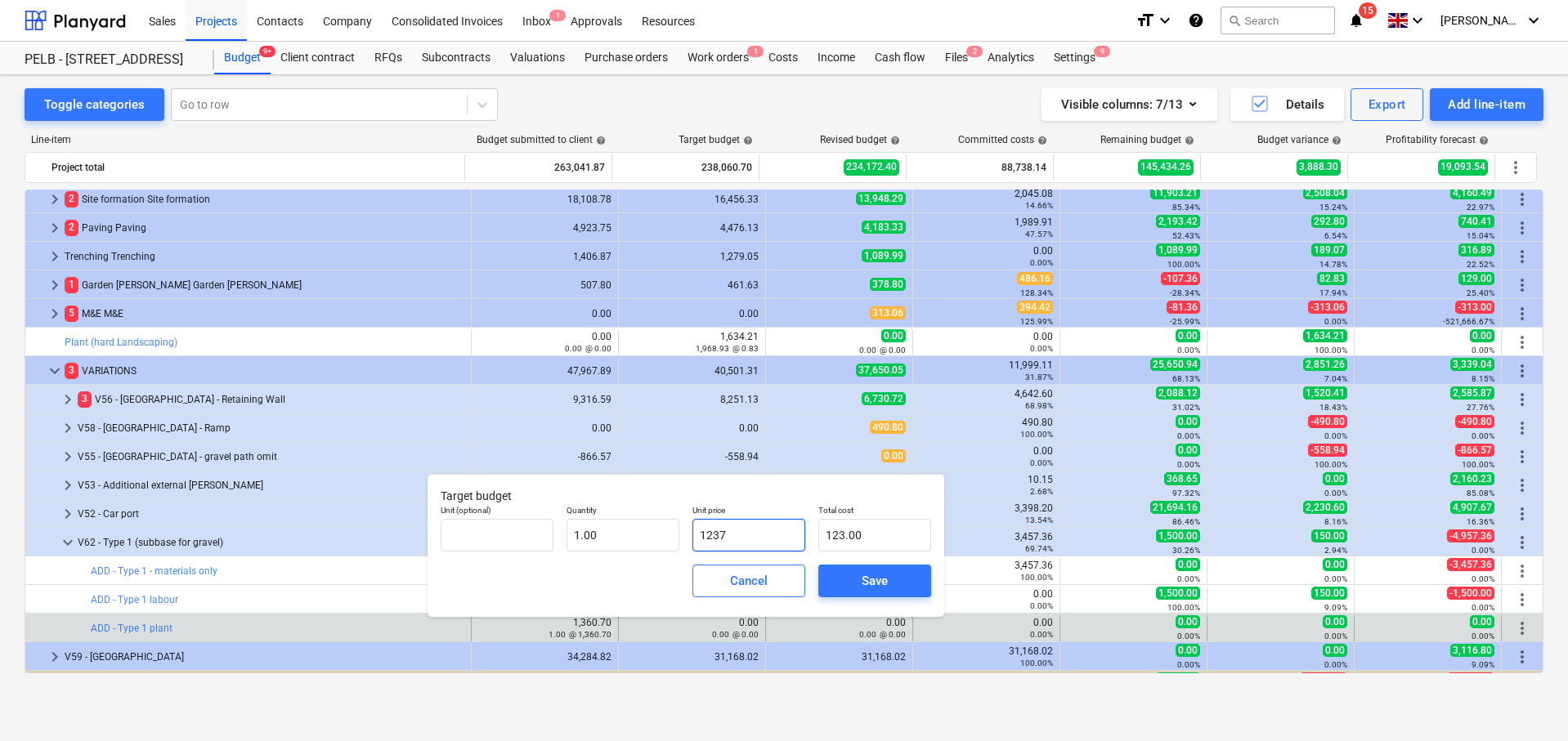
type input "1,237.00"
click at [836, 566] on button "Save" at bounding box center [874, 581] width 113 height 33
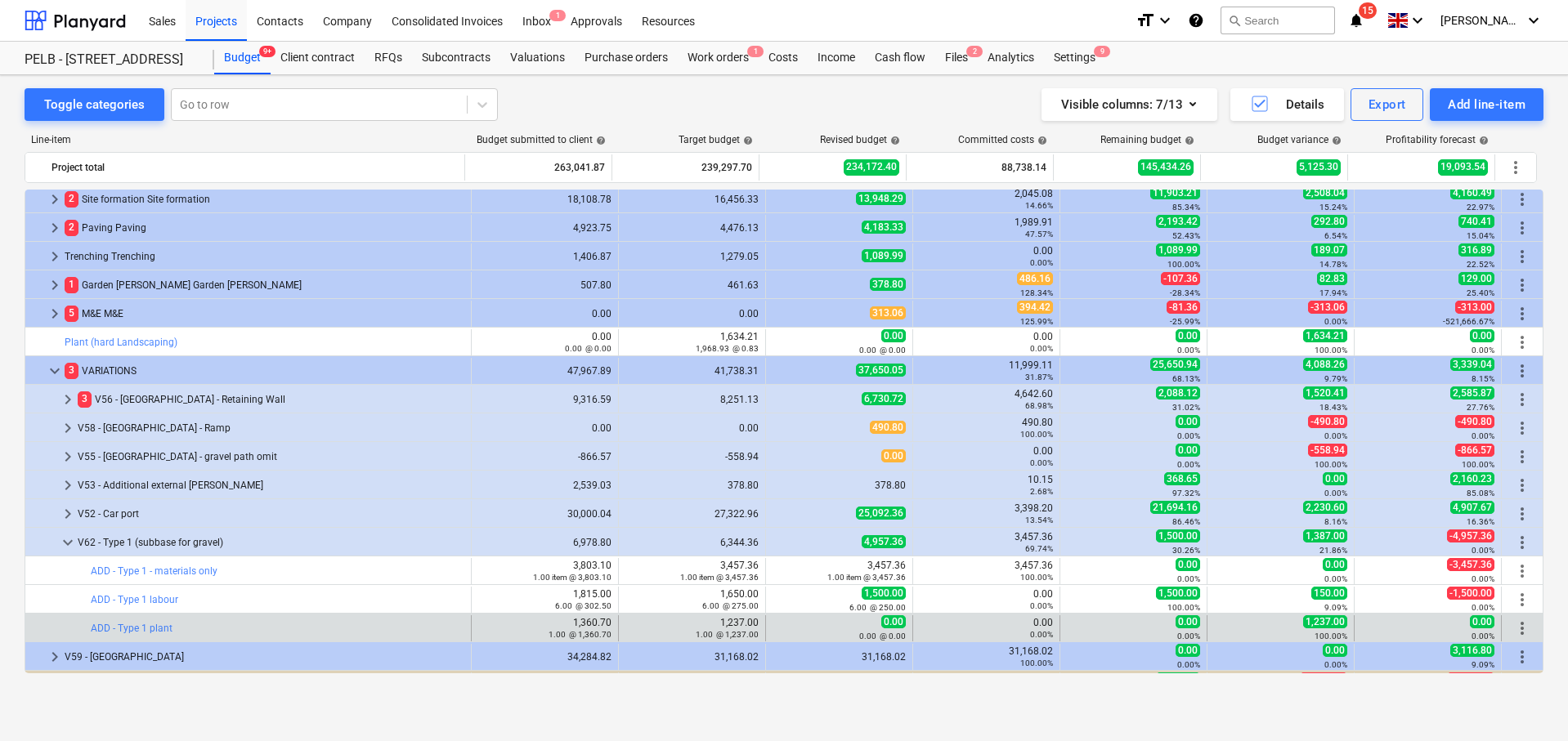
type input "1.00"
type input "1,237.00"
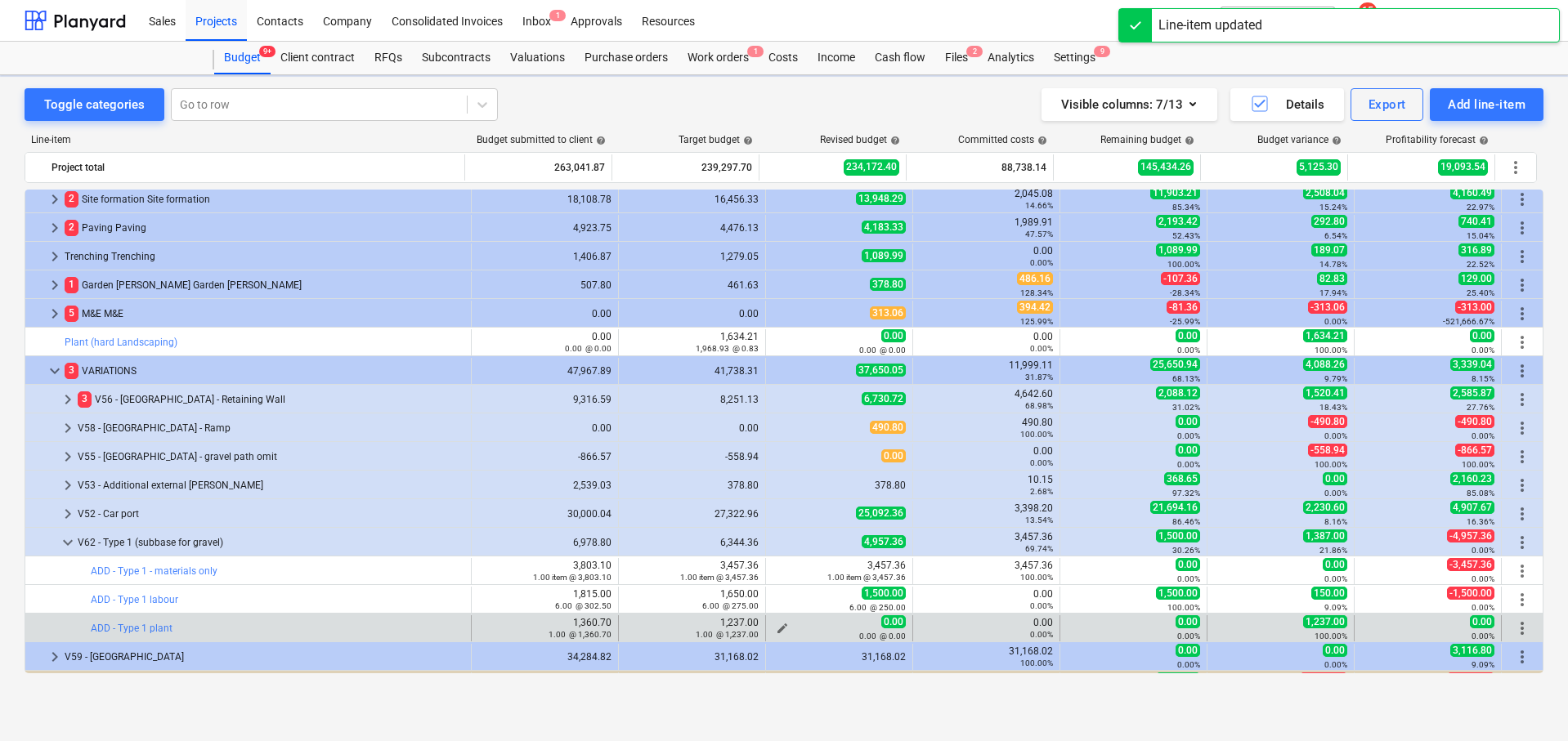
type textarea "x"
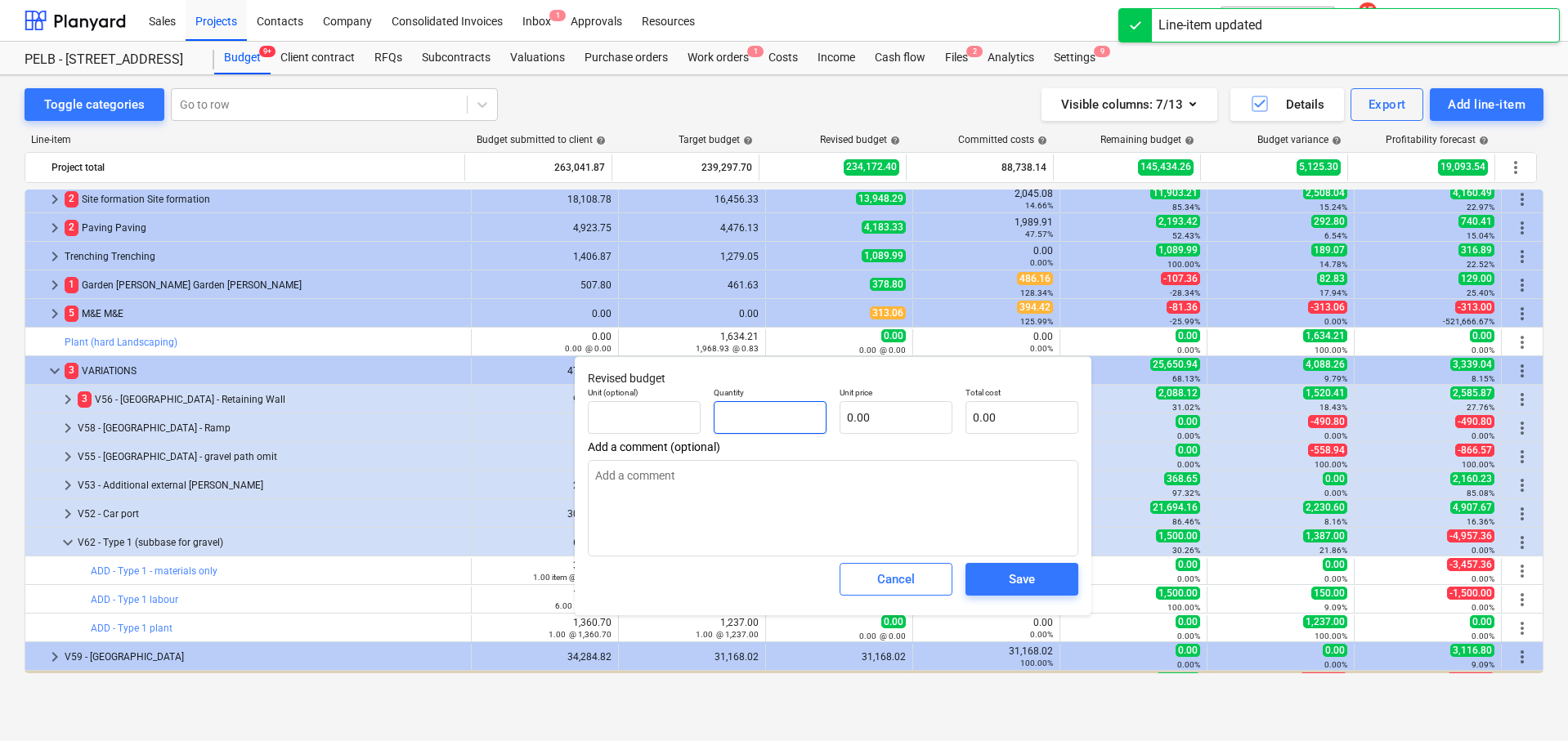
click at [793, 415] on input "text" at bounding box center [770, 417] width 113 height 33
type textarea "x"
type input "1"
type textarea "x"
type input "1.00"
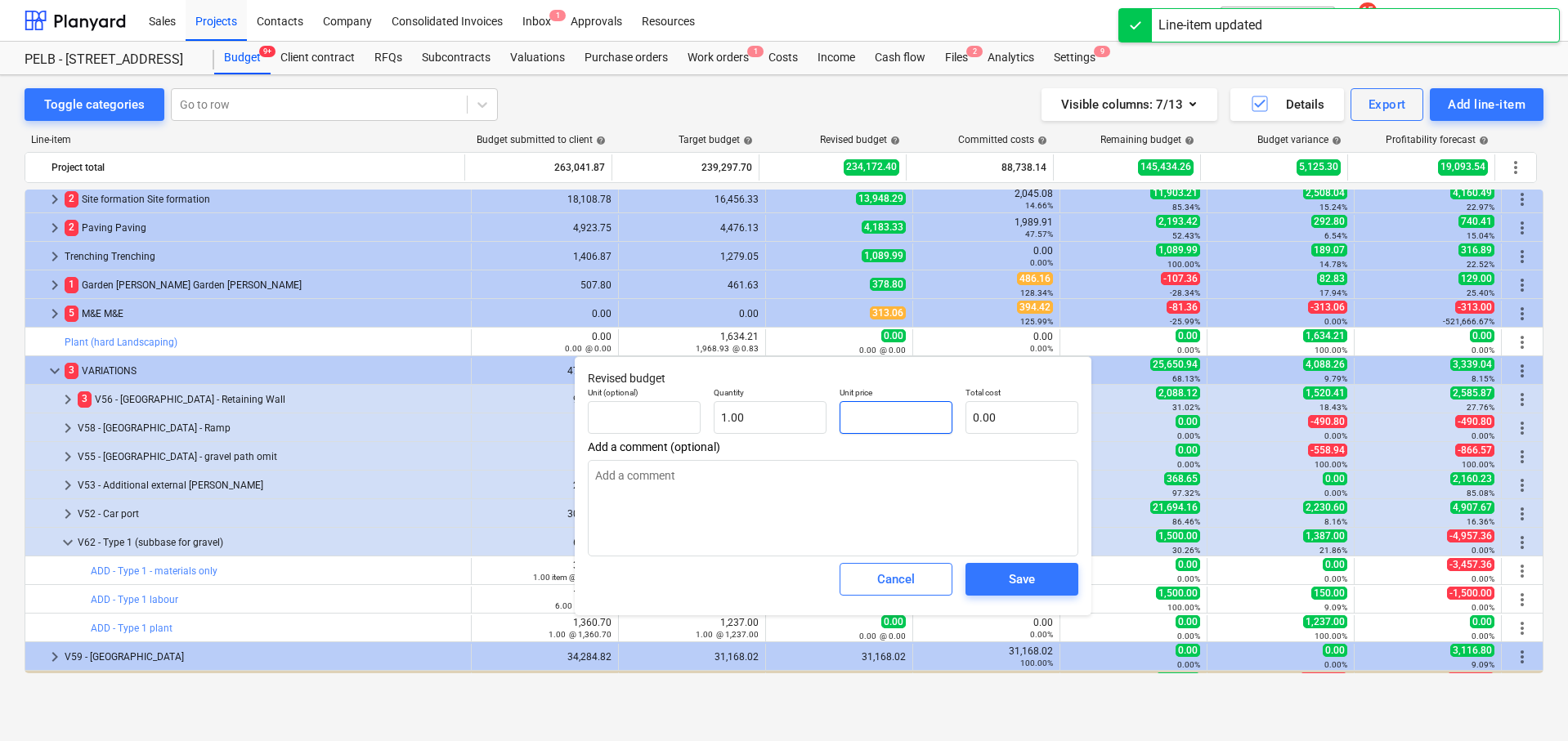
click at [898, 421] on input "text" at bounding box center [896, 417] width 113 height 33
type textarea "x"
type input "1"
type input "1.00"
type textarea "x"
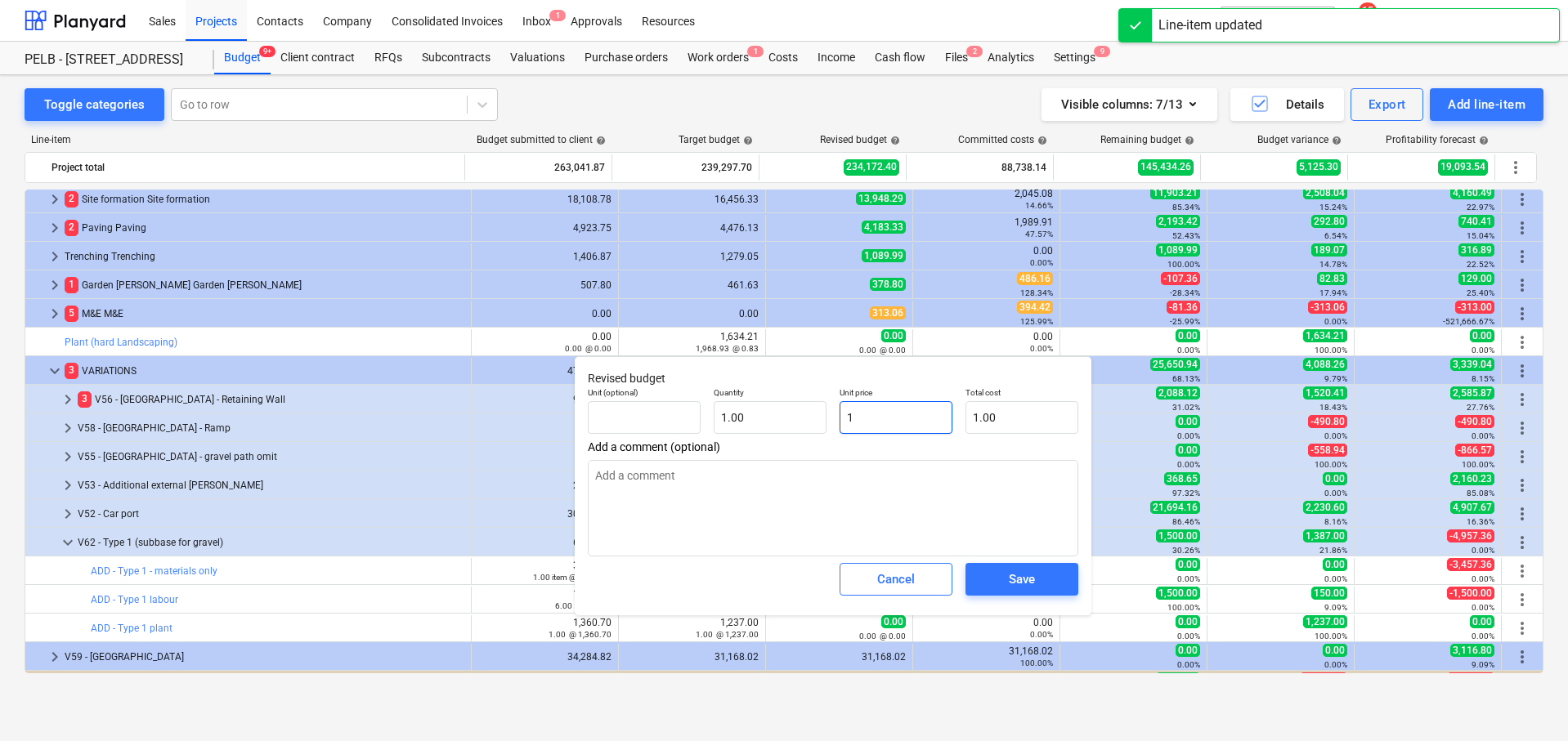
type input "12"
type input "12.00"
type textarea "x"
type input "123"
type input "123.00"
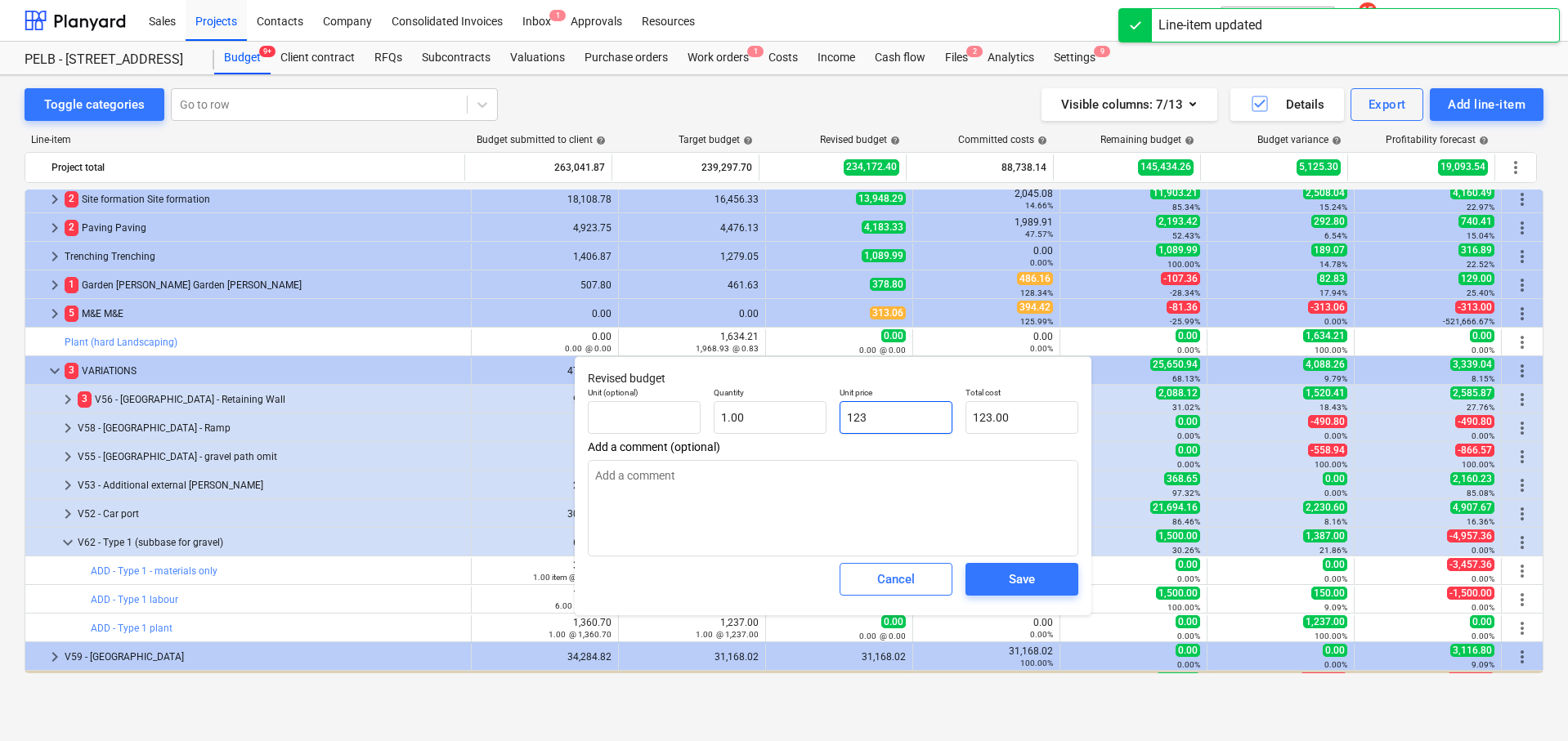
type textarea "x"
type input "1237"
type input "1,237.00"
type input "1237"
type textarea "x"
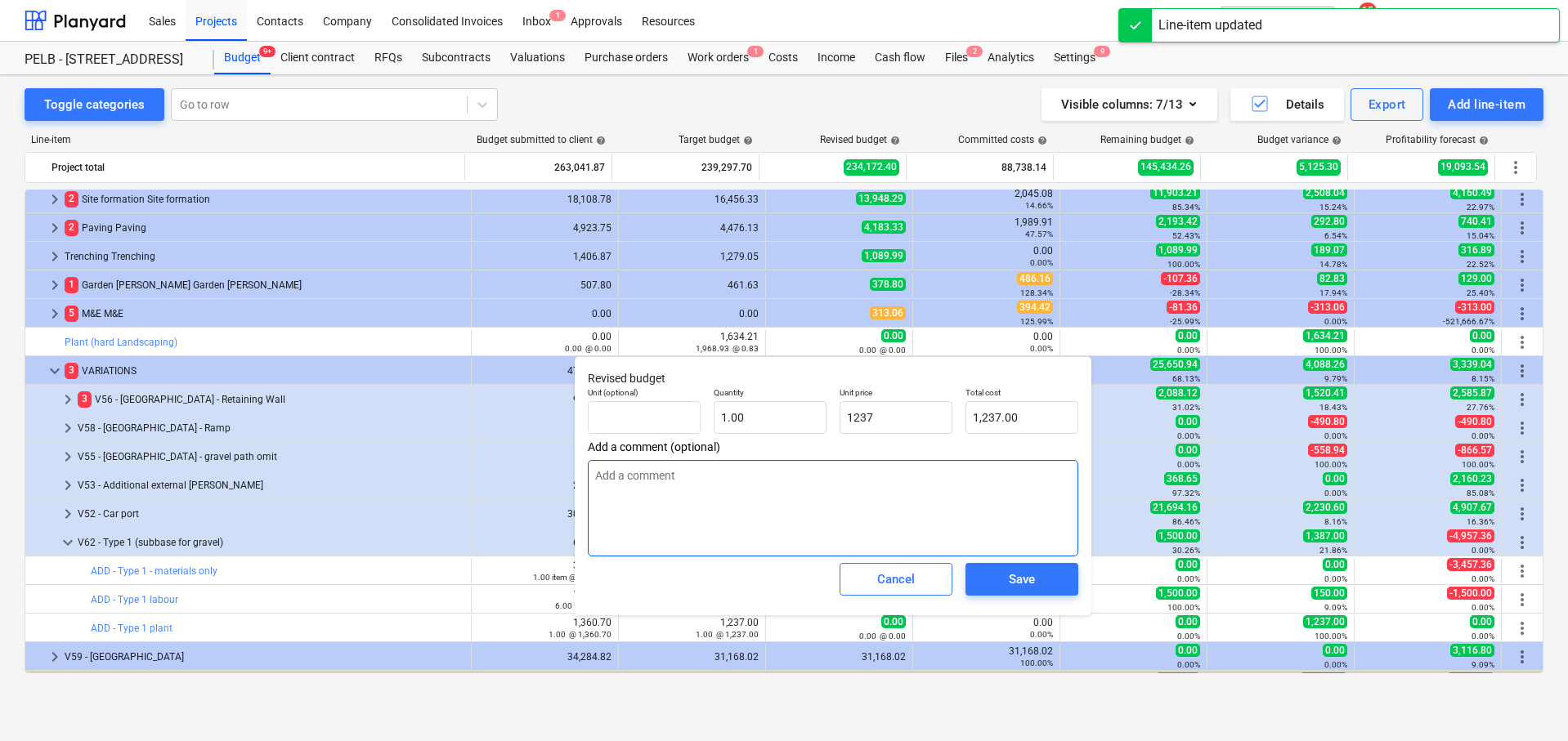
type input "1,237.00"
click at [877, 495] on textarea at bounding box center [833, 508] width 490 height 96
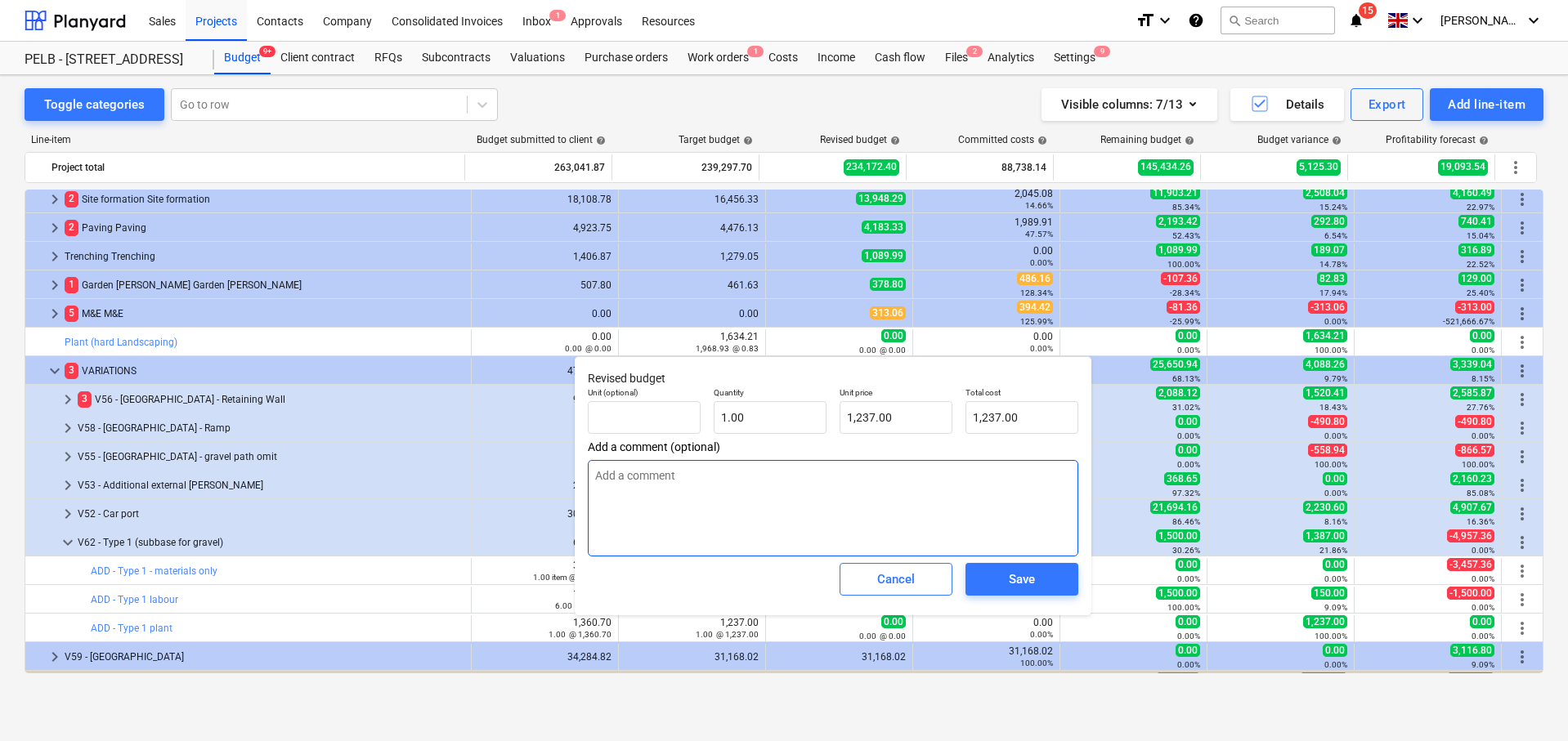
type textarea "x"
type textarea "C"
type textarea "x"
type textarea "Co"
type textarea "x"
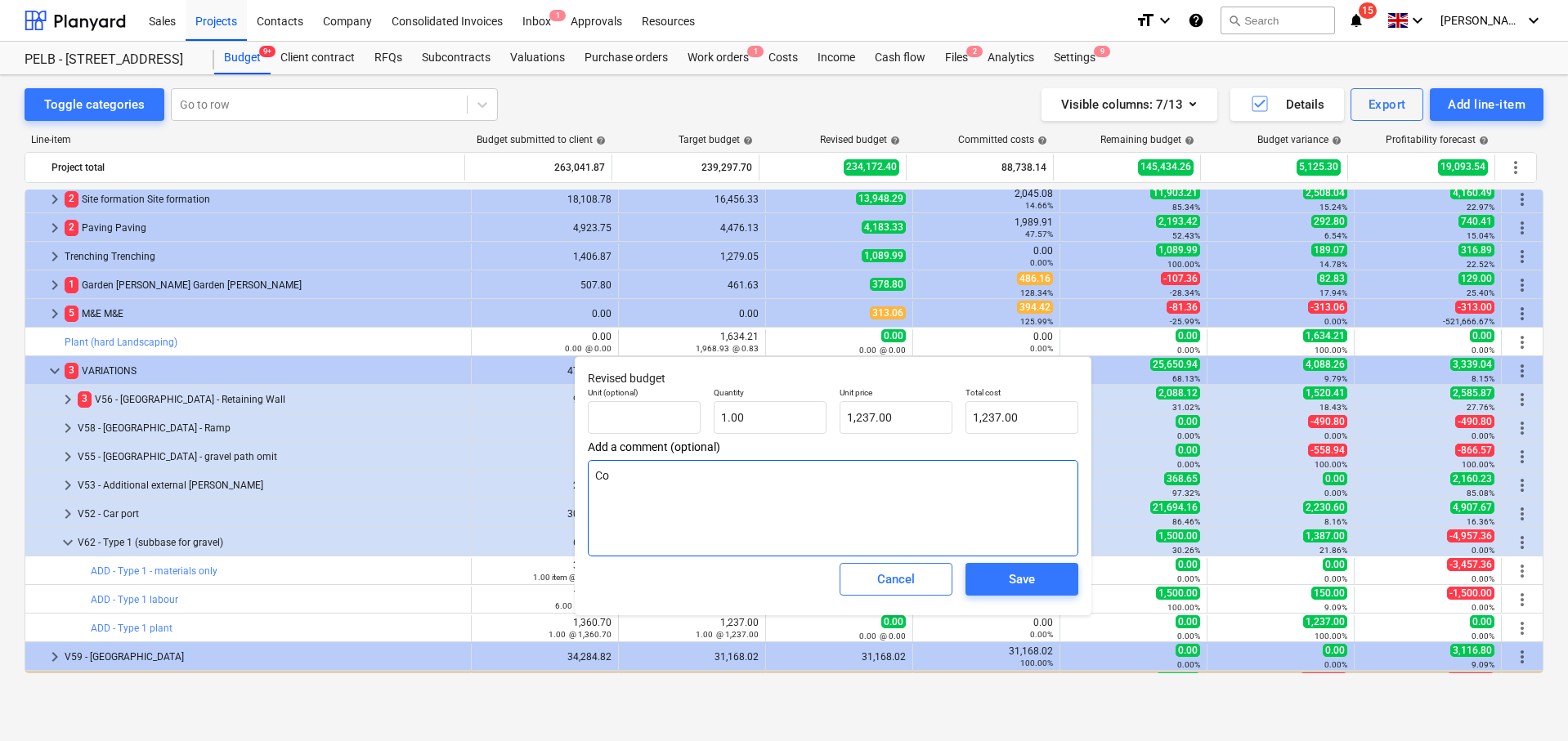
type textarea "Cov"
type textarea "x"
type textarea "Cove"
type textarea "x"
type textarea "Cover"
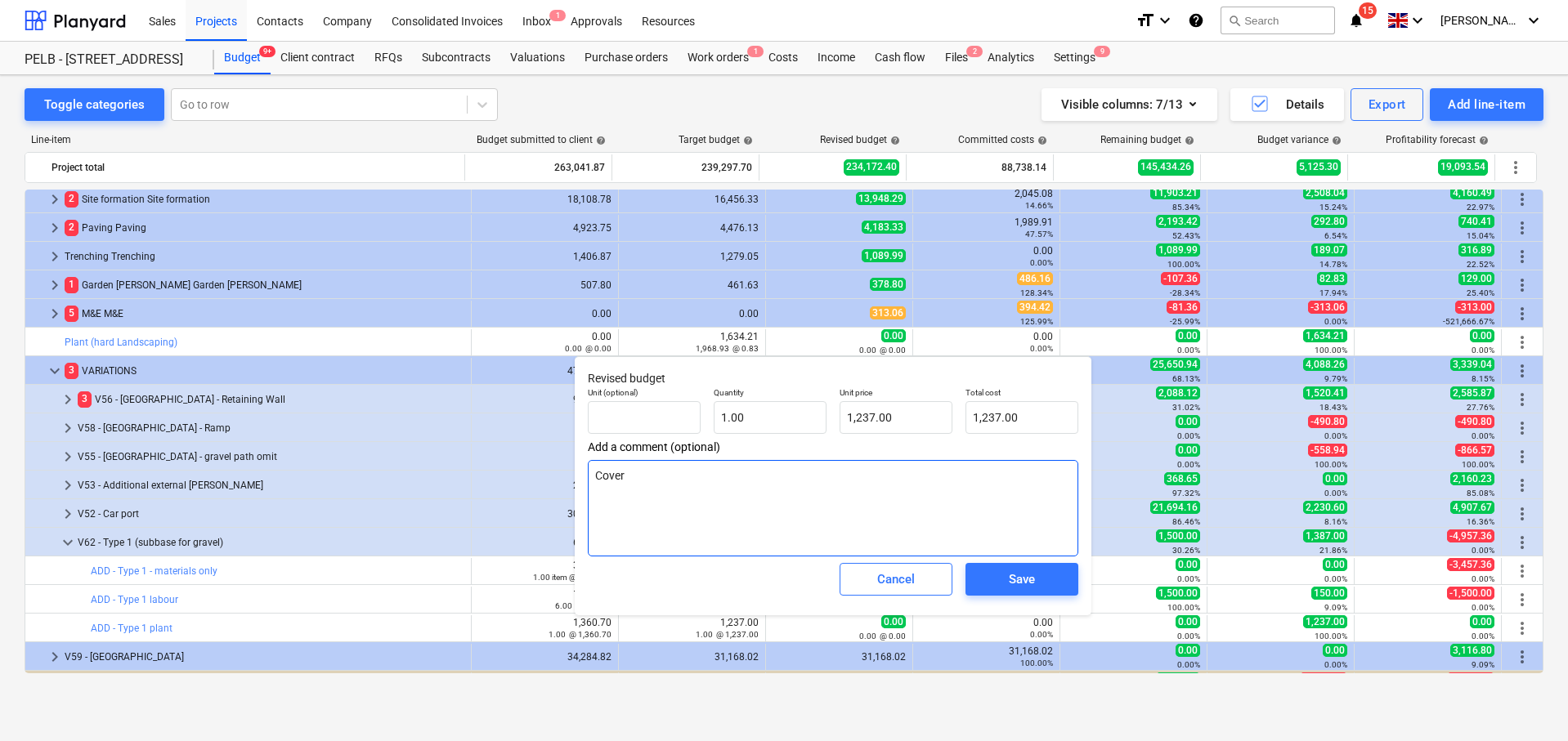
type textarea "x"
type textarea "Covers"
type textarea "x"
type textarea "Covers"
type textarea "x"
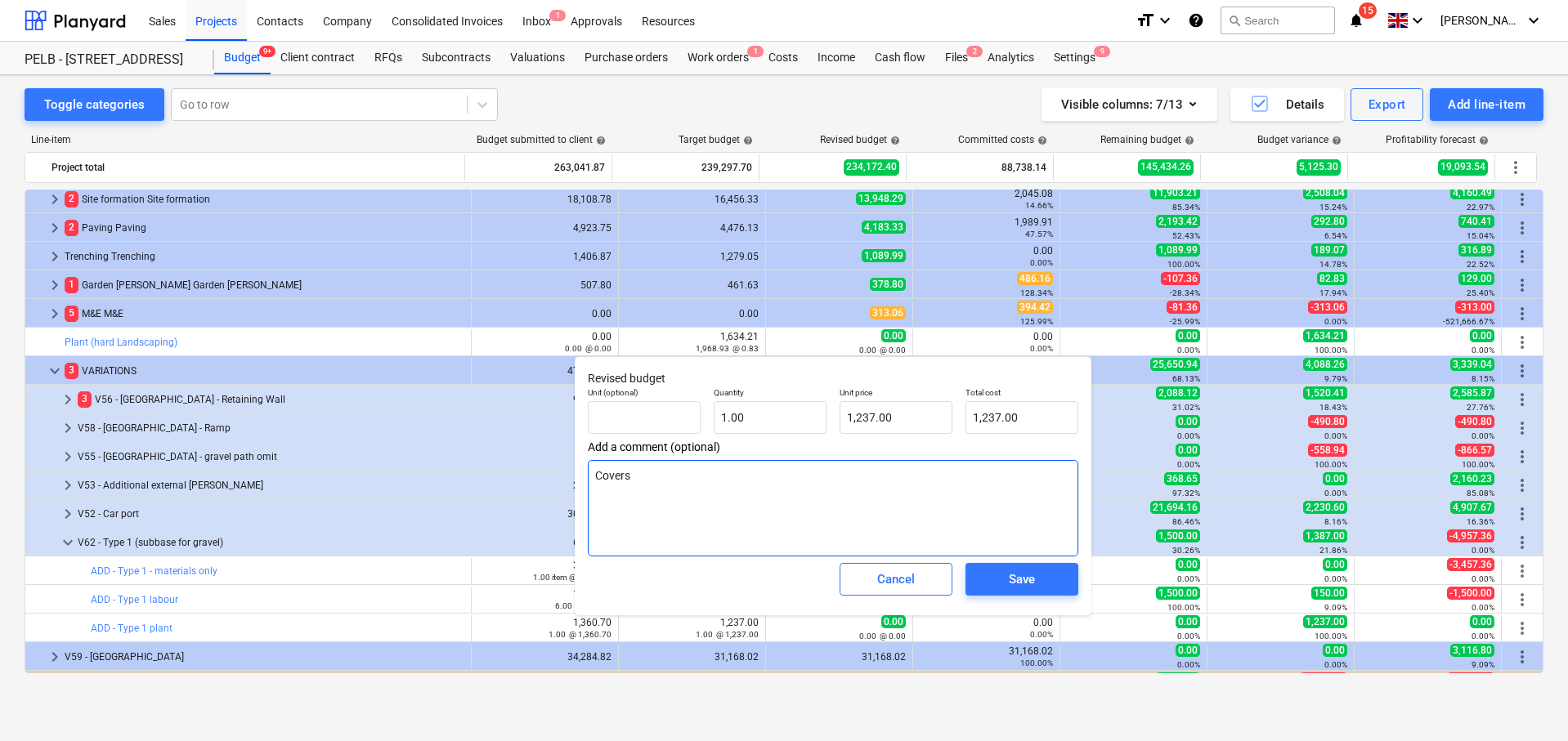
type textarea "Covers R"
type textarea "x"
type textarea "Covers Ro"
type textarea "x"
type textarea "Covers Rol"
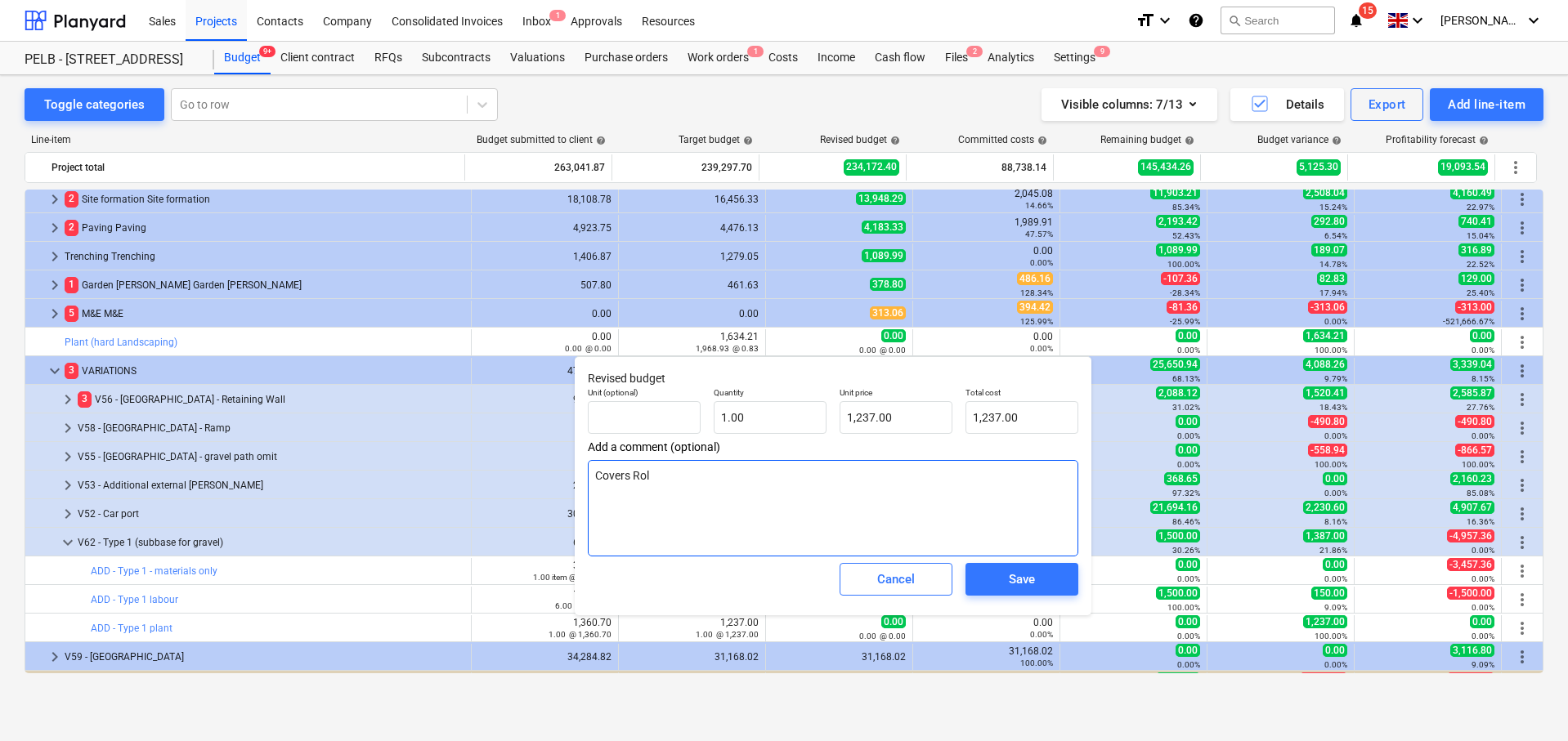
type textarea "x"
type textarea "Covers [PERSON_NAME]"
type textarea "x"
type textarea "Covers Roller"
type textarea "x"
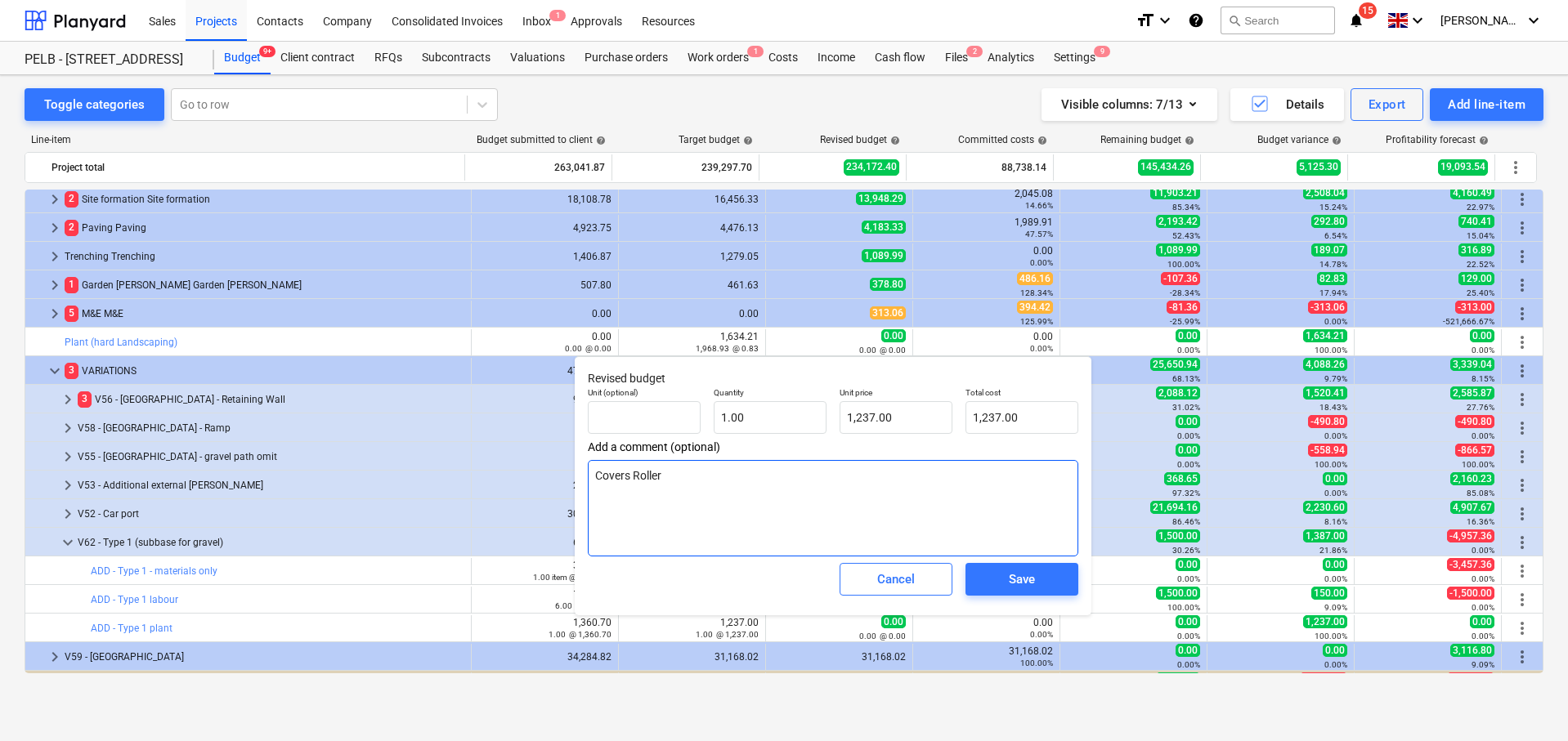
type textarea "Covers Roller"
type textarea "x"
type textarea "Covers Roller ("
type textarea "x"
type textarea "Covers Roller (i"
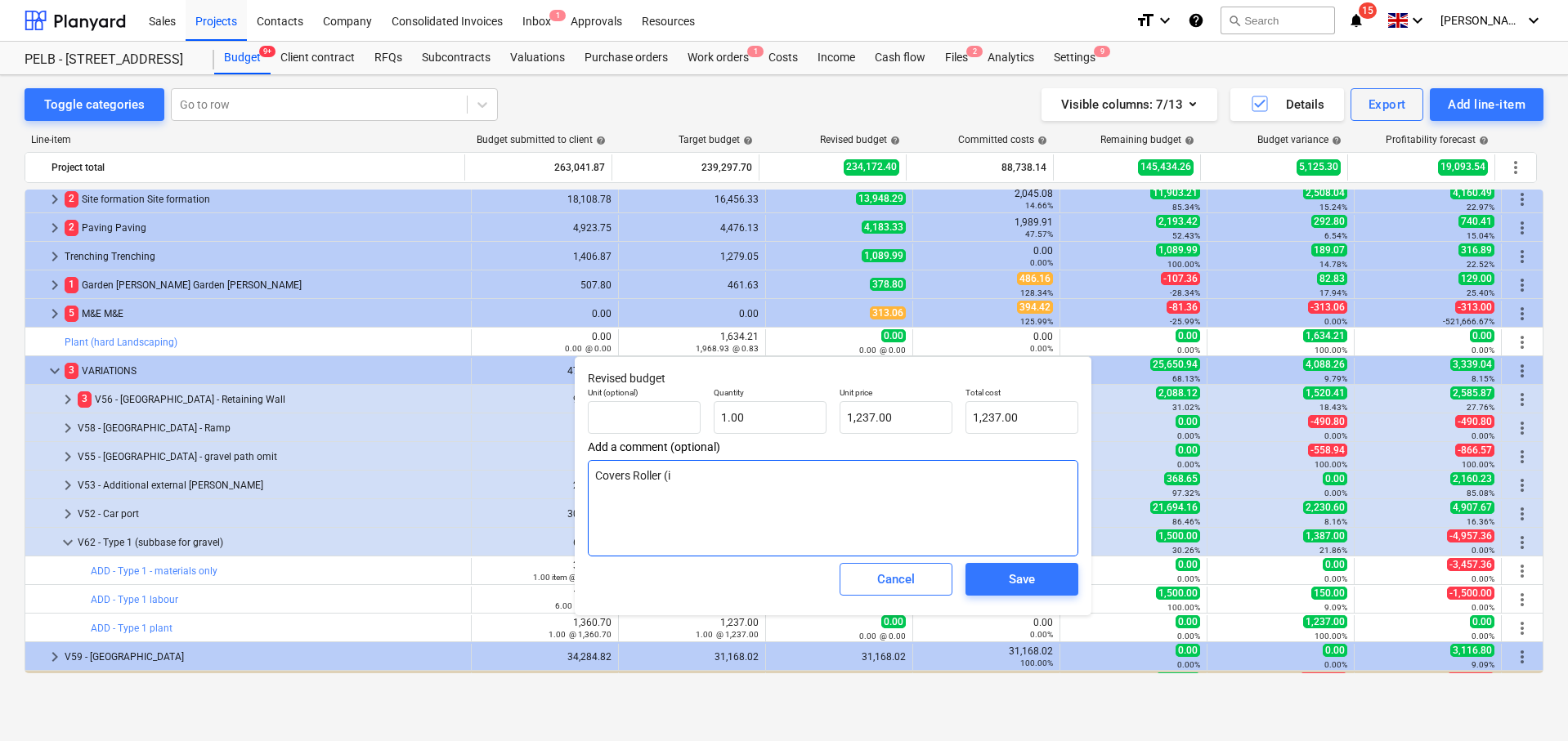
type textarea "x"
type textarea "Covers Roller (inc"
type textarea "x"
type textarea "Covers Roller (incl"
type textarea "x"
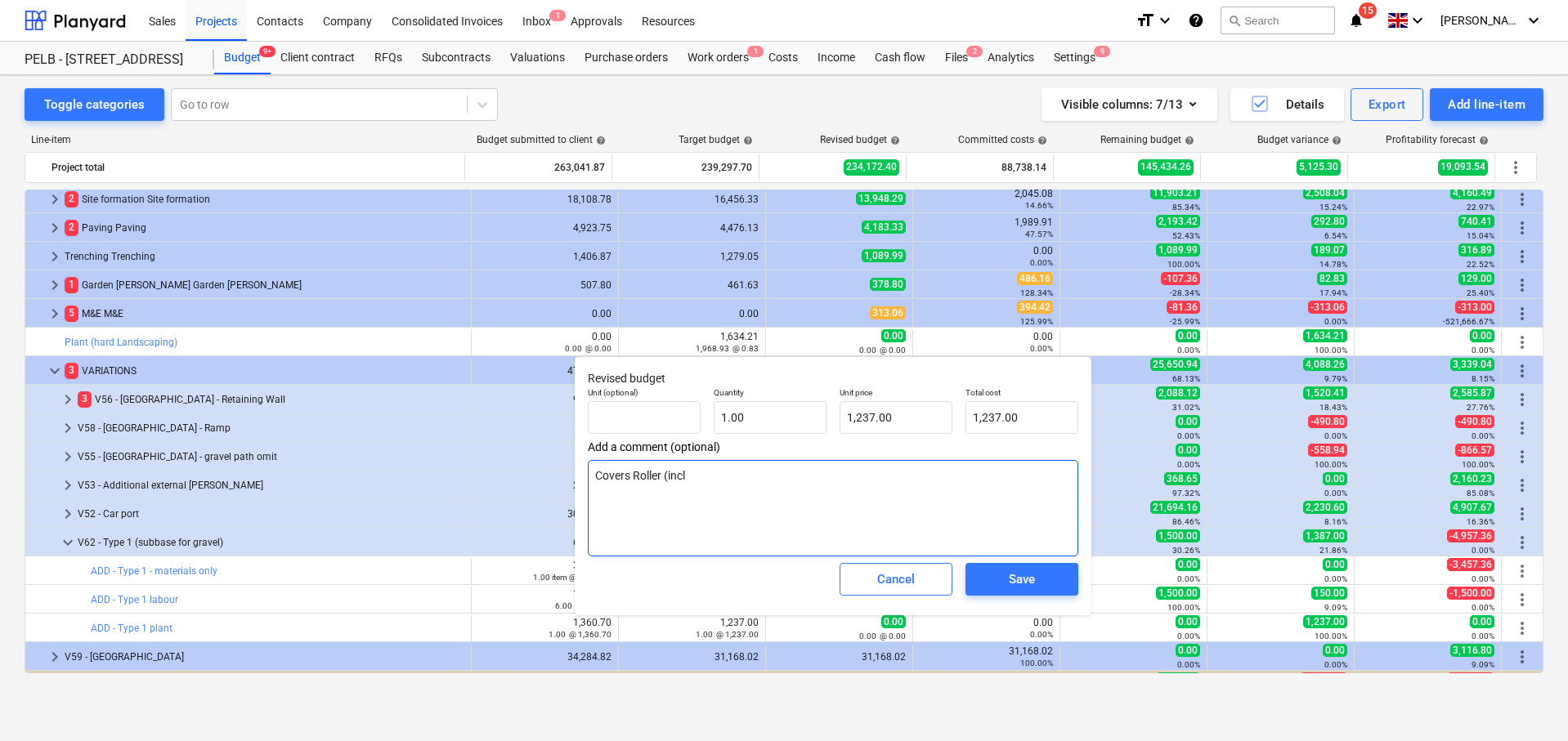
type textarea "Covers Roller (inclu"
type textarea "x"
type textarea "Covers Roller (includ"
type textarea "x"
type textarea "Covers Roller (includi"
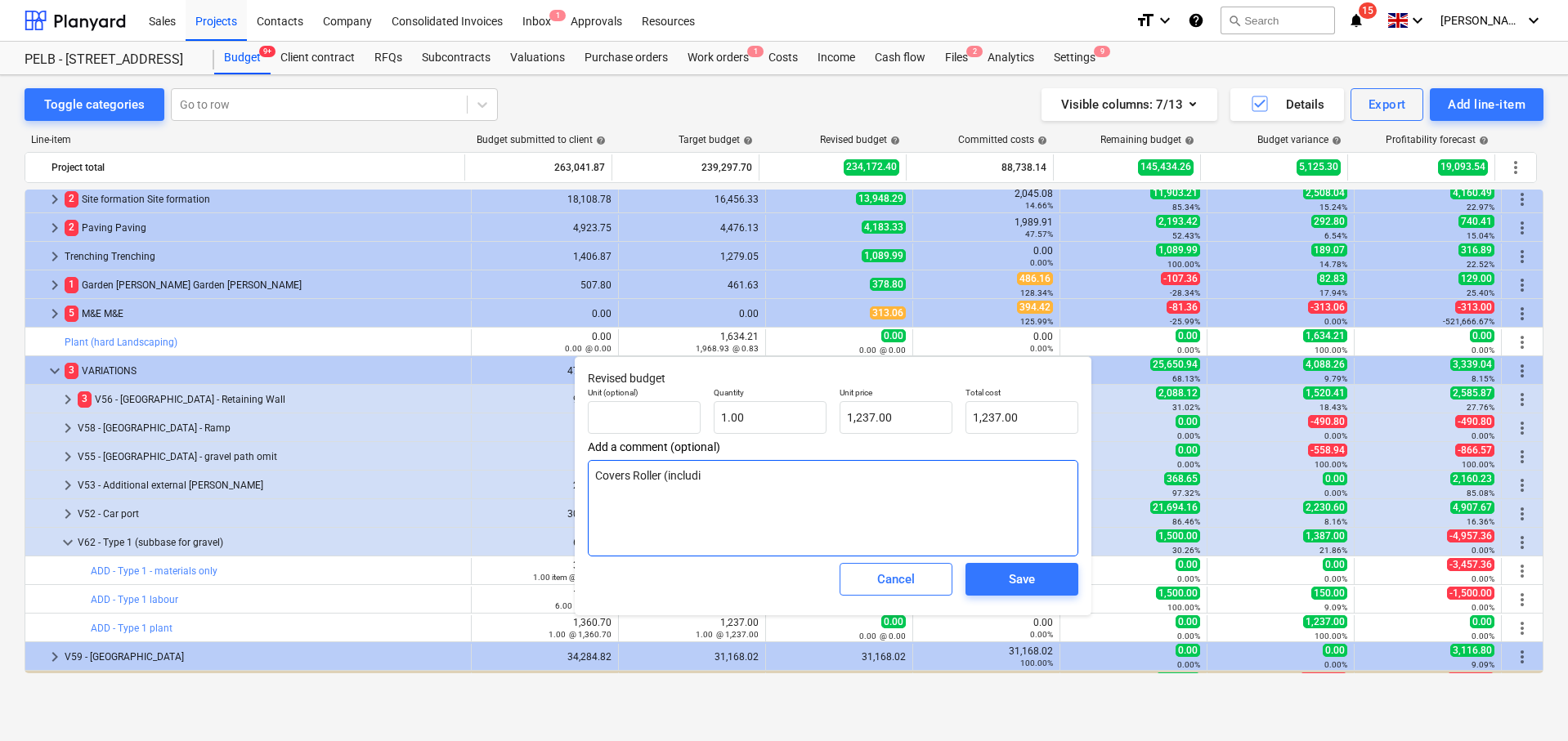
type textarea "x"
type textarea "Covers Roller (includin"
type textarea "x"
type textarea "Covers Roller (including"
type textarea "x"
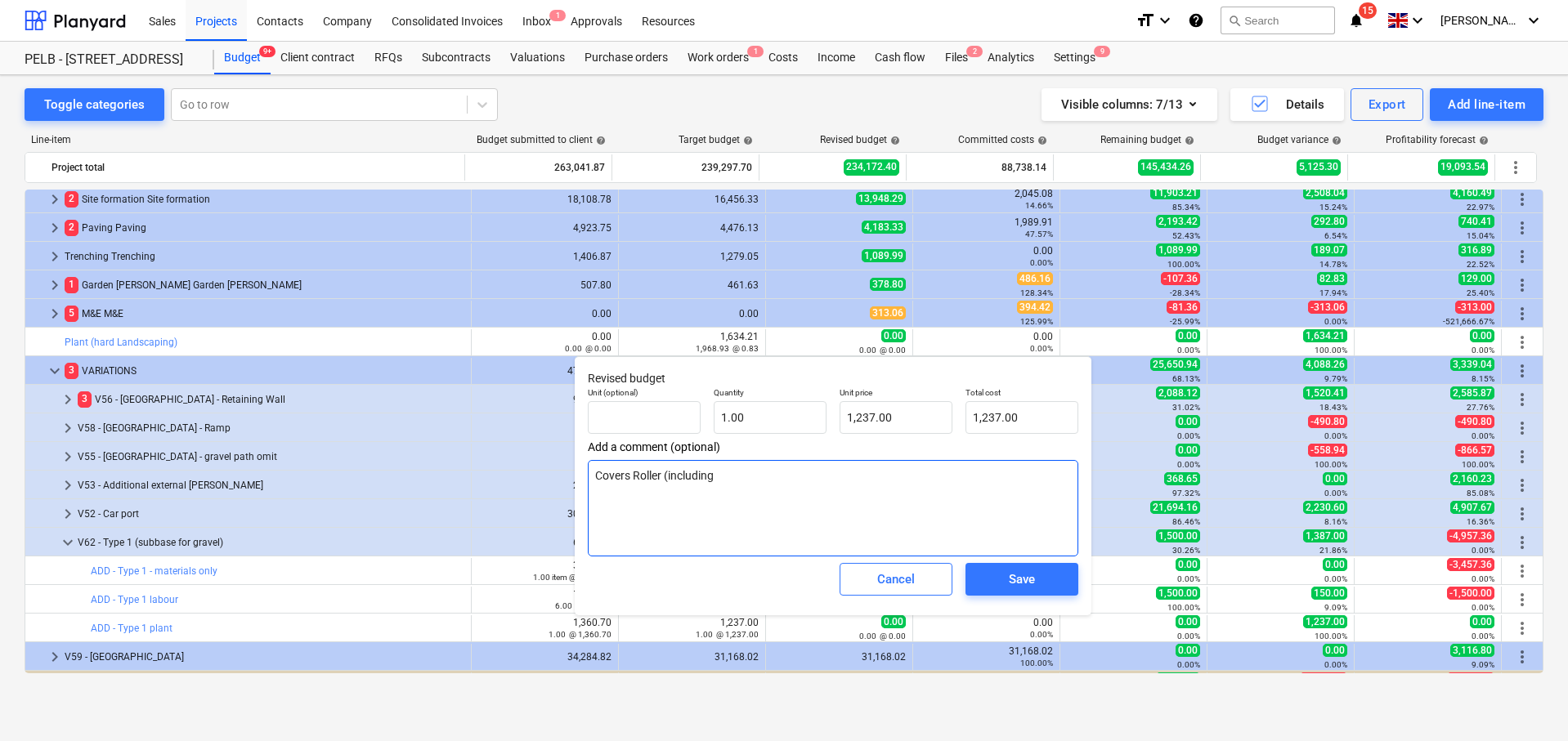
type textarea "Covers Roller (including"
type textarea "x"
type textarea "Covers Roller (including d"
type textarea "x"
type textarea "Covers Roller (including de"
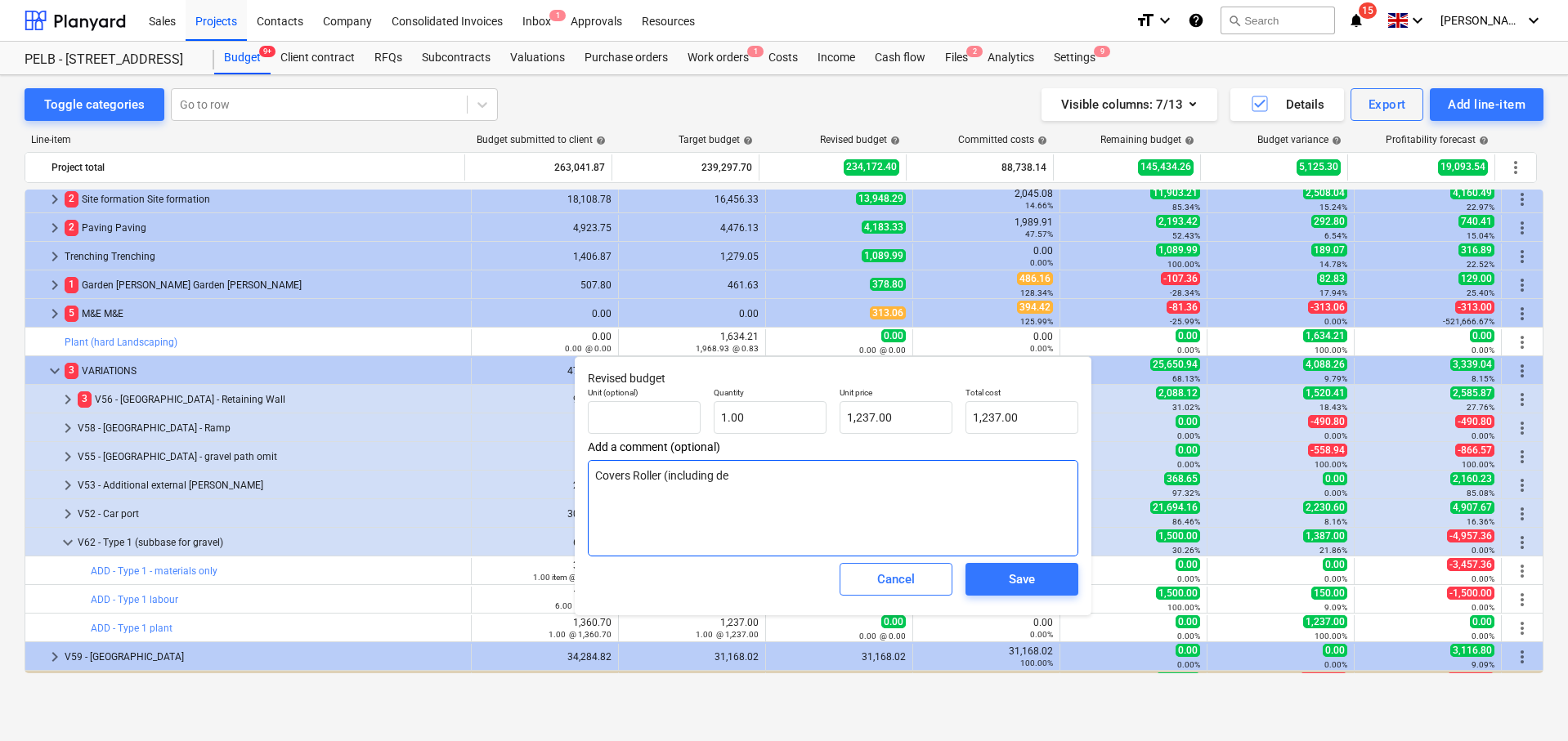
type textarea "x"
type textarea "Covers Roller (including del"
type textarea "x"
type textarea "Covers Roller (including deli"
type textarea "x"
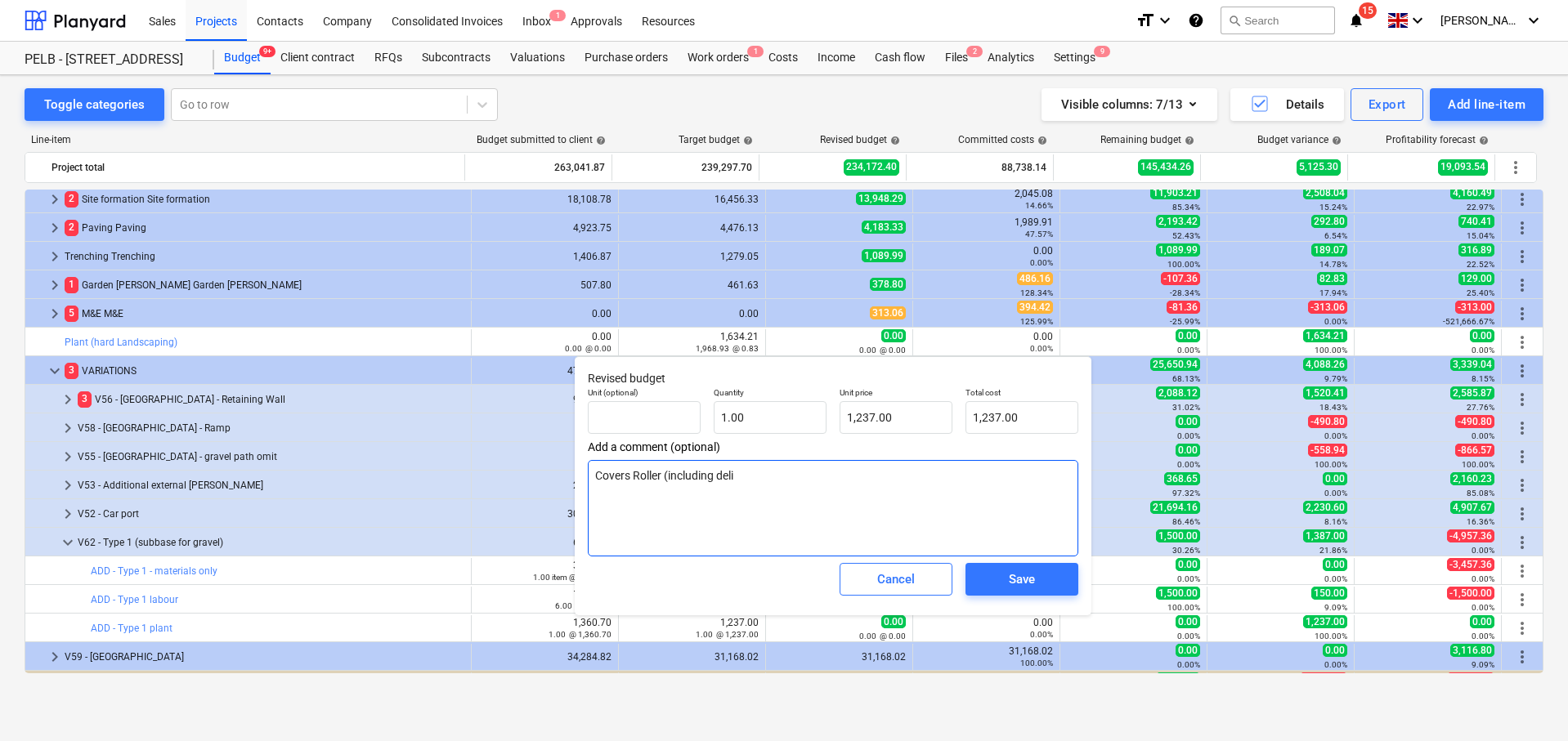
type textarea "Covers Roller (including deliv"
type textarea "x"
type textarea "Covers Roller (including delive"
type textarea "x"
type textarea "Covers Roller (including deliver"
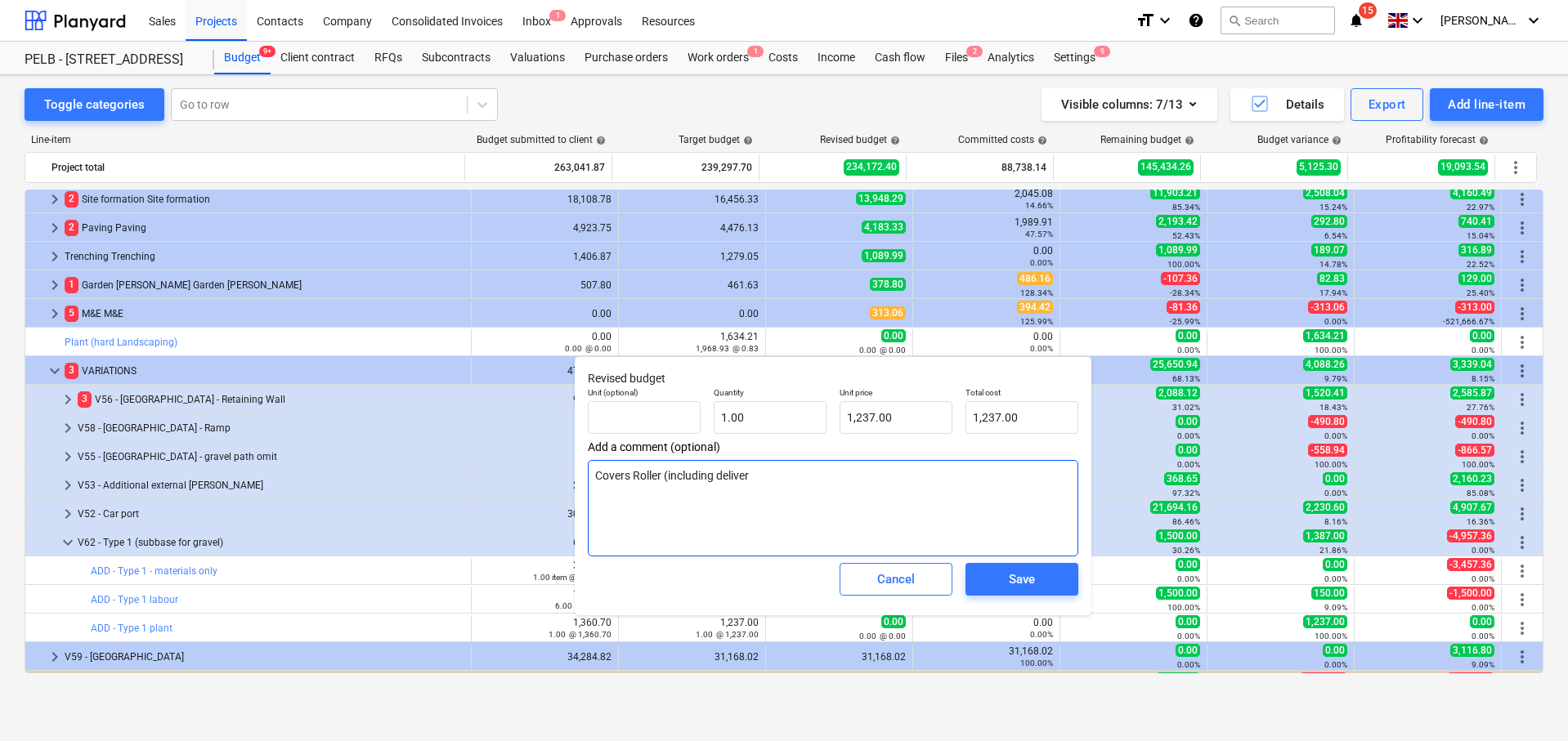
type textarea "x"
type textarea "Covers Roller (including delive"
type textarea "x"
type textarea "Covers Roller (including deliv"
type textarea "x"
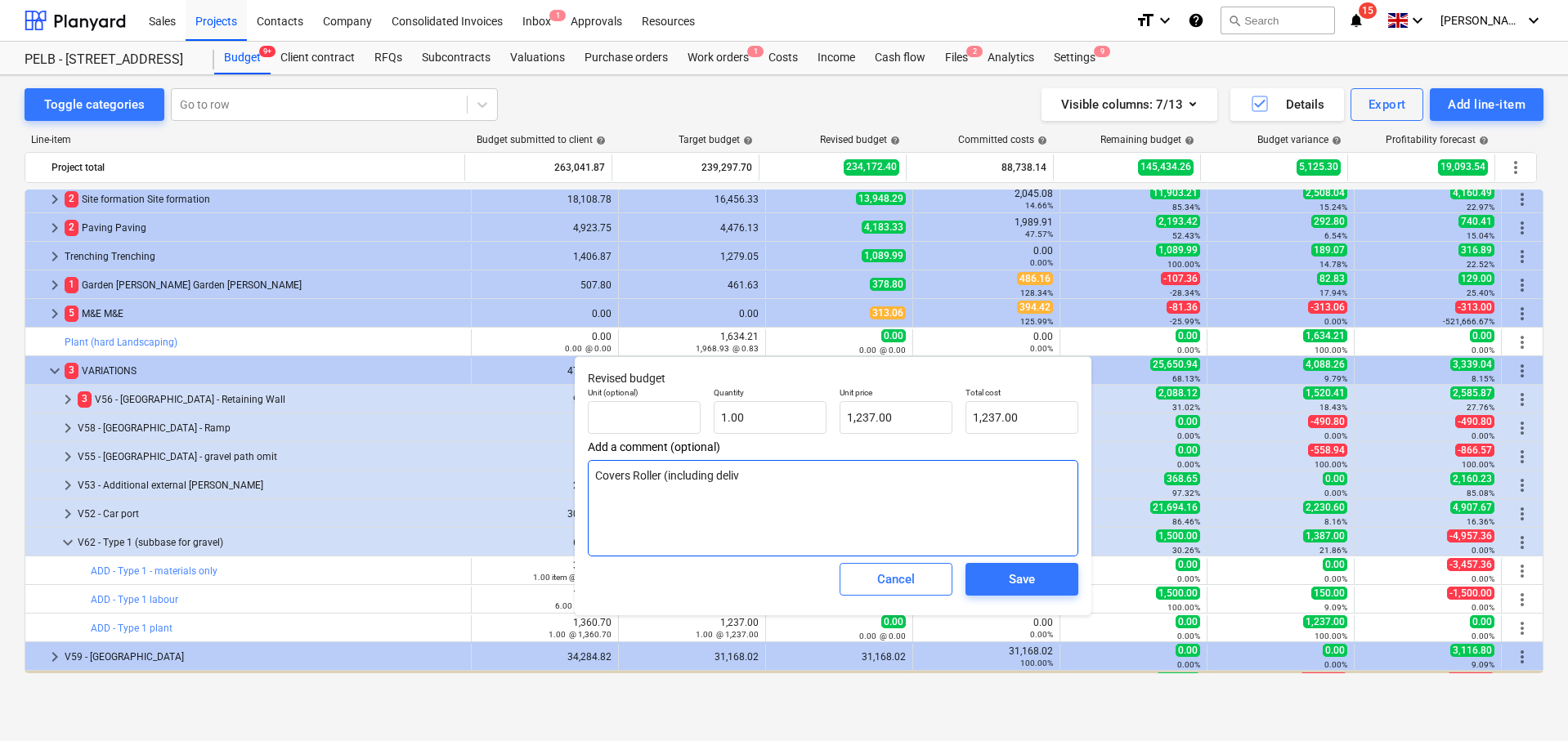
type textarea "Covers Roller (including deli"
type textarea "x"
type textarea "Covers Roller (including deliv"
type textarea "x"
type textarea "Covers Roller (including delive"
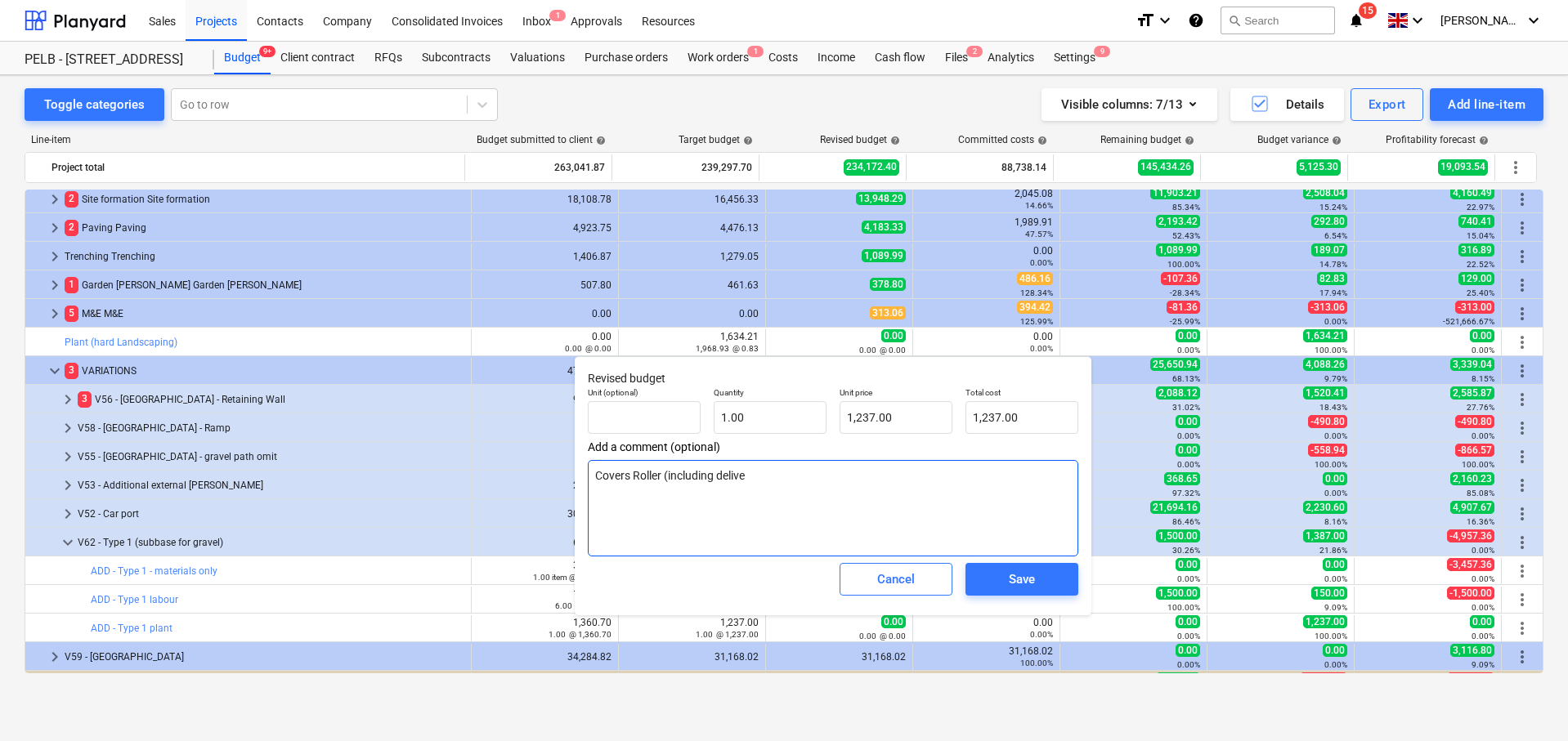
type textarea "x"
type textarea "Covers Roller (including deliver"
type textarea "x"
type textarea "Covers Roller (including delivery"
type textarea "x"
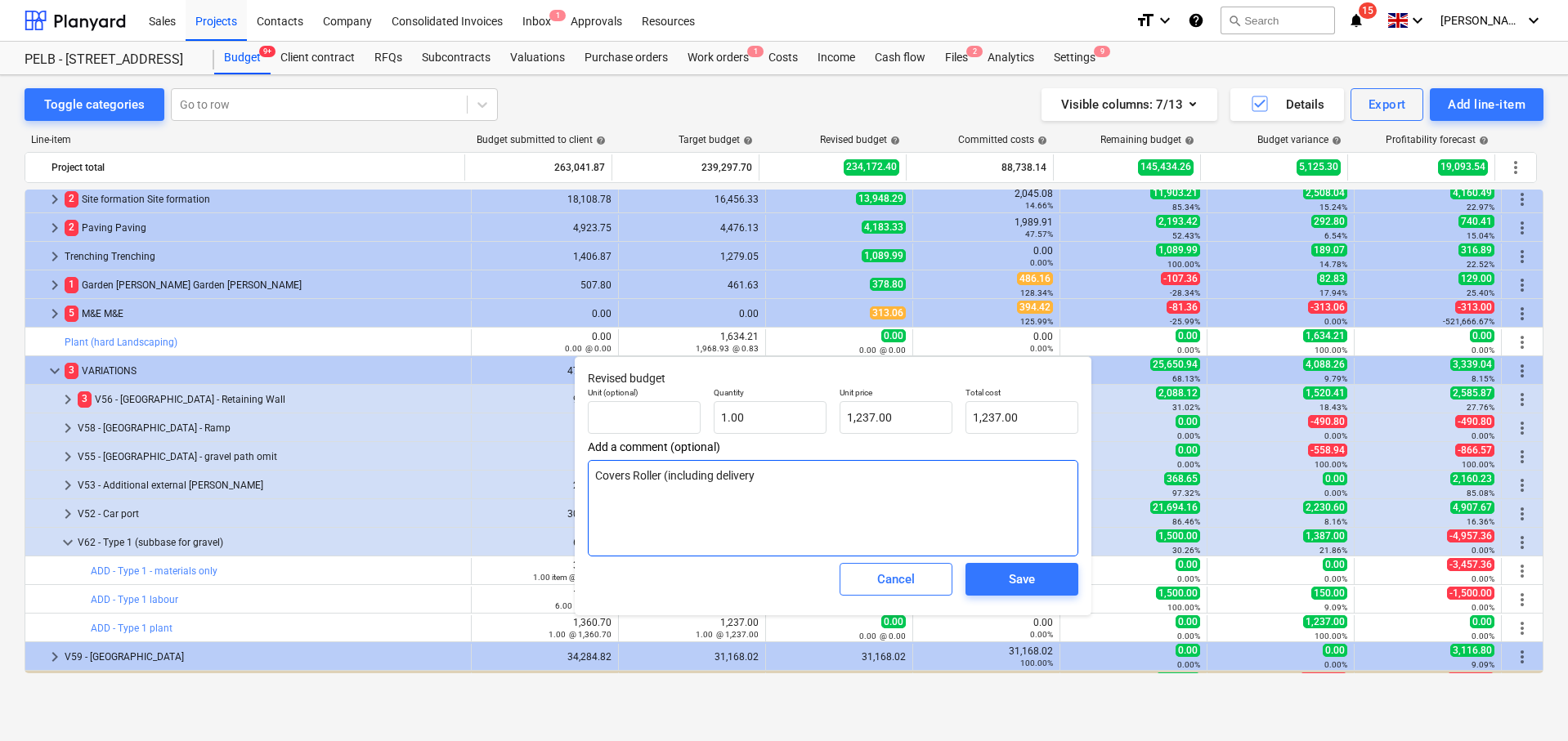
type textarea "Covers Roller (including delivery/"
type textarea "x"
type textarea "Covers Roller (including delivery/"
type textarea "x"
type textarea "Covers Roller (including delivery/ c"
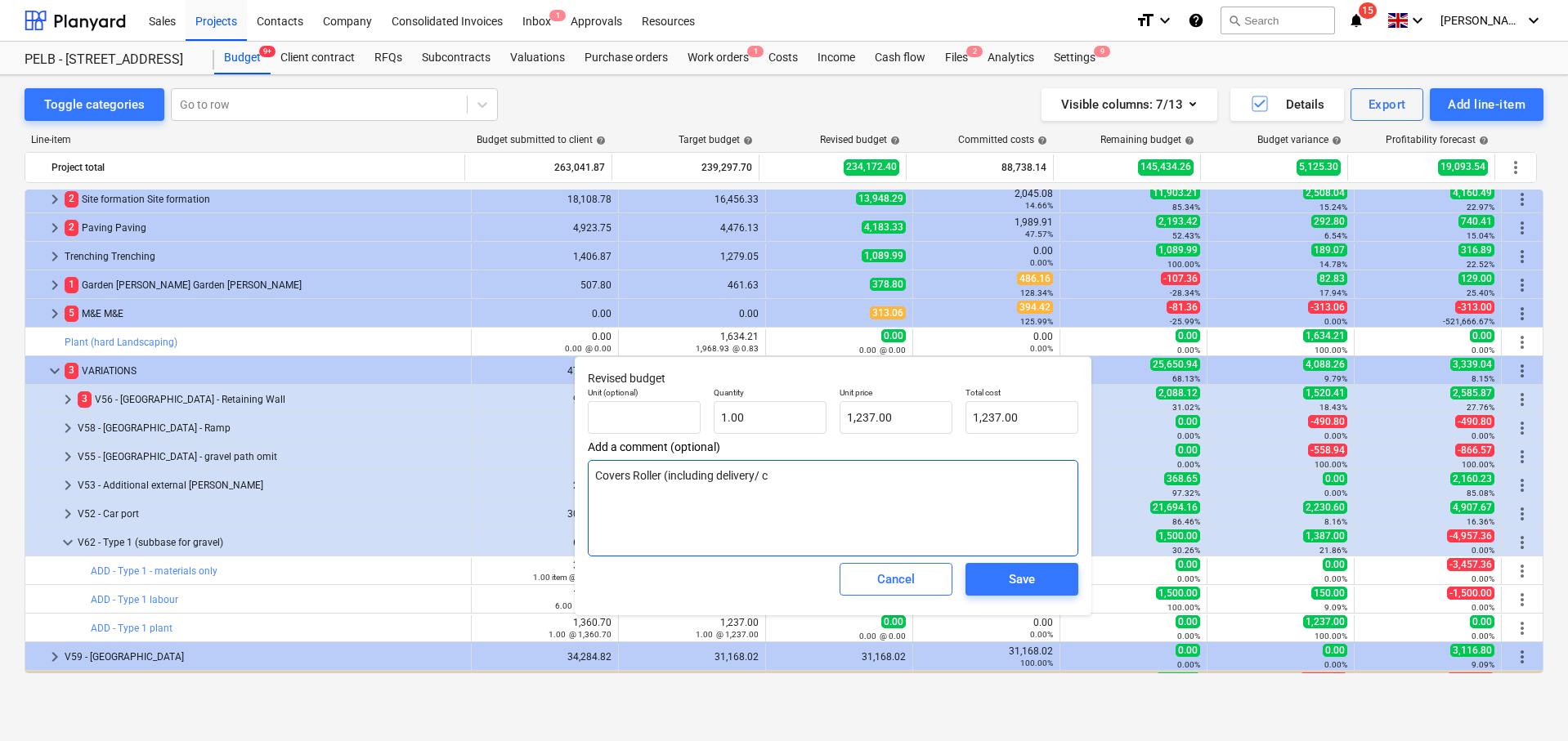
type textarea "x"
type textarea "Covers Roller (including delivery/ co"
type textarea "x"
type textarea "Covers Roller (including delivery/ col"
type textarea "x"
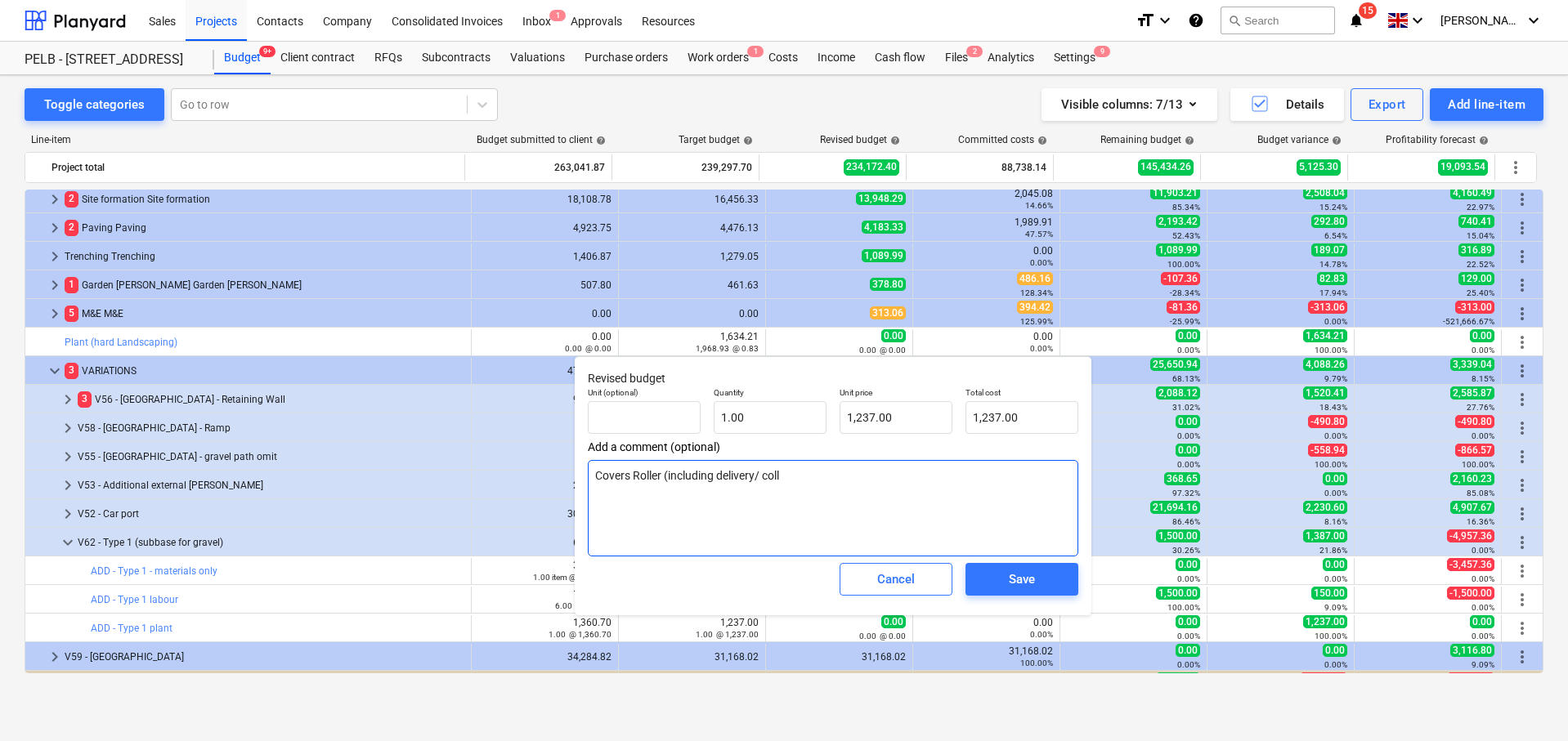
type textarea "Covers Roller (including delivery/ colle"
type textarea "x"
type textarea "Covers Roller (including delivery/ collec"
type textarea "x"
type textarea "Covers Roller (including delivery/ collect"
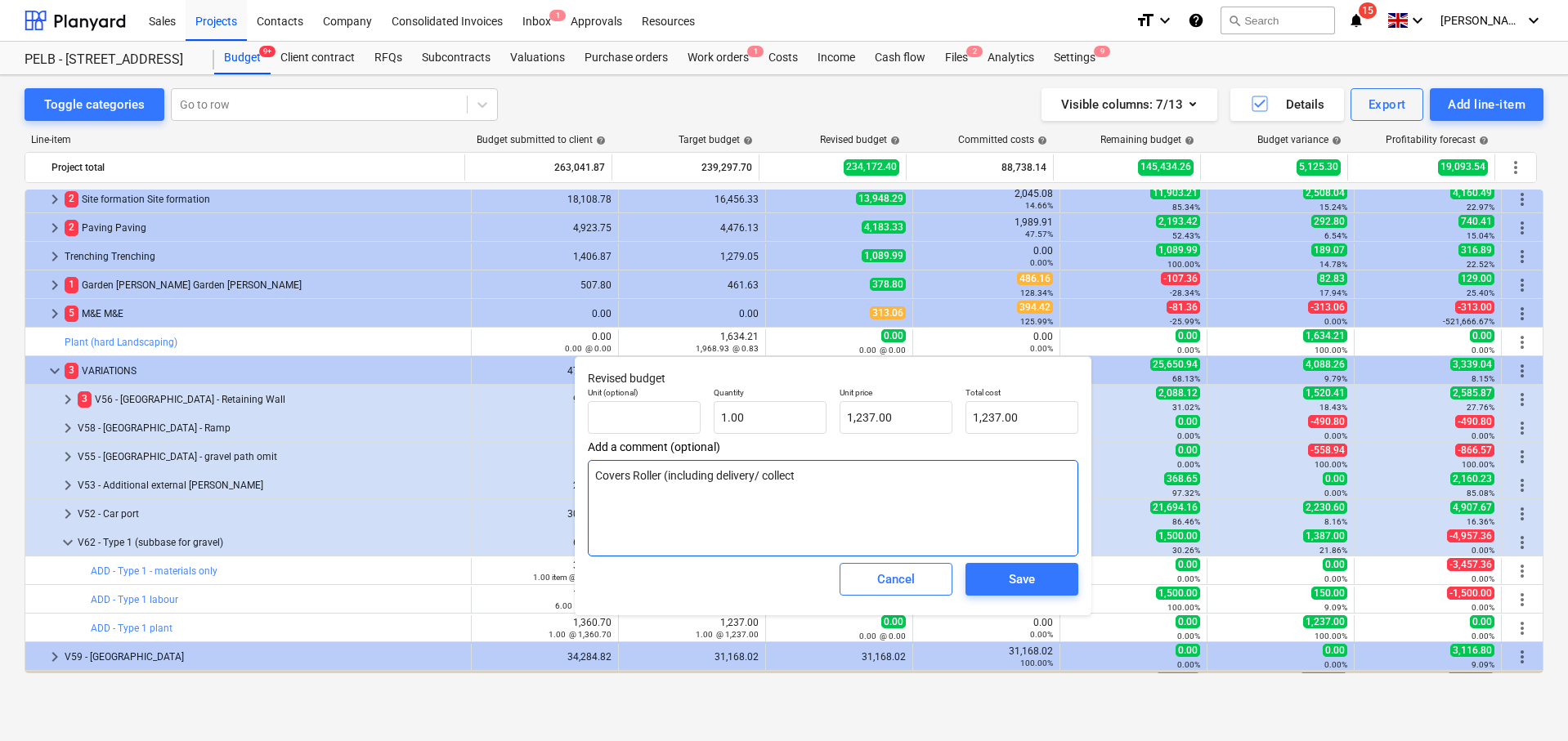
type textarea "x"
type textarea "Covers Roller (including delivery/ collecti"
type textarea "x"
type textarea "Covers Roller (including delivery/ collectio"
type textarea "x"
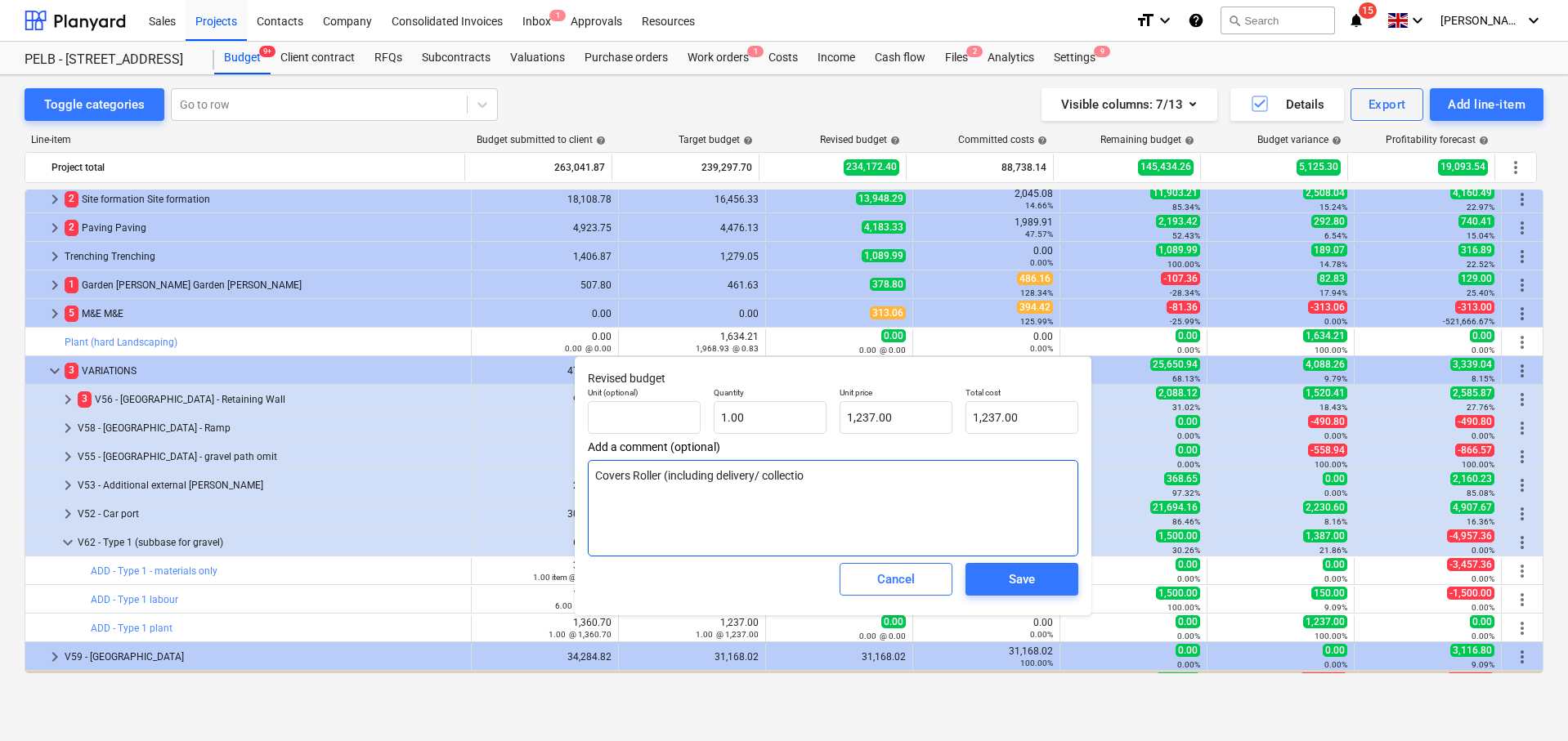
type textarea "Covers Roller (including delivery/ collection"
type textarea "x"
type textarea "Covers Roller (including delivery/ collection)"
type textarea "x"
type textarea "Covers Roller (including delivery/ collection)"
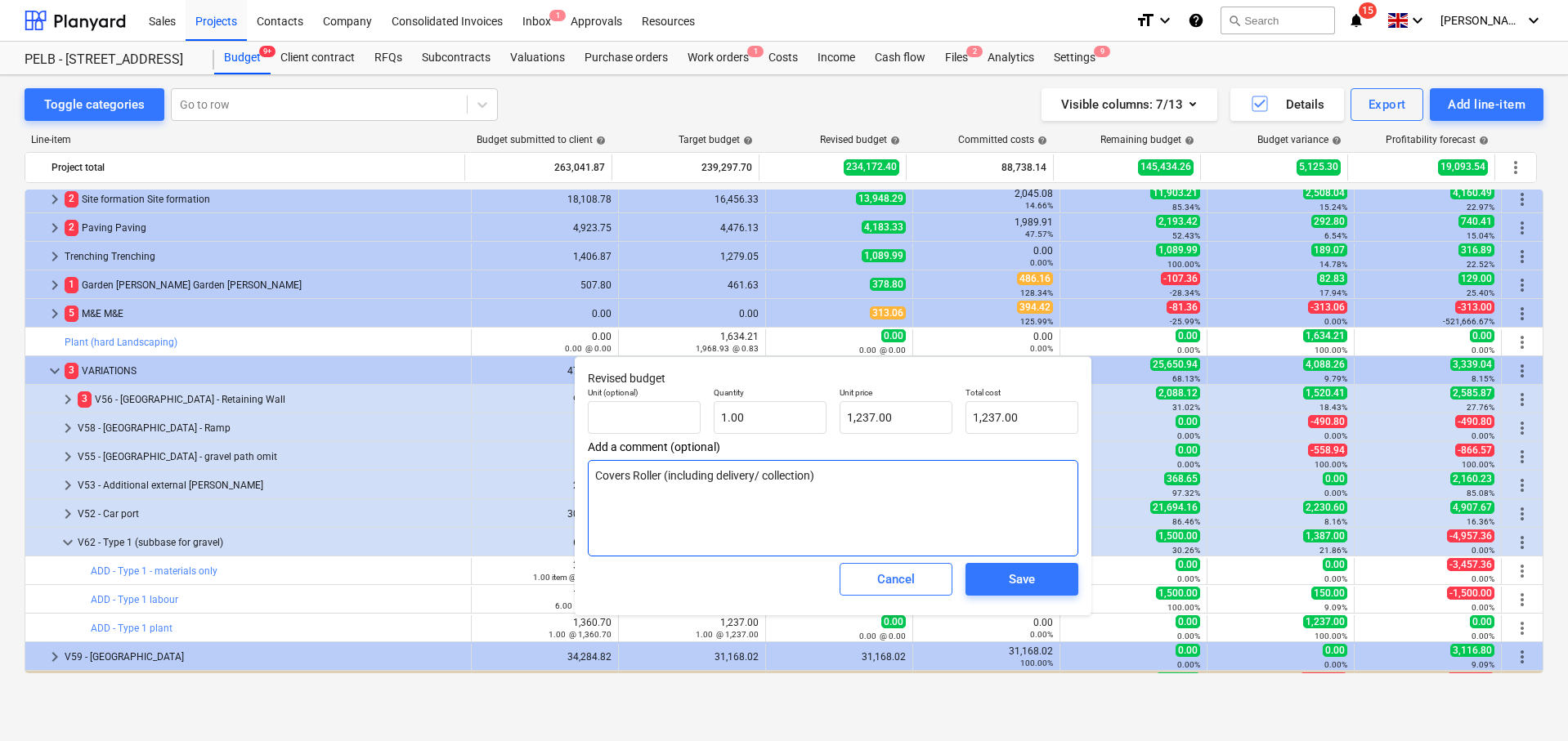
type textarea "x"
type textarea "Covers: Roller (including delivery/ collection)"
type textarea "x"
type textarea "Covers: Roller (including delivery/ collection)"
type textarea "x"
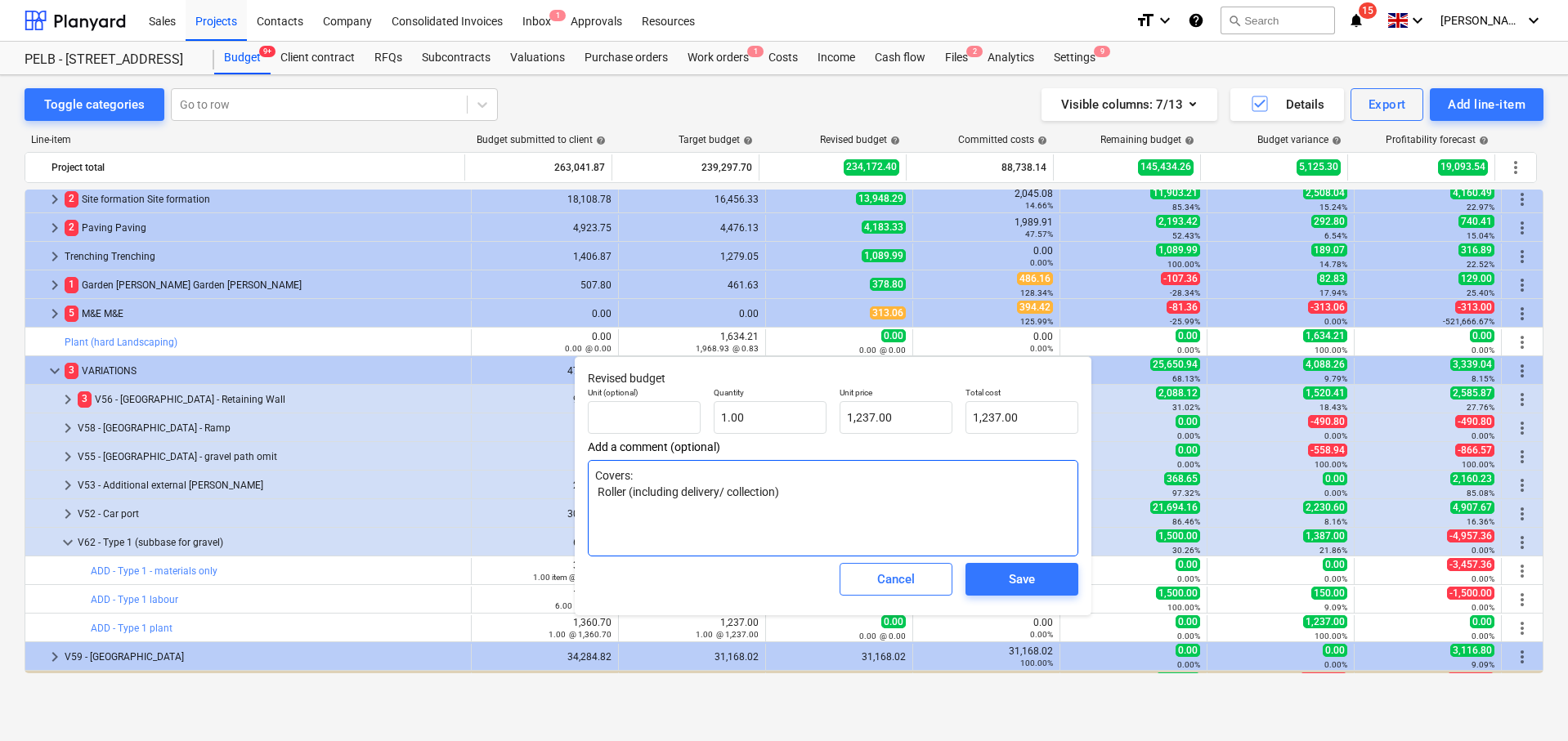
type textarea "Covers: Roller (including delivery/ collection)"
click at [843, 492] on textarea "Covers: Roller (including delivery/ collection)" at bounding box center [833, 508] width 490 height 96
type textarea "x"
type textarea "Covers: Roller (including delivery/ collection)"
type textarea "x"
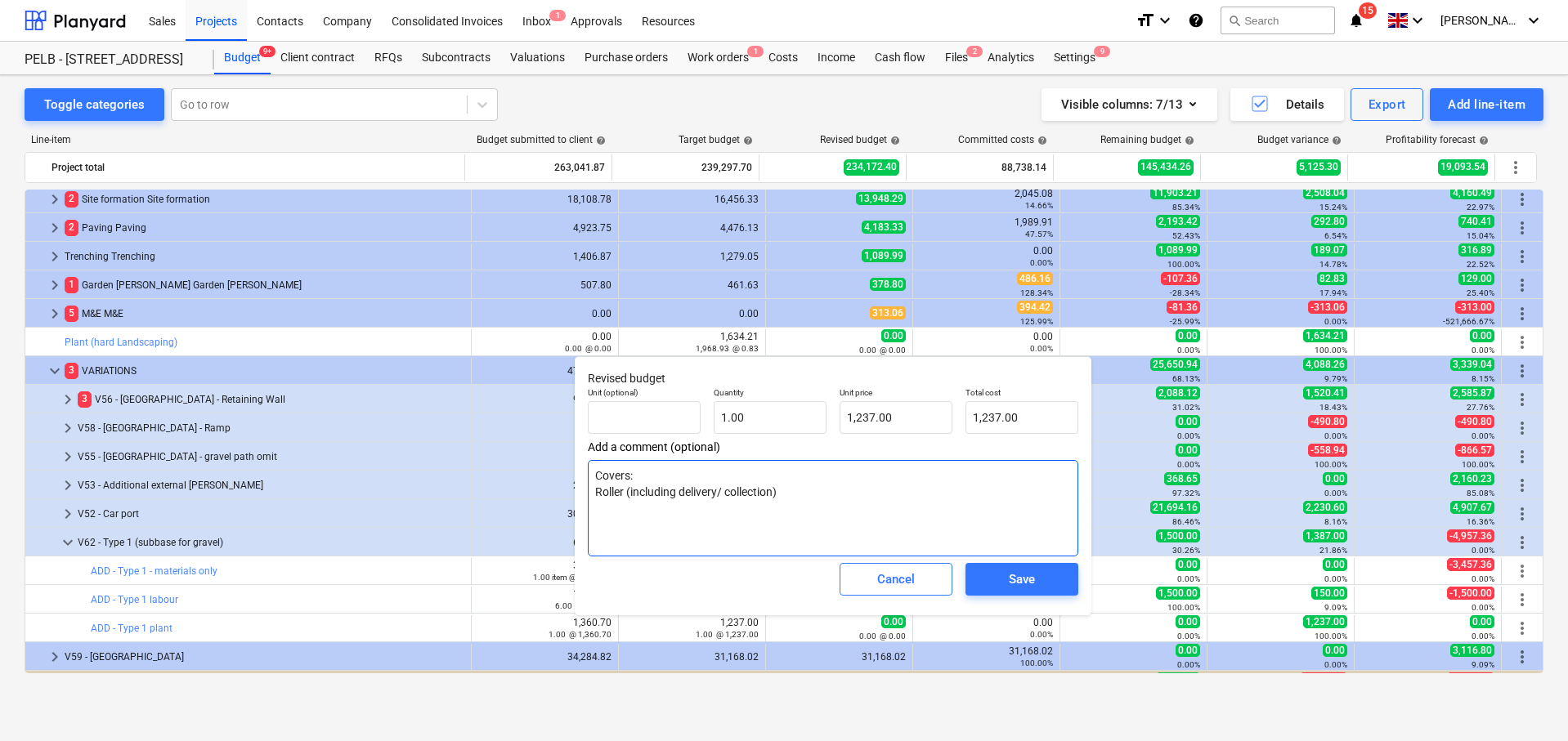
type textarea "Covers: Roller (including delivery/ collection) 3"
click at [1038, 577] on span "Save" at bounding box center [1022, 579] width 73 height 21
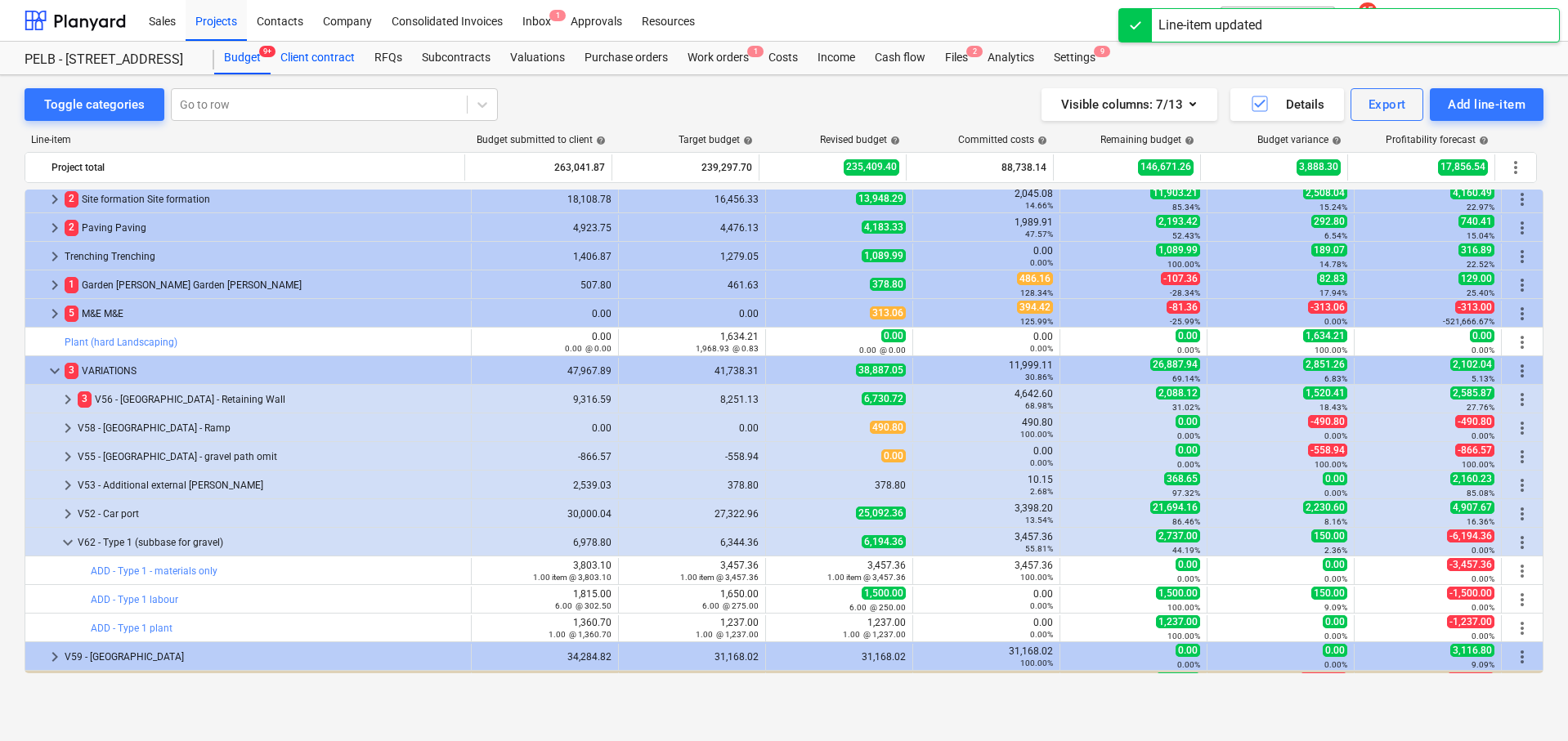
click at [326, 60] on div "Client contract" at bounding box center [317, 57] width 94 height 33
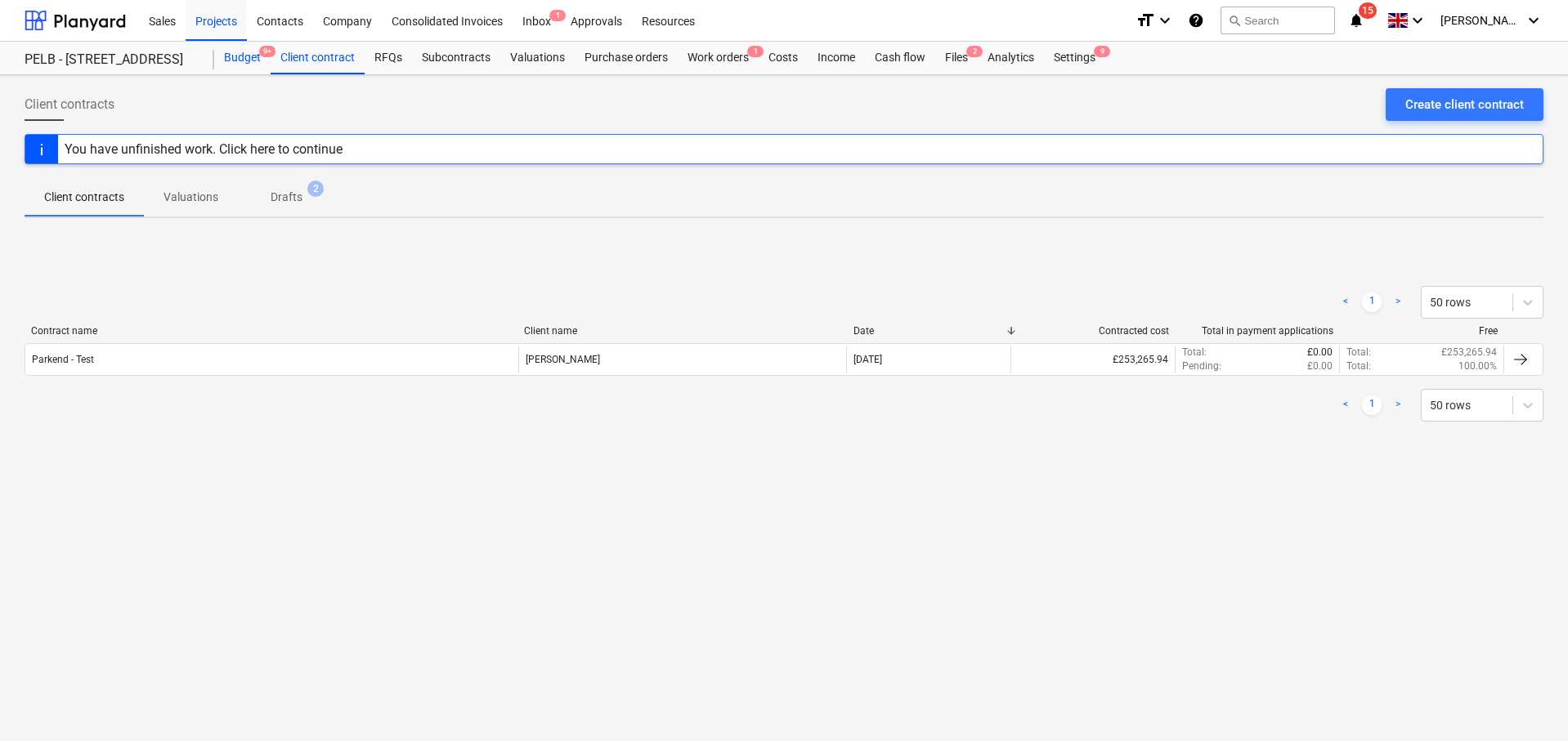
click at [226, 55] on div "Budget 9+" at bounding box center [242, 57] width 56 height 33
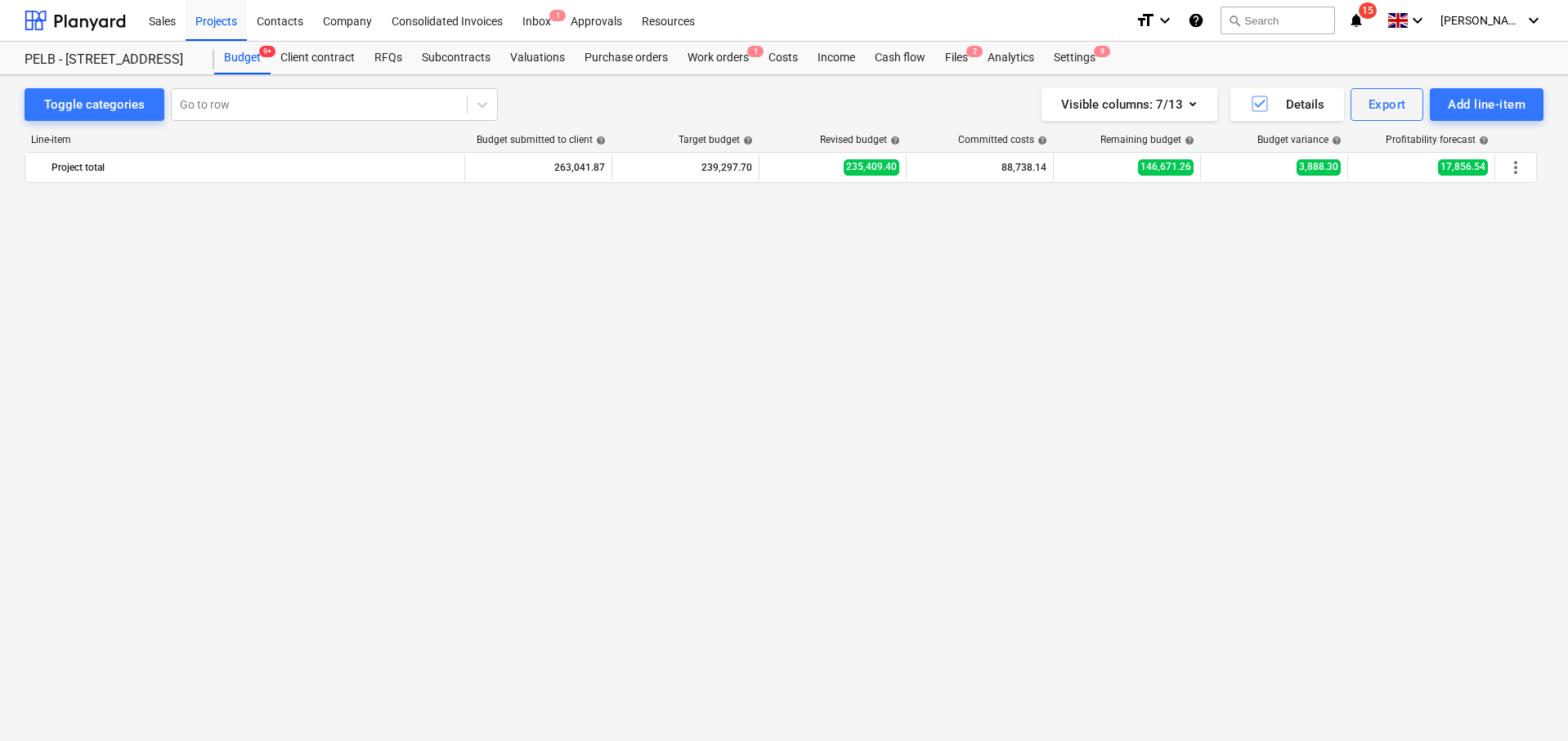
scroll to position [1064, 0]
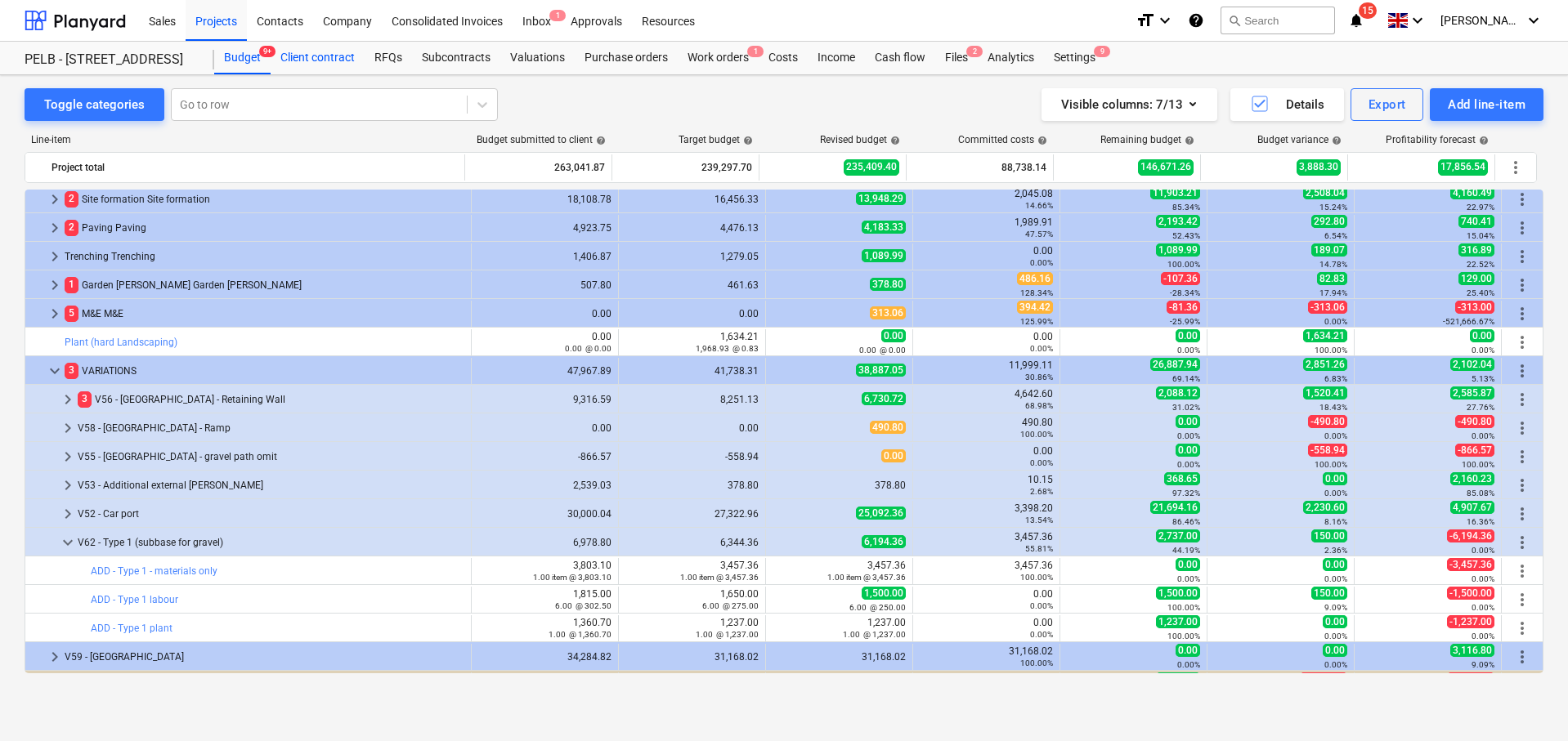
click at [337, 53] on div "Client contract" at bounding box center [317, 57] width 94 height 33
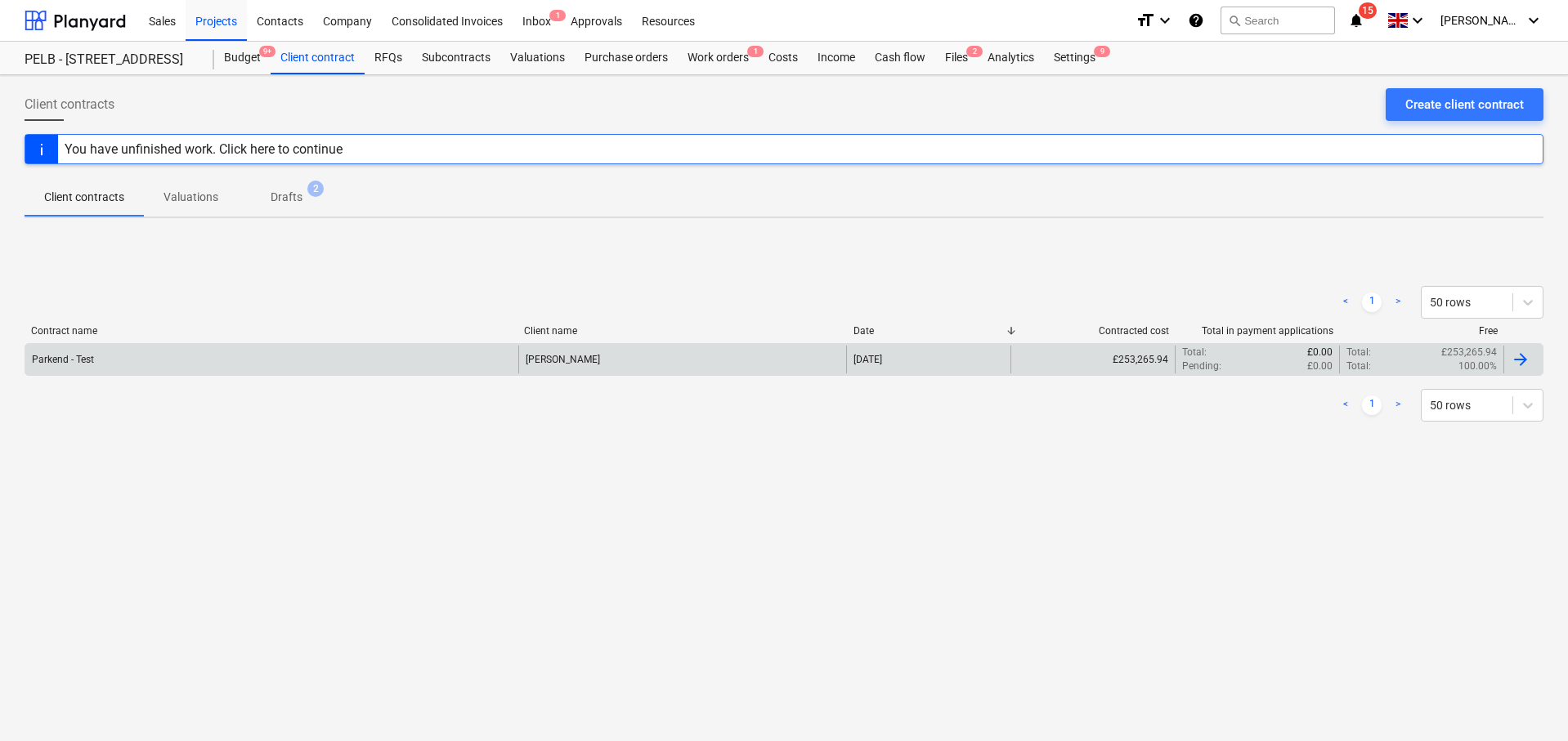
click at [260, 352] on div "Parkend - Test" at bounding box center [272, 359] width 493 height 28
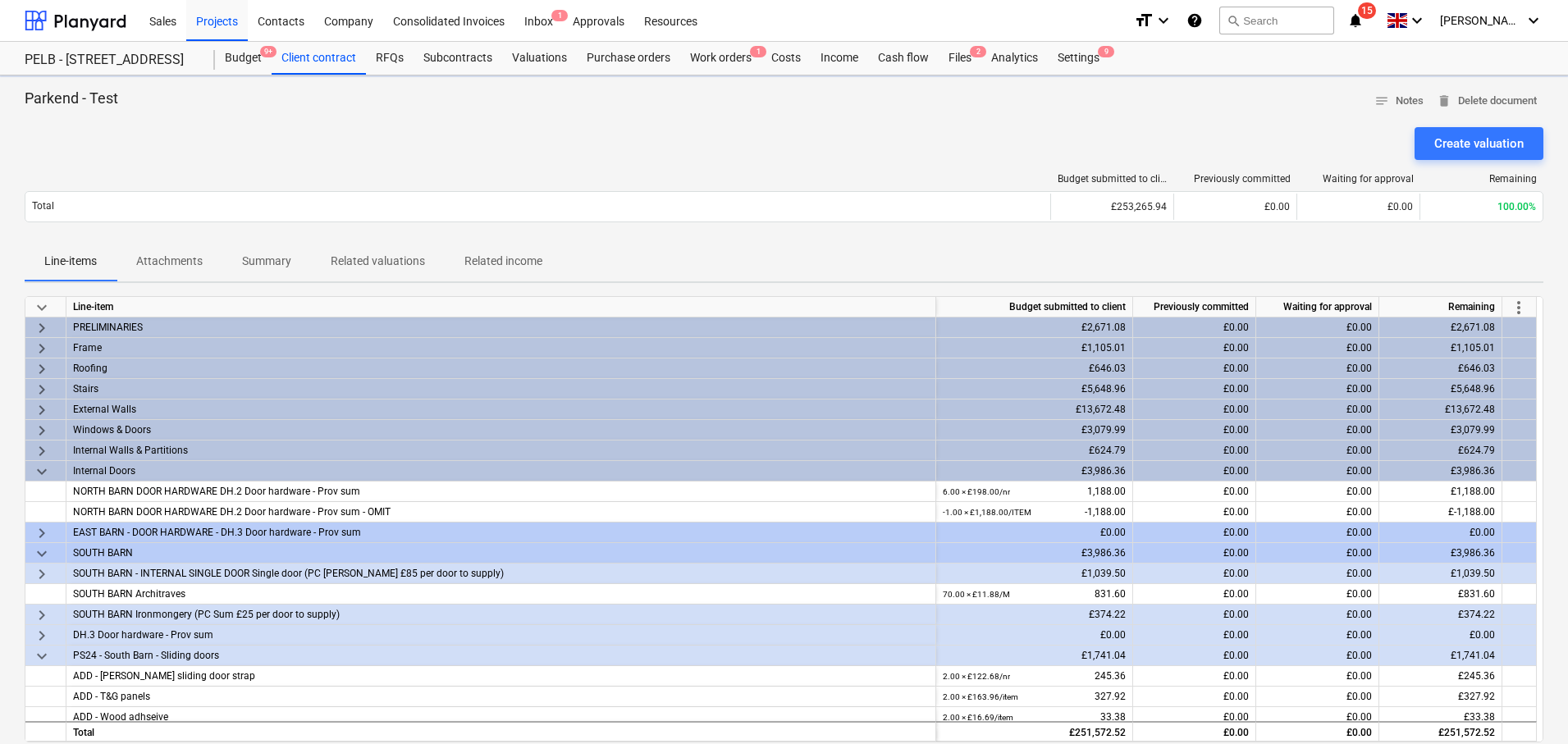
click at [1518, 299] on span "more_vert" at bounding box center [1518, 308] width 20 height 20
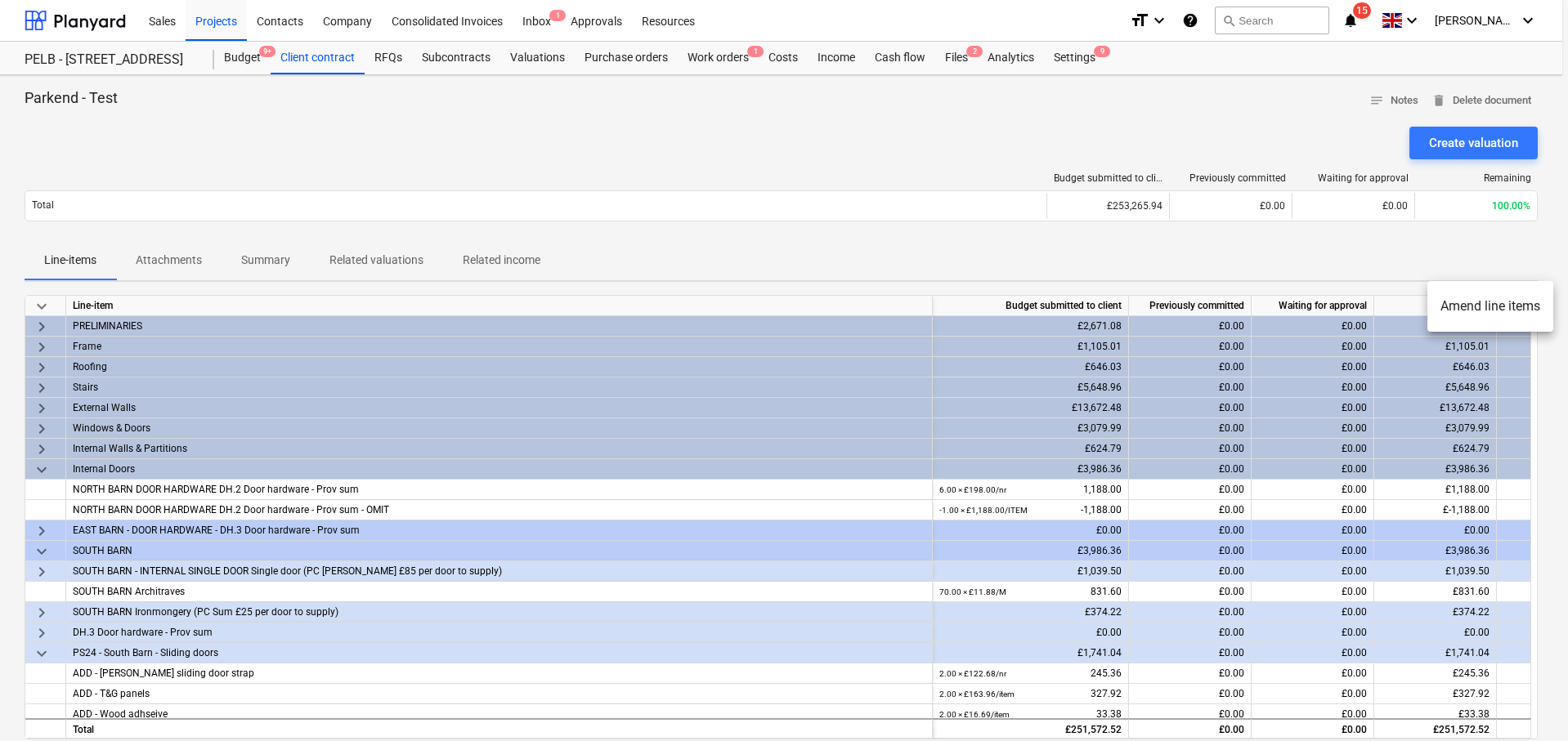
click at [1507, 312] on li "Amend line items" at bounding box center [1490, 307] width 126 height 38
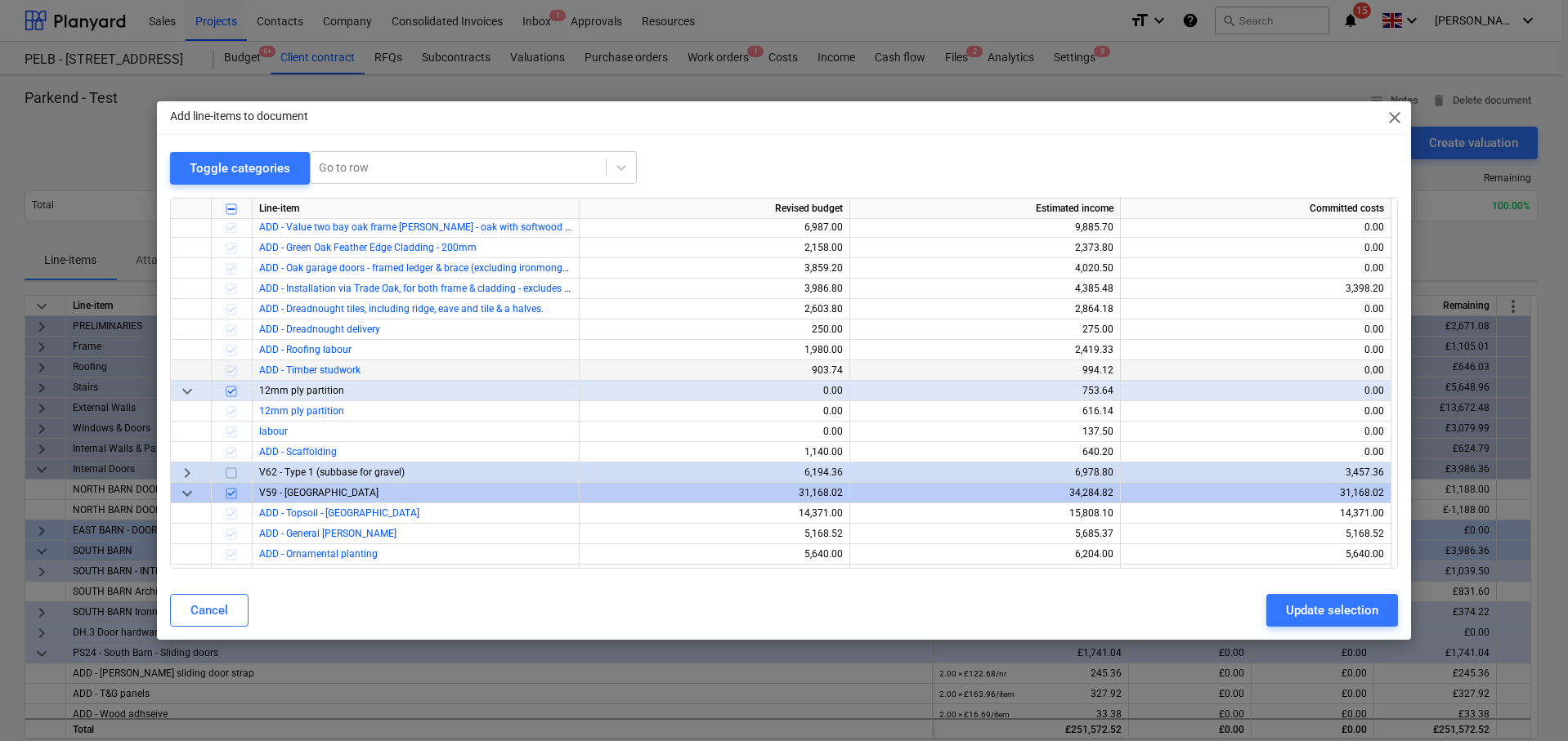
scroll to position [5783, 0]
click at [185, 468] on span "keyboard_arrow_right" at bounding box center [187, 471] width 20 height 20
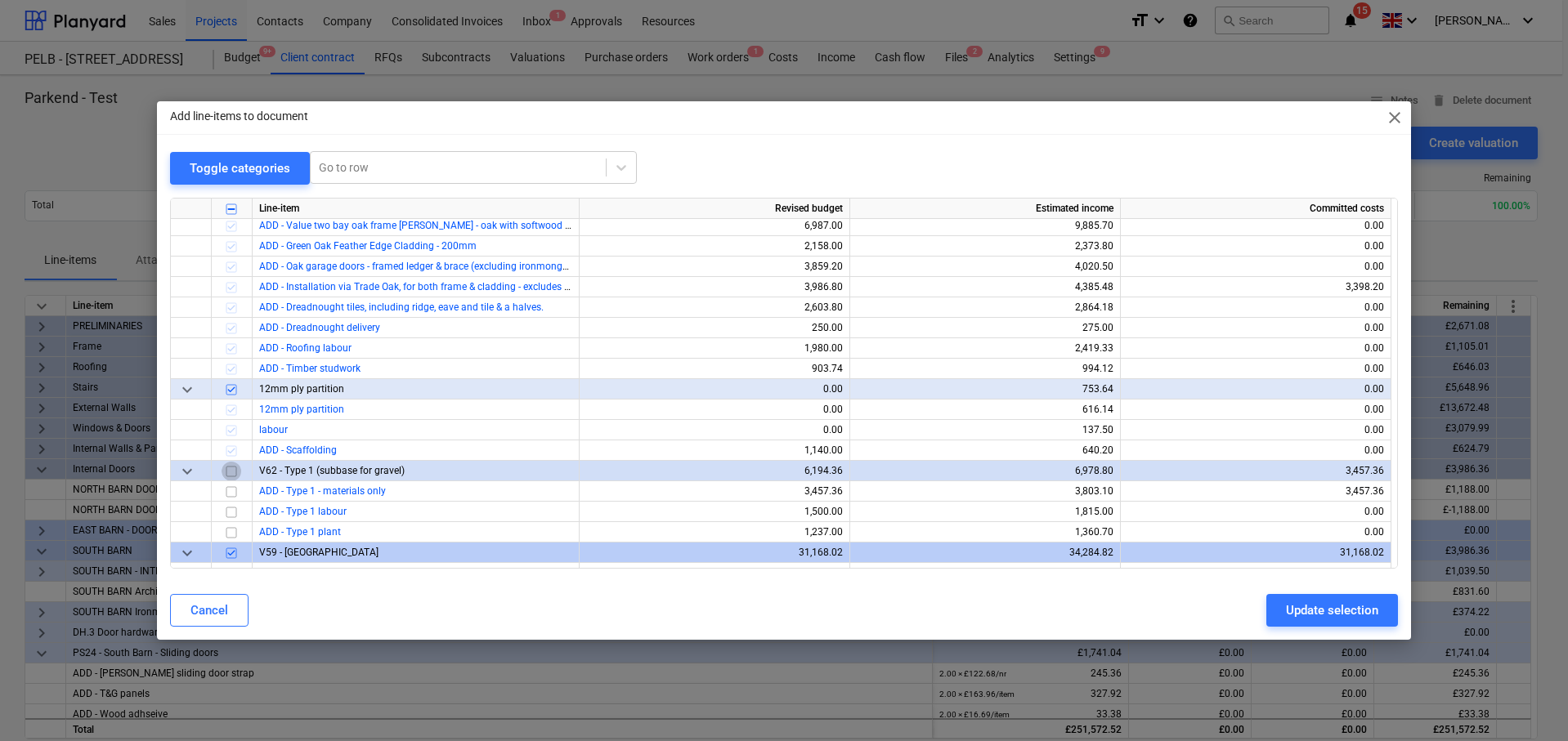
click at [228, 470] on input "checkbox" at bounding box center [232, 471] width 20 height 20
click at [1316, 608] on div "Update selection" at bounding box center [1331, 609] width 92 height 21
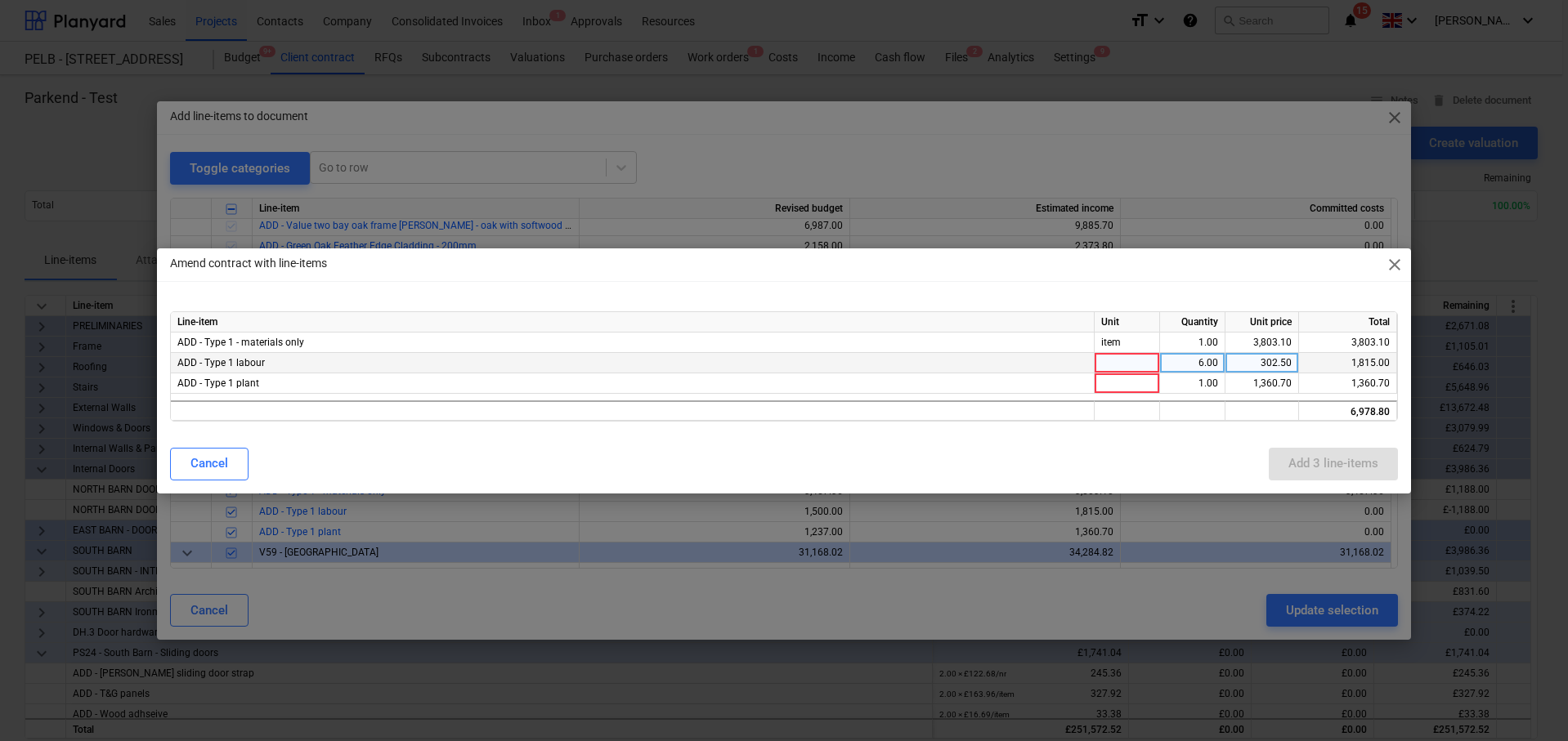
click at [1141, 360] on div at bounding box center [1127, 363] width 65 height 21
click at [1129, 377] on div at bounding box center [1127, 383] width 65 height 21
click at [1128, 421] on div "Line-item Unit Quantity Unit price Total ADD - Type 1 - materials only item 1.0…" at bounding box center [784, 366] width 1254 height 137
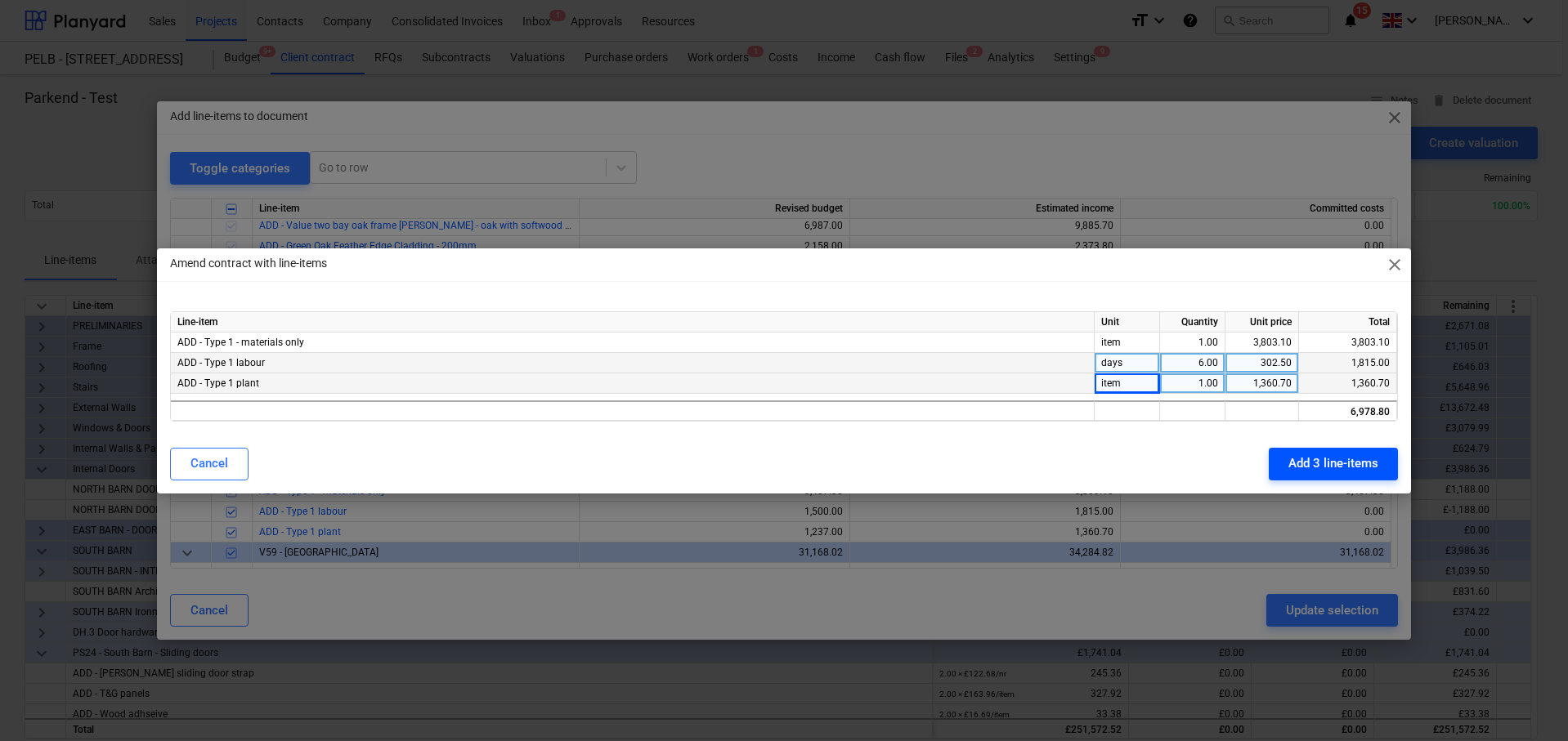
click at [1359, 461] on div "Add 3 line-items" at bounding box center [1332, 462] width 90 height 21
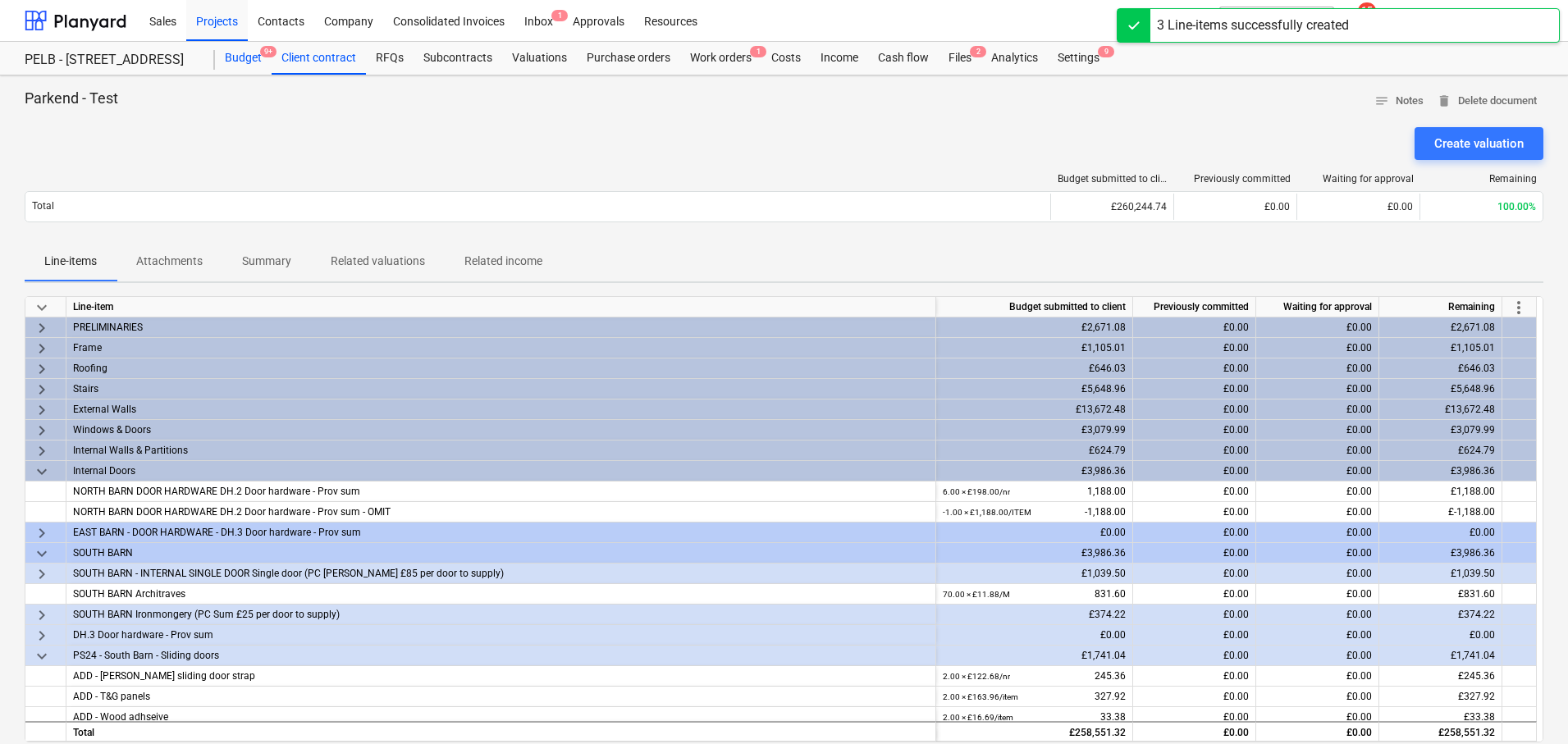
click at [239, 55] on div "Budget 9+" at bounding box center [242, 58] width 57 height 33
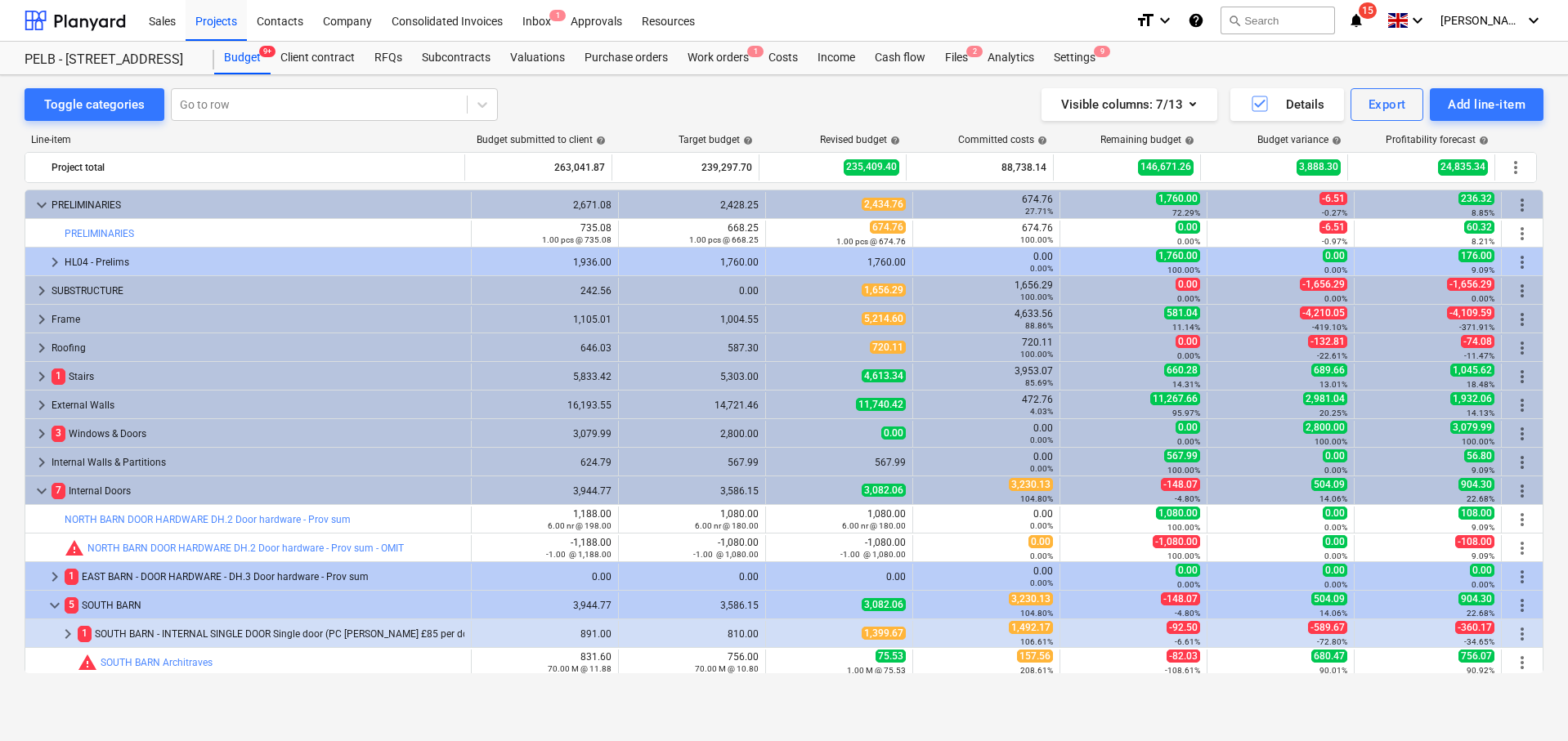
click at [405, 143] on div "Line-item" at bounding box center [245, 139] width 441 height 12
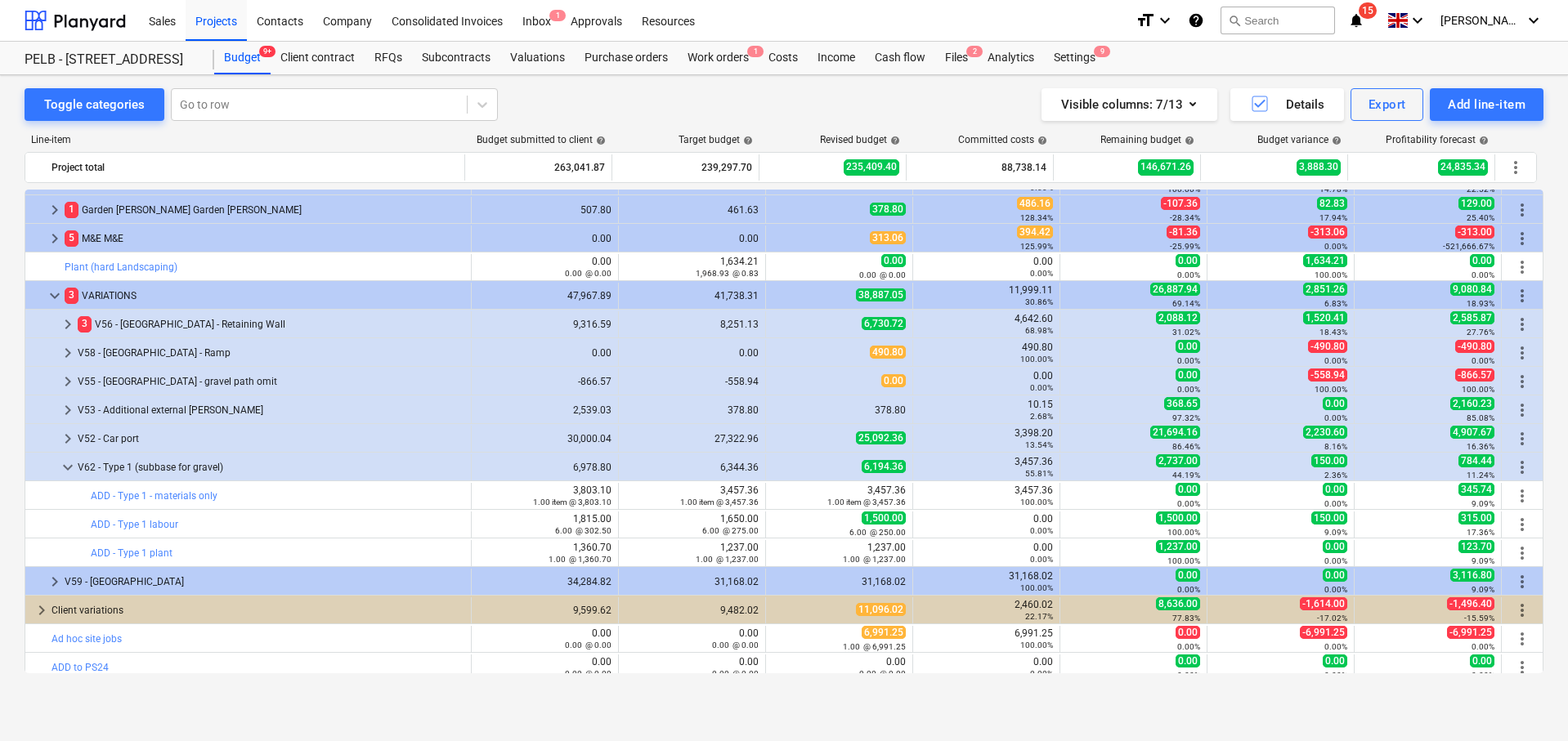
scroll to position [1154, 0]
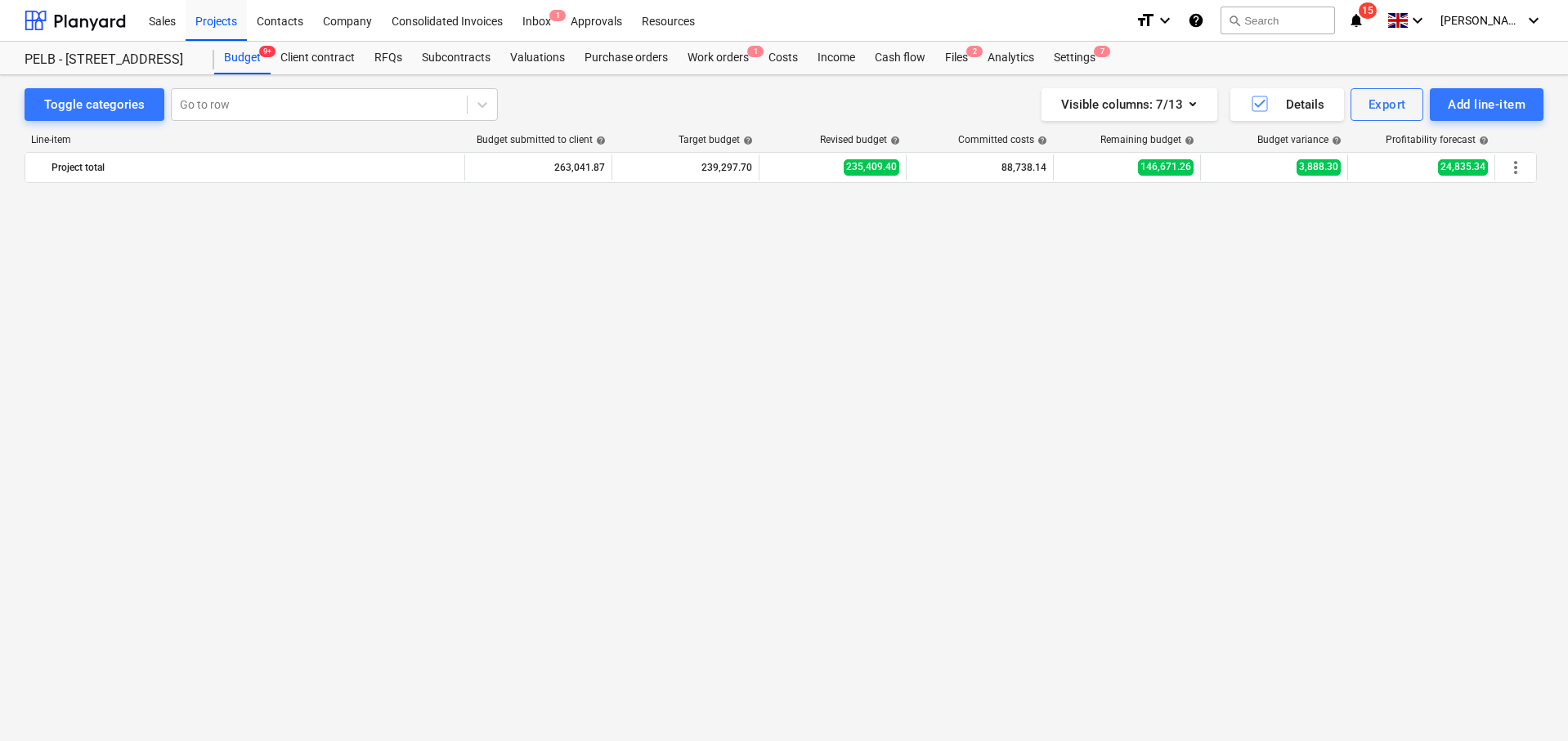
scroll to position [1117, 0]
